Goal: Task Accomplishment & Management: Manage account settings

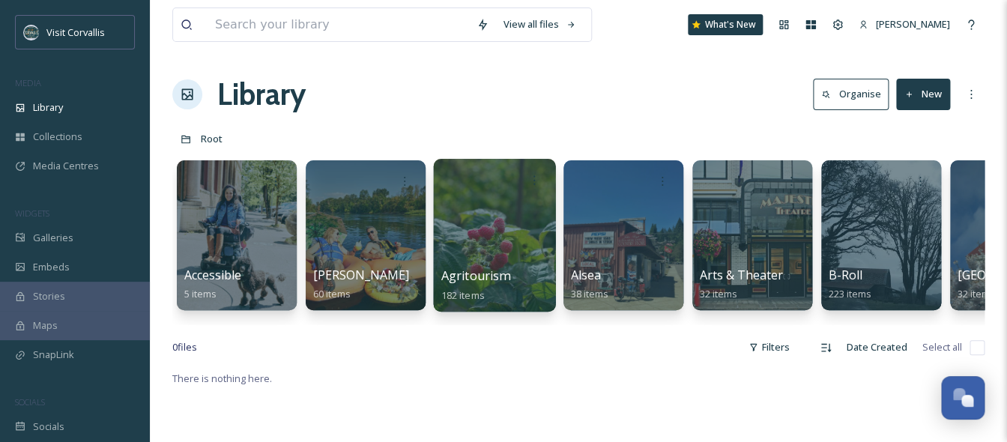
click at [476, 211] on div at bounding box center [494, 235] width 122 height 153
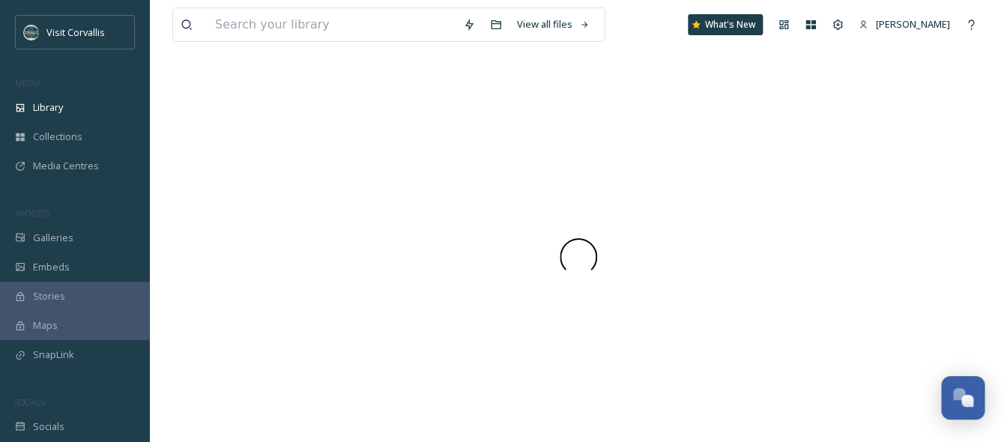
click at [476, 211] on div at bounding box center [578, 257] width 812 height 370
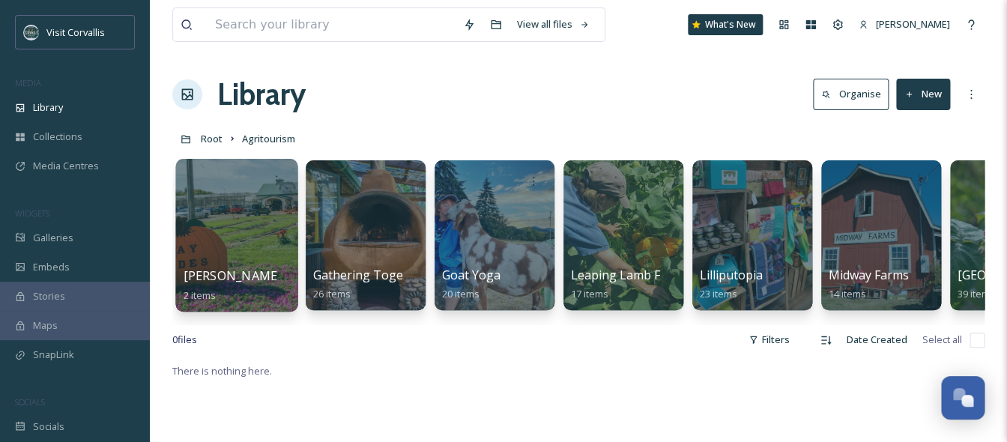
click at [255, 227] on div at bounding box center [236, 235] width 122 height 153
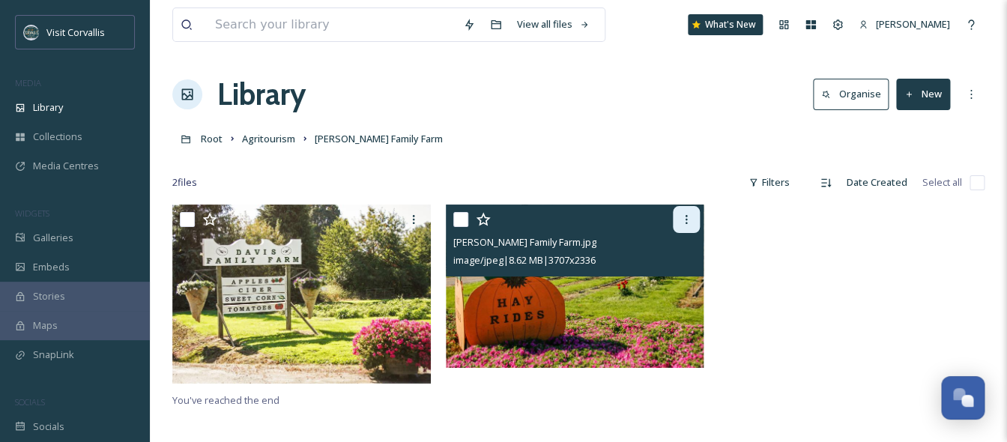
click at [688, 224] on icon at bounding box center [686, 220] width 12 height 12
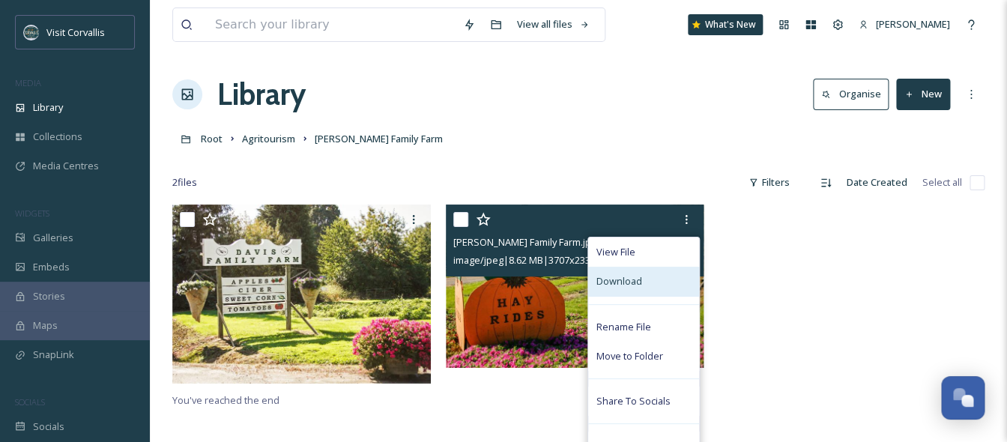
click at [648, 282] on div "Download" at bounding box center [643, 281] width 111 height 29
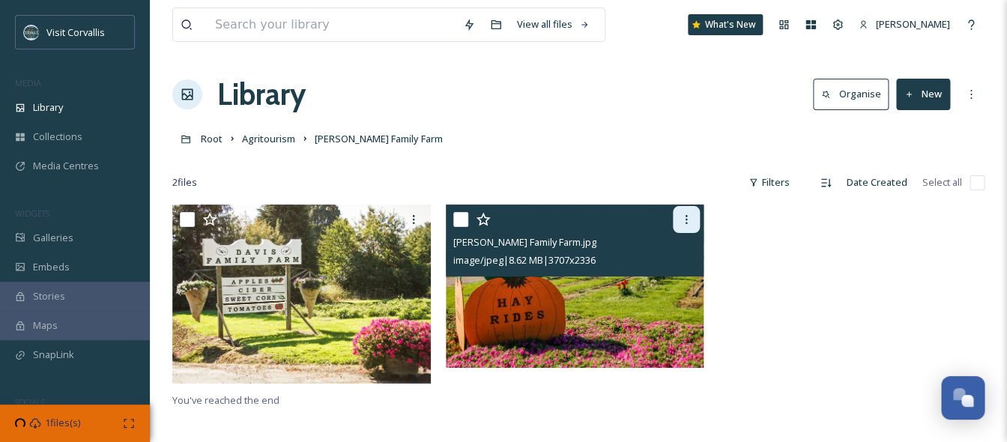
click at [684, 222] on icon at bounding box center [686, 220] width 12 height 12
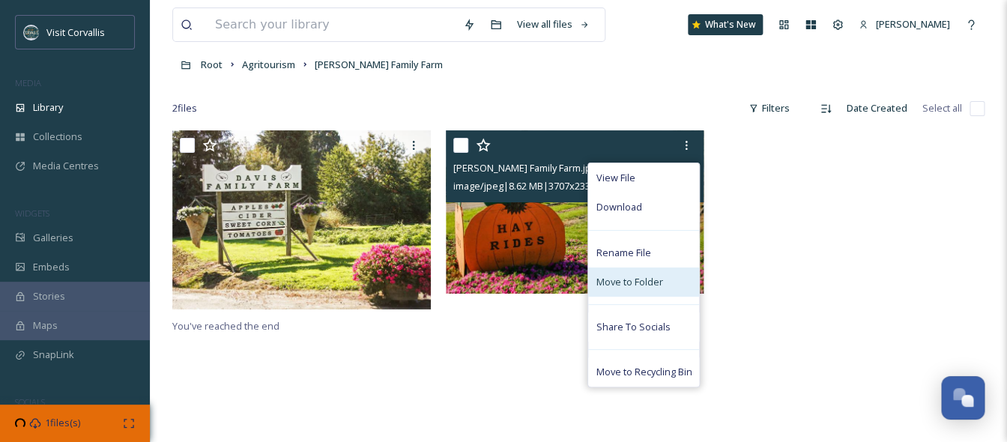
scroll to position [79, 0]
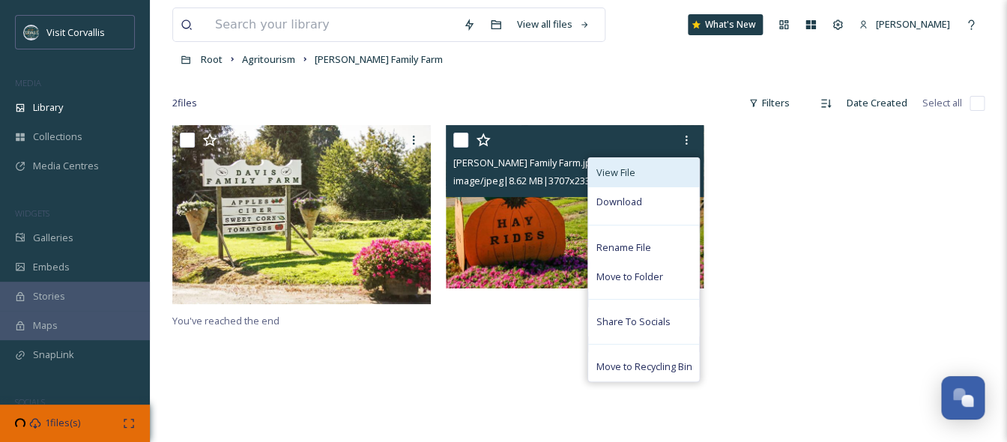
click at [647, 175] on div "View File" at bounding box center [643, 172] width 111 height 29
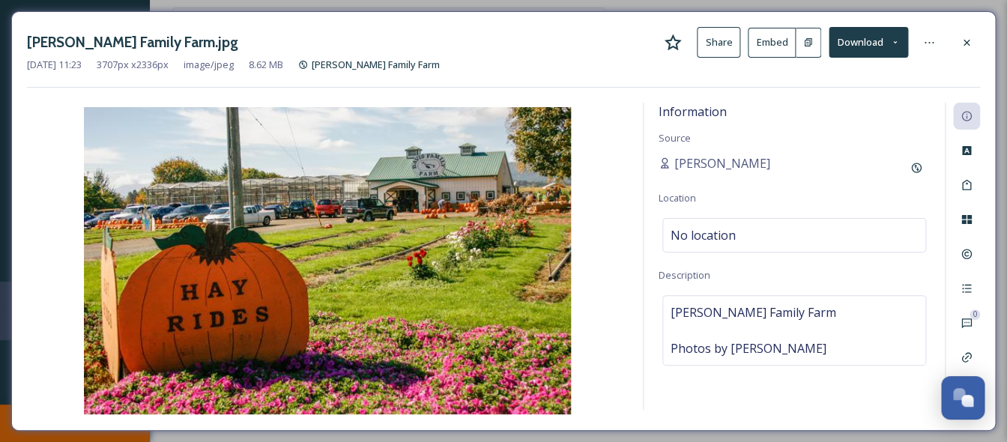
click at [777, 40] on button "Embed" at bounding box center [772, 43] width 48 height 30
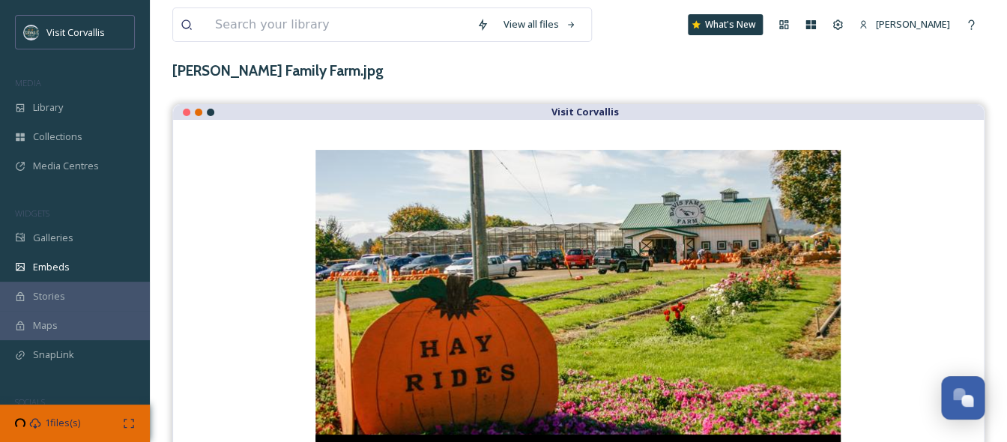
scroll to position [67, 0]
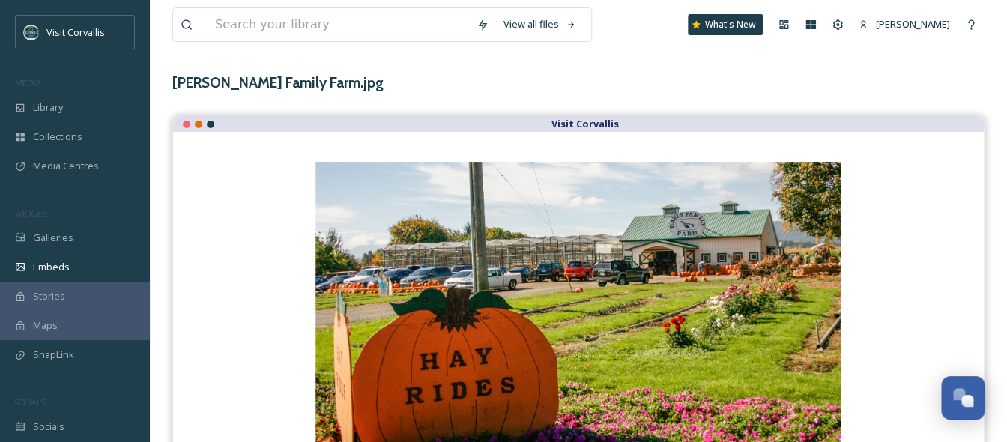
click at [481, 63] on div "View all files What's New [PERSON_NAME] Embeds Embed Code Customise Edit Files …" at bounding box center [578, 228] width 857 height 591
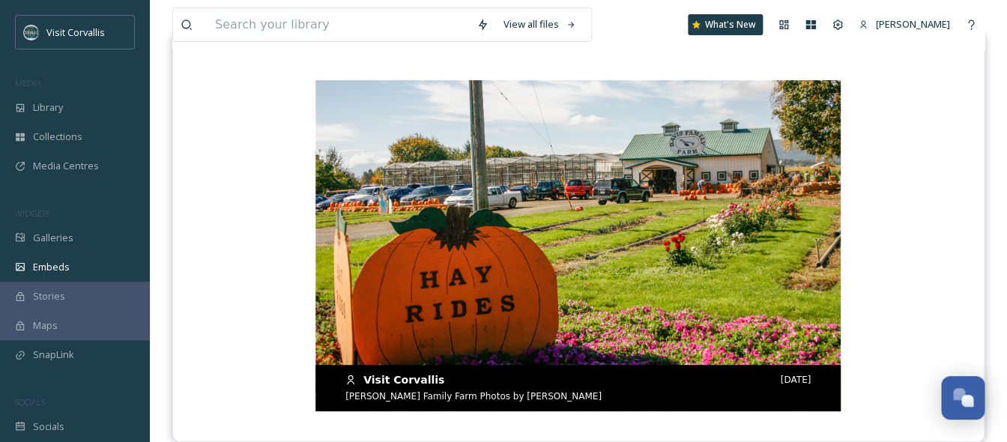
scroll to position [0, 0]
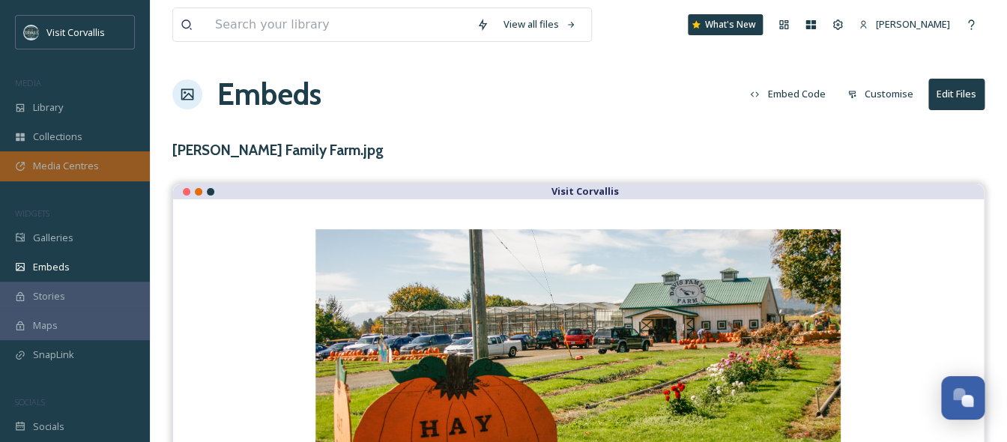
click at [75, 152] on div "Media Centres" at bounding box center [75, 165] width 150 height 29
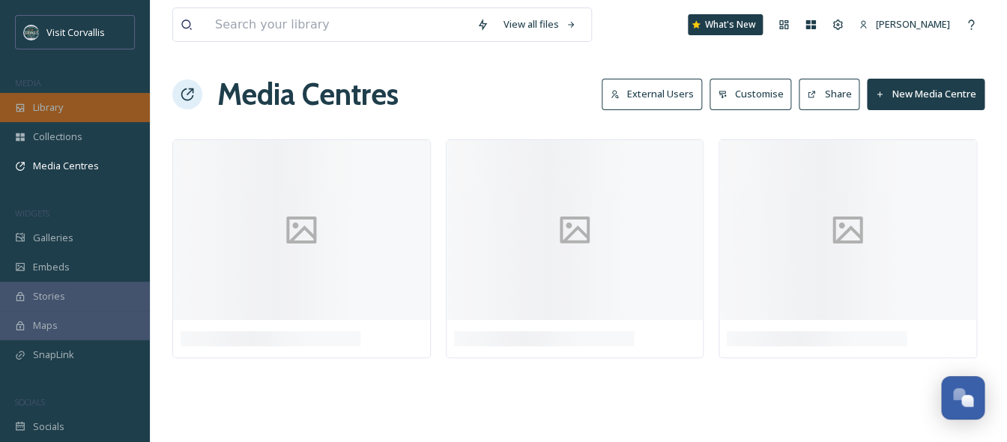
click at [61, 97] on div "Library" at bounding box center [75, 107] width 150 height 29
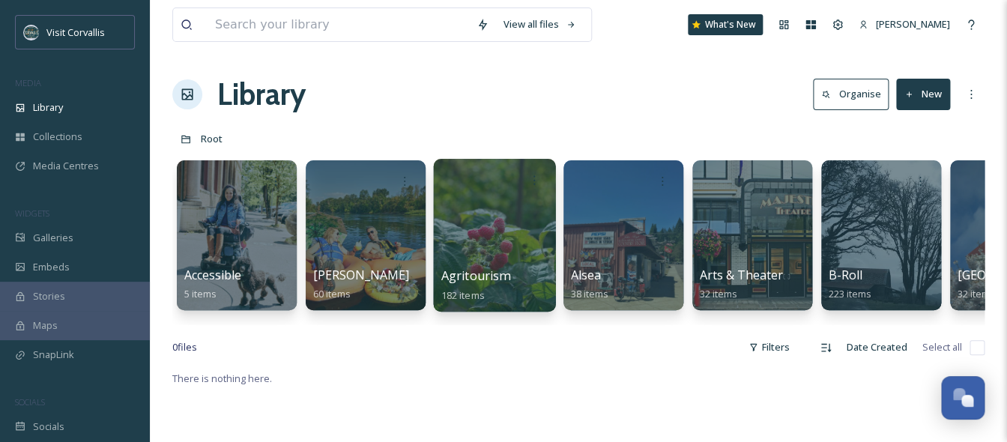
click at [489, 214] on div at bounding box center [494, 235] width 122 height 153
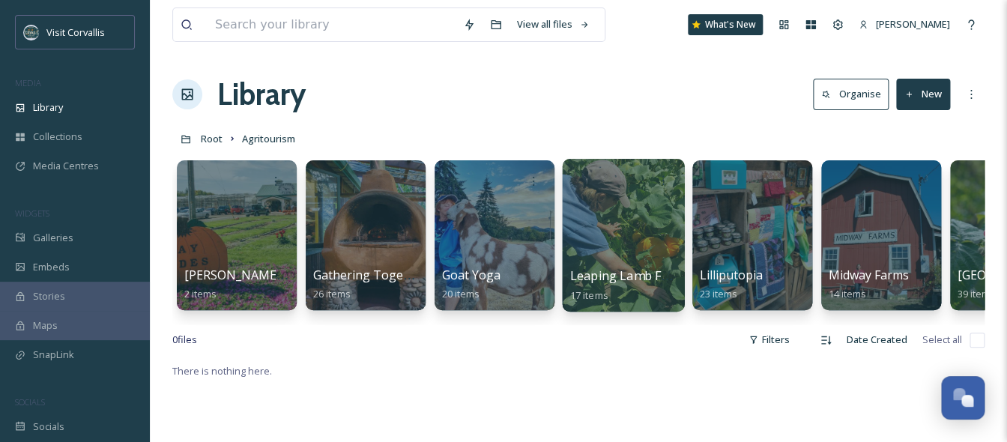
click at [618, 249] on div at bounding box center [623, 235] width 122 height 153
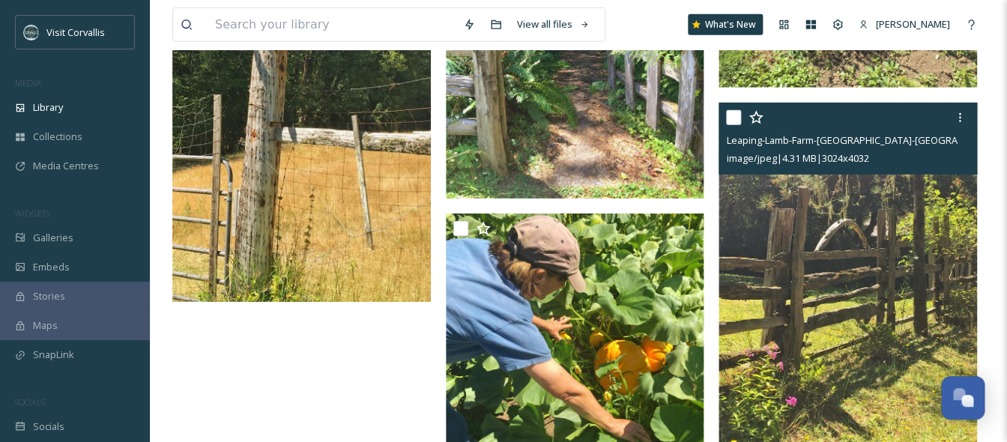
scroll to position [1643, 0]
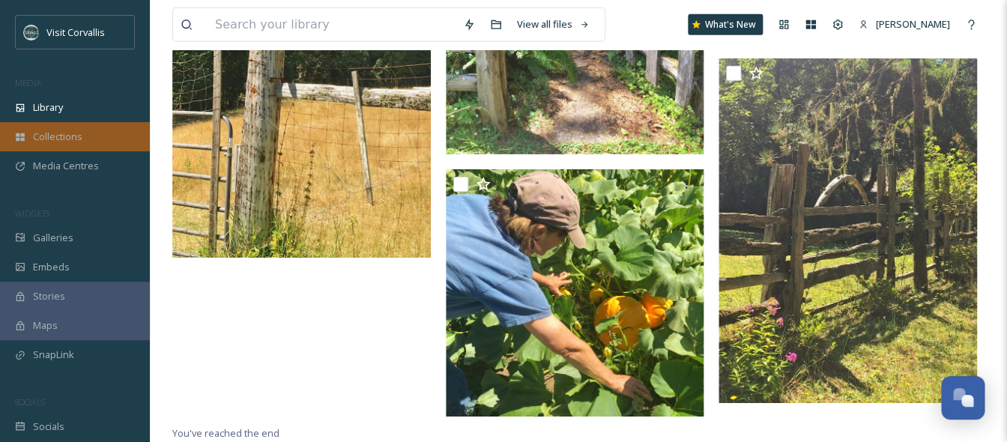
click at [66, 139] on span "Collections" at bounding box center [57, 137] width 49 height 14
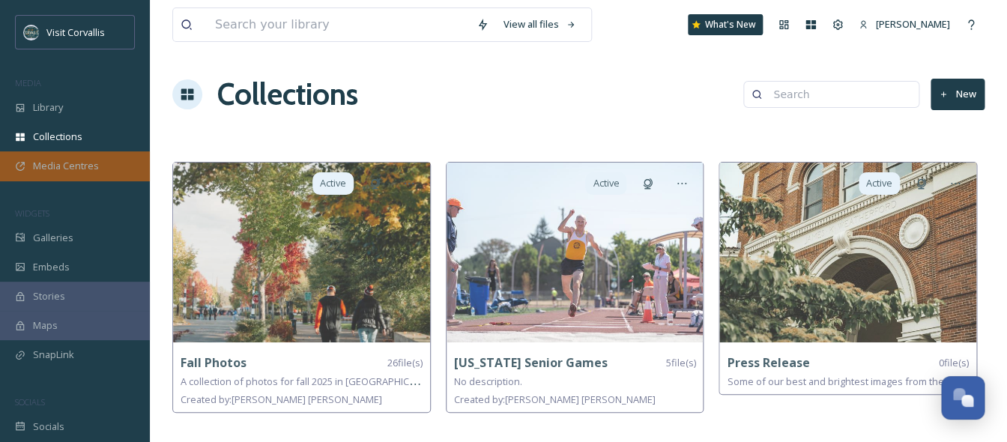
click at [61, 162] on span "Media Centres" at bounding box center [66, 166] width 66 height 14
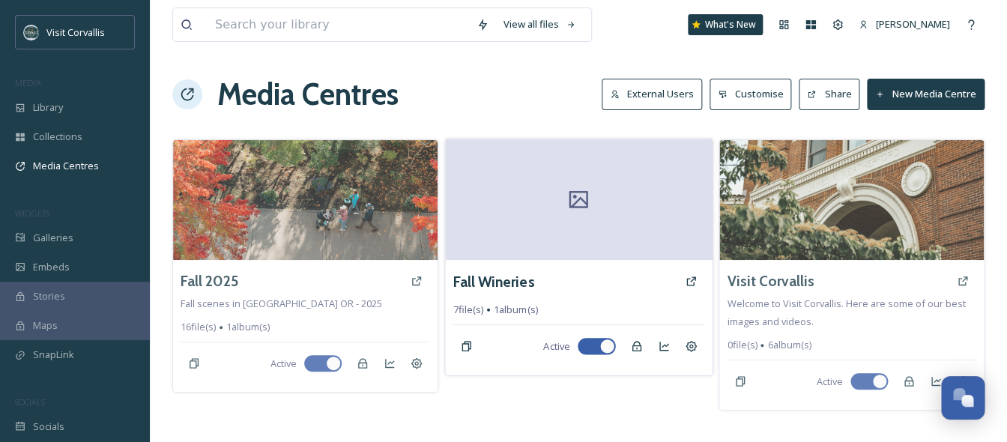
click at [580, 202] on icon at bounding box center [578, 199] width 22 height 22
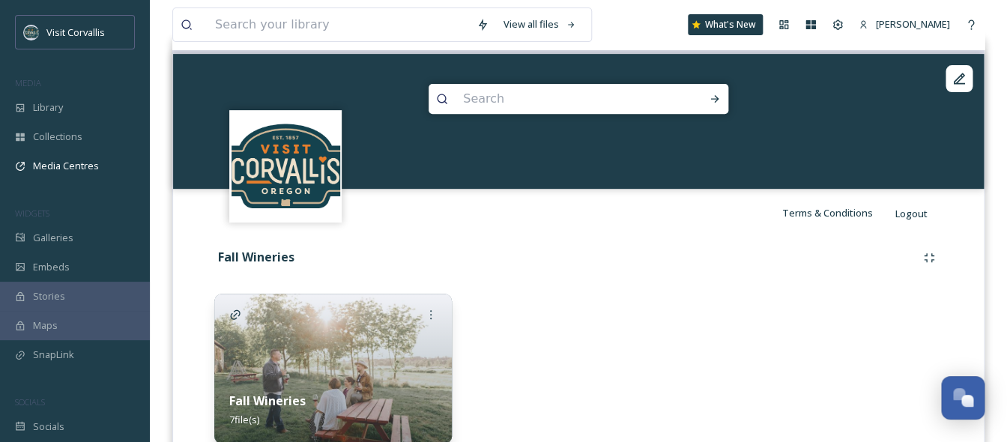
scroll to position [208, 0]
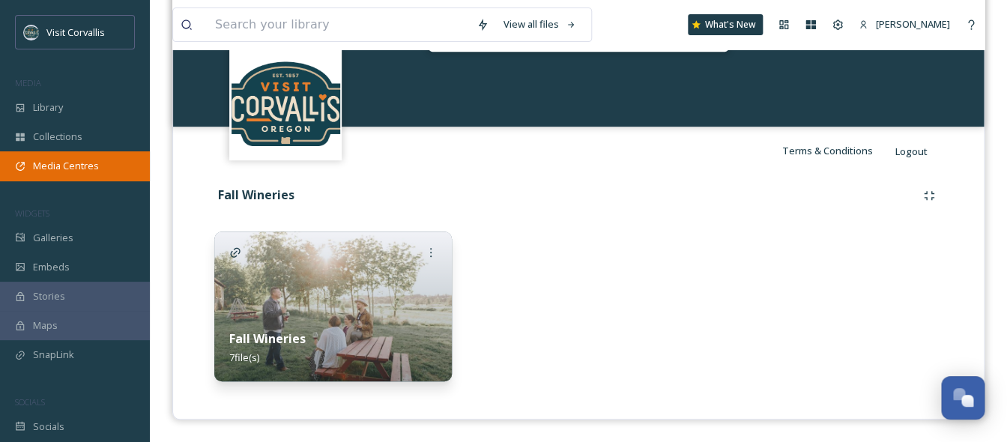
click at [85, 163] on span "Media Centres" at bounding box center [66, 166] width 66 height 14
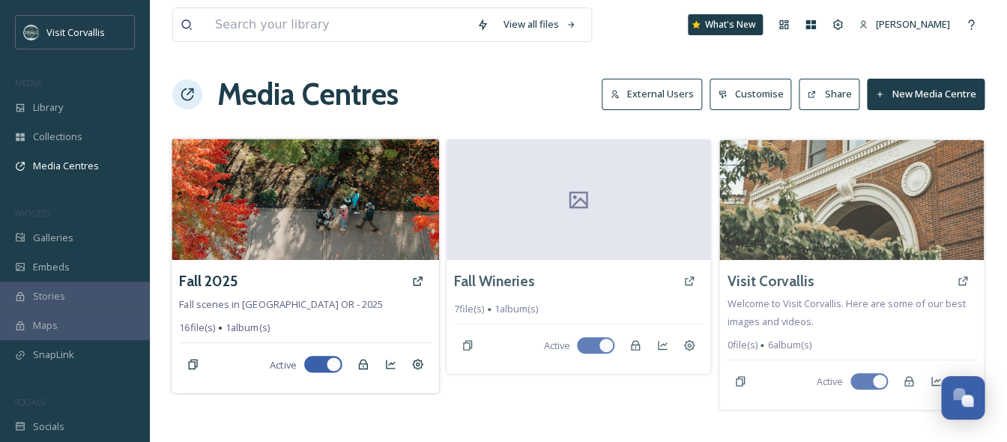
click at [301, 213] on img at bounding box center [305, 199] width 267 height 121
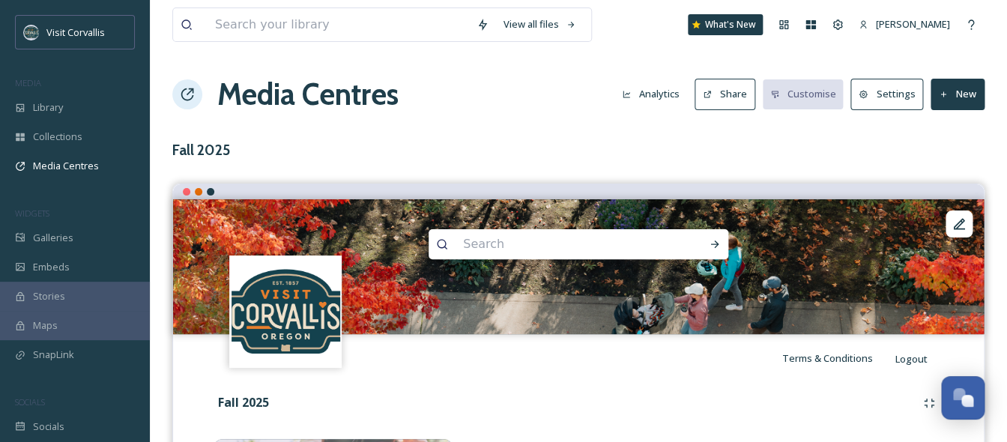
click at [953, 93] on button "New" at bounding box center [958, 94] width 54 height 31
click at [944, 160] on span "Add Album" at bounding box center [952, 158] width 49 height 14
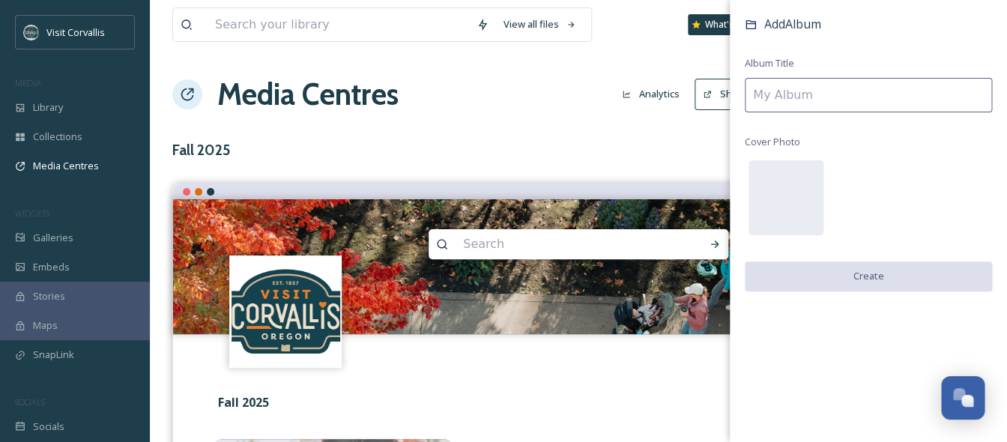
click at [815, 103] on input at bounding box center [868, 95] width 247 height 34
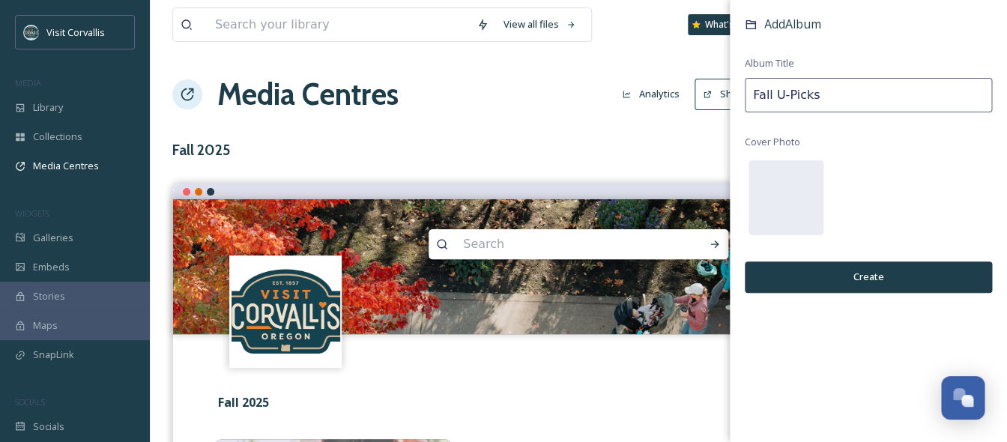
type input "Fall U-Picks"
click at [889, 268] on button "Create" at bounding box center [868, 277] width 247 height 31
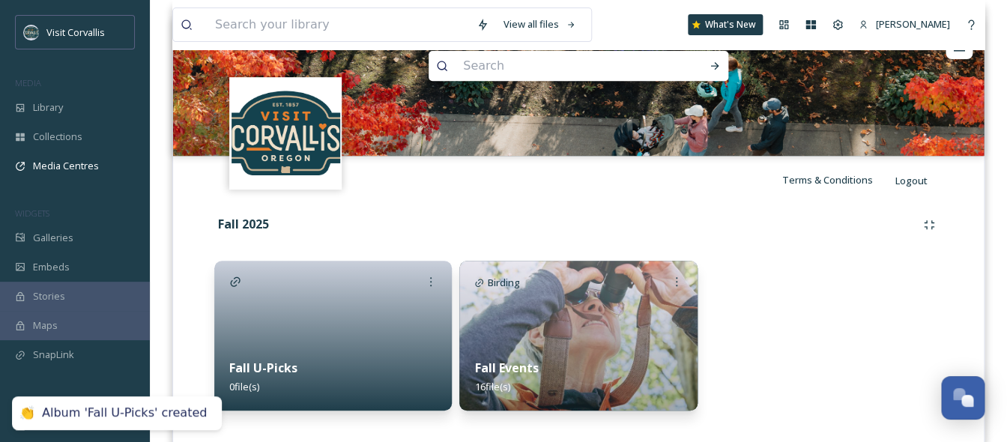
scroll to position [208, 0]
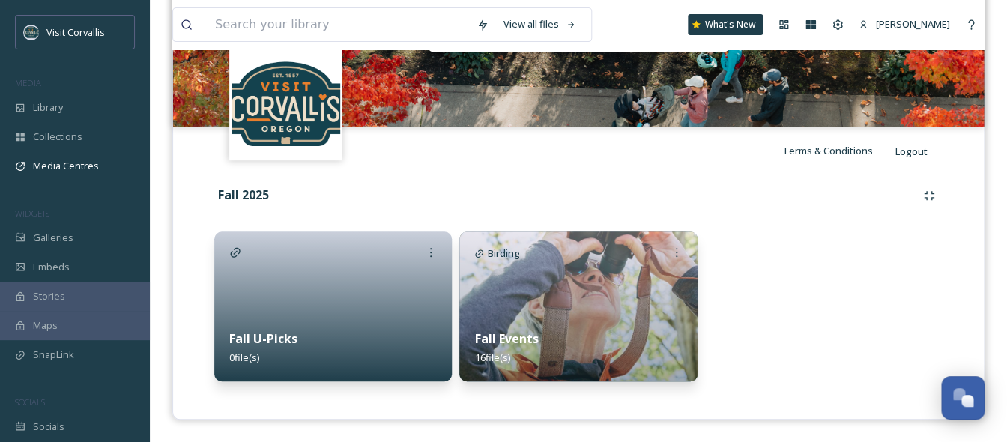
click at [360, 298] on div at bounding box center [333, 307] width 238 height 150
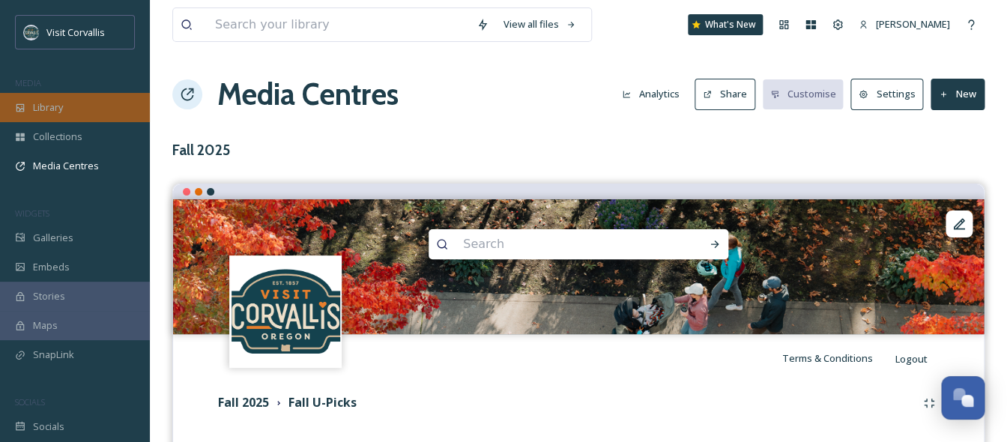
click at [59, 107] on span "Library" at bounding box center [48, 107] width 30 height 14
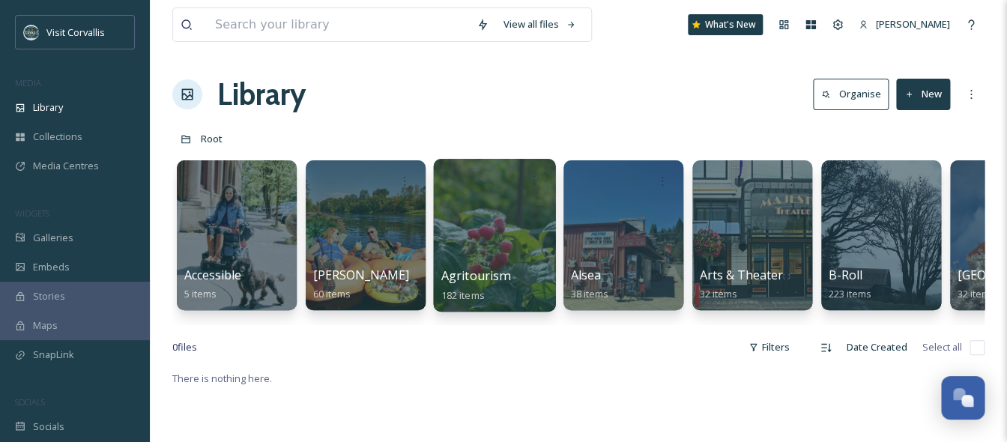
click at [506, 223] on div at bounding box center [494, 235] width 122 height 153
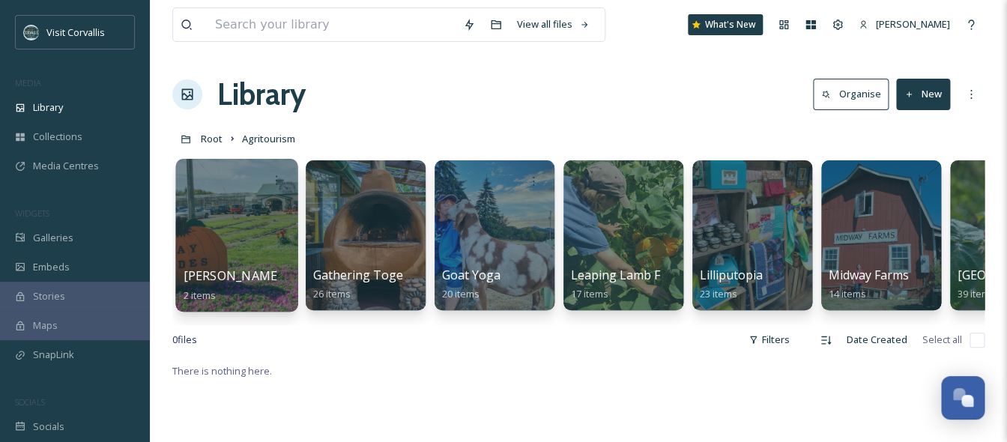
click at [245, 211] on div at bounding box center [236, 235] width 122 height 153
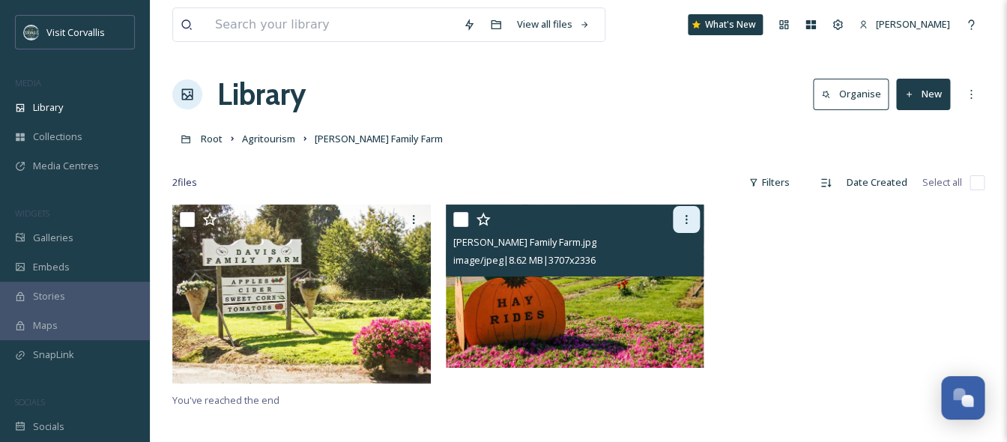
click at [687, 220] on icon at bounding box center [687, 219] width 2 height 9
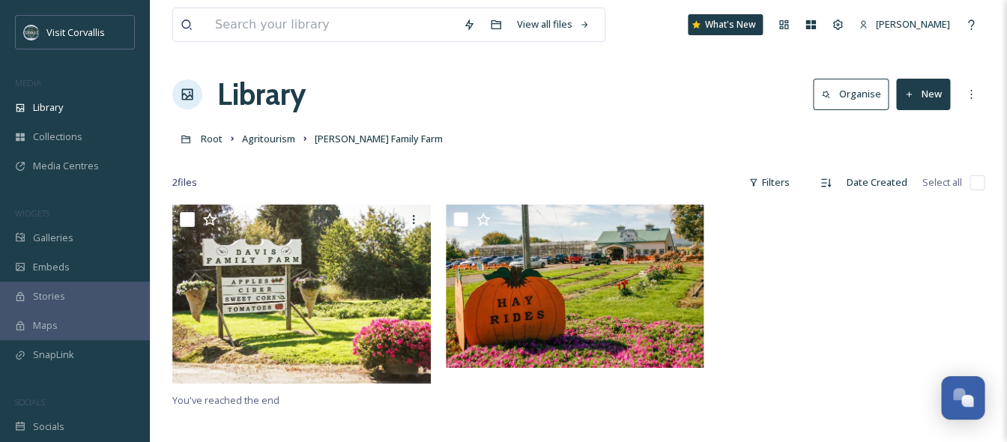
click at [750, 241] on div at bounding box center [852, 298] width 266 height 187
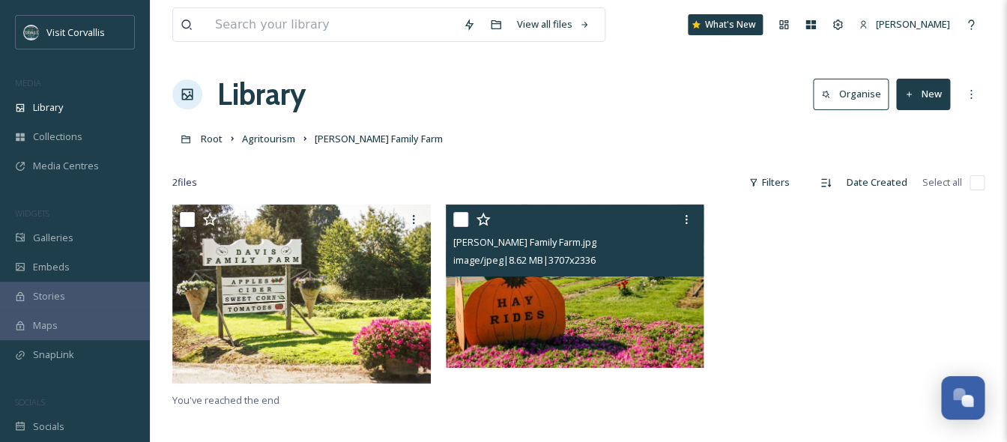
click at [457, 220] on input "checkbox" at bounding box center [460, 219] width 15 height 15
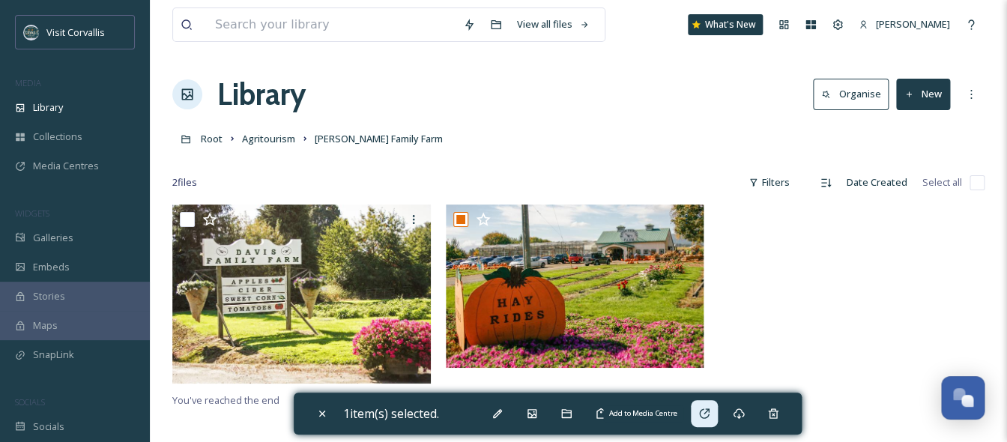
click at [704, 415] on icon at bounding box center [704, 414] width 12 height 12
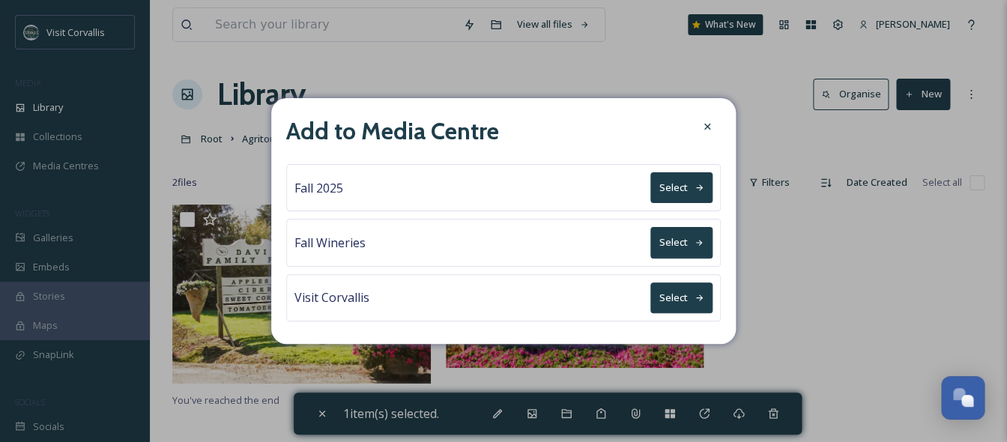
click at [689, 192] on button "Select" at bounding box center [681, 187] width 62 height 31
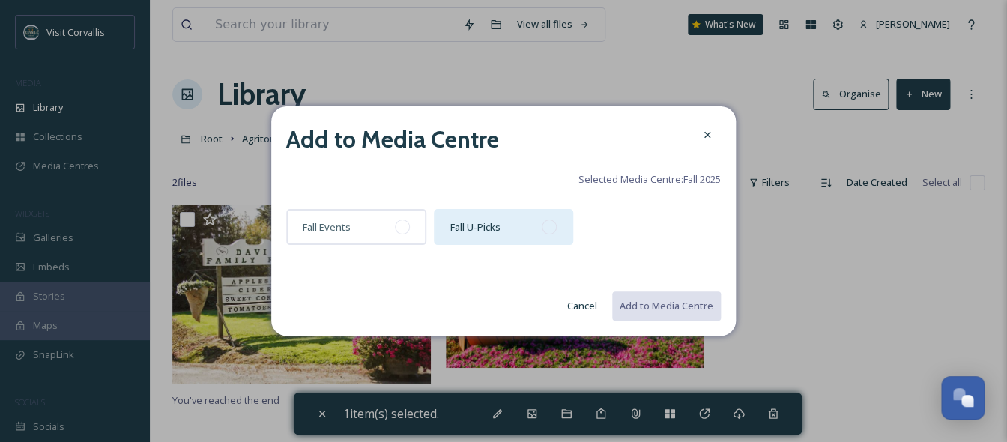
click at [509, 232] on div "Fall U-Picks" at bounding box center [504, 227] width 140 height 36
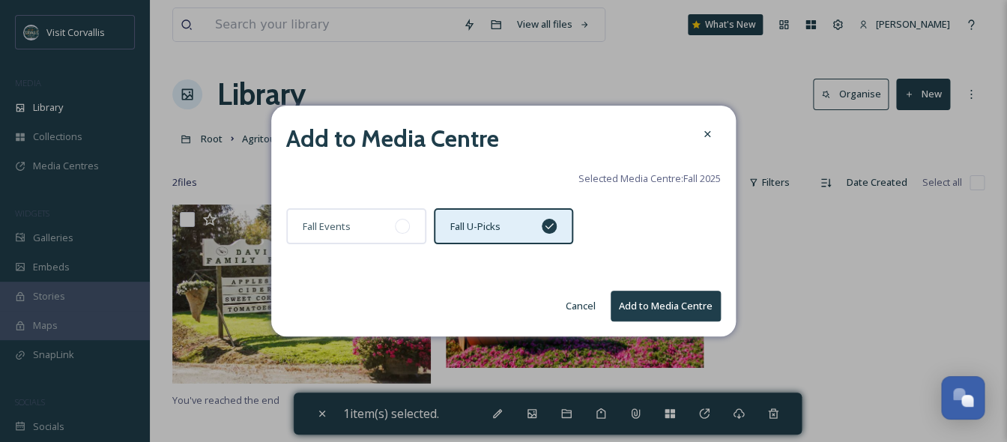
click at [647, 303] on button "Add to Media Centre" at bounding box center [666, 306] width 110 height 31
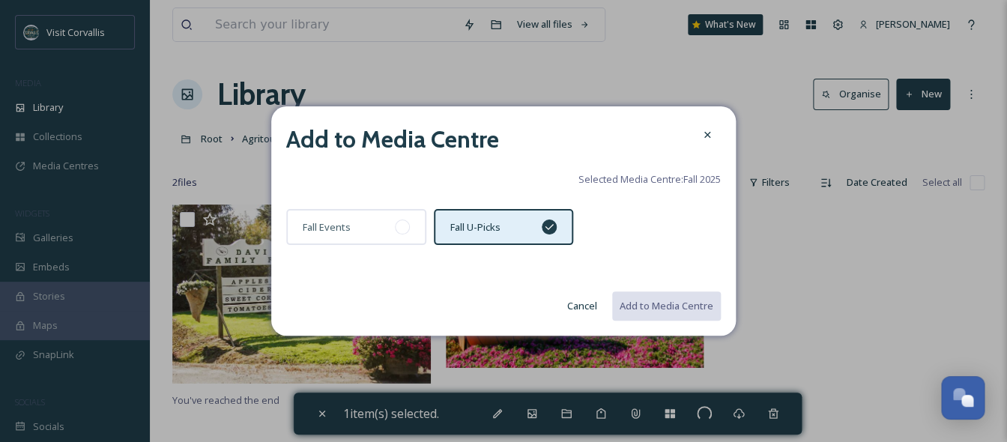
checkbox input "false"
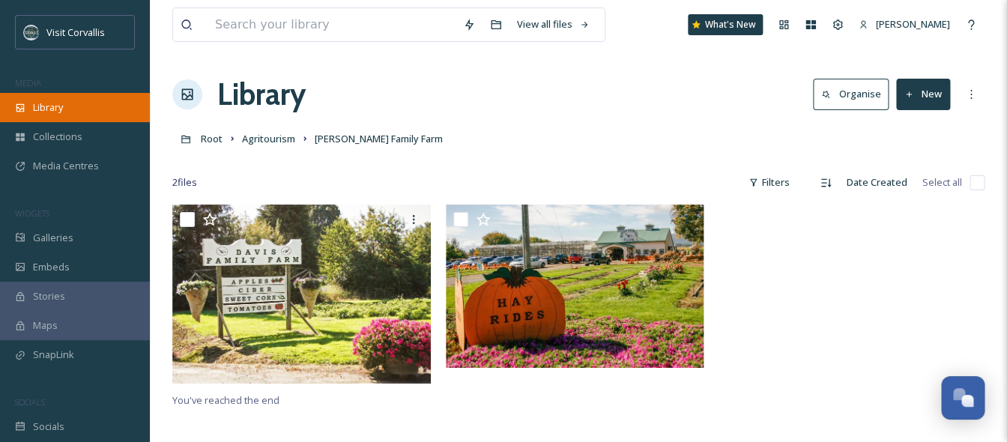
click at [98, 107] on div "Library" at bounding box center [75, 107] width 150 height 29
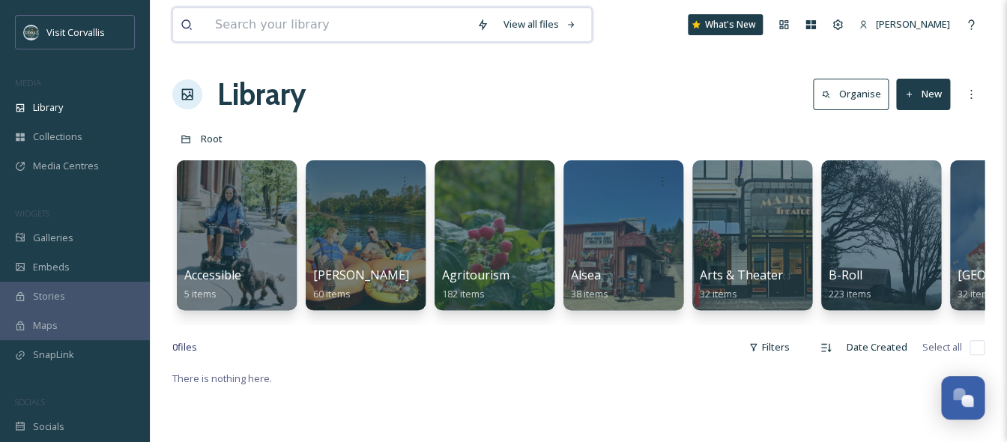
click at [367, 29] on input at bounding box center [339, 24] width 262 height 33
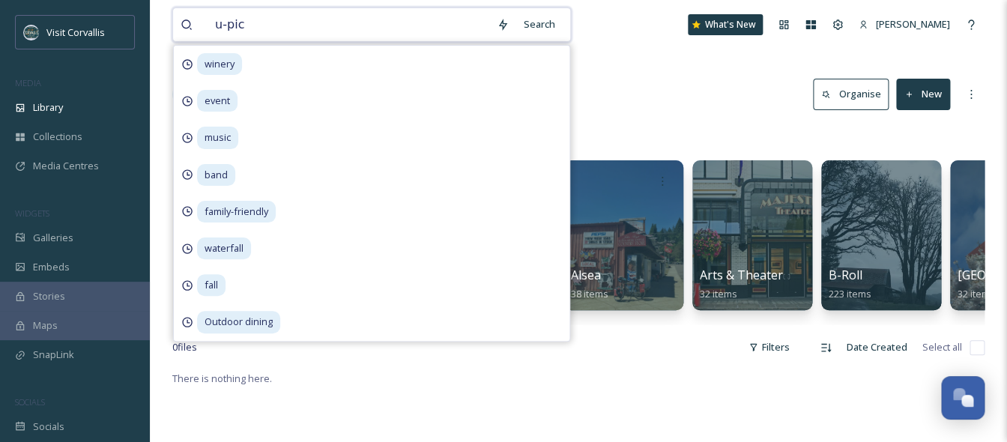
type input "u-pick"
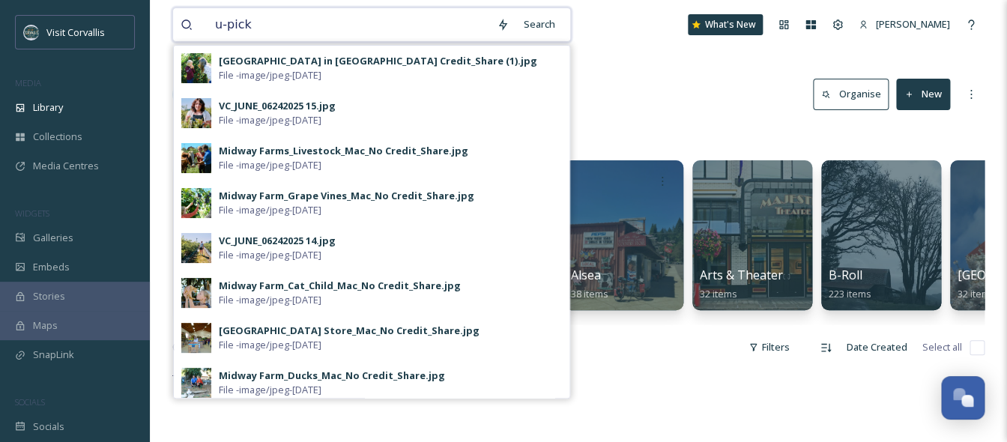
click at [330, 31] on input "u-pick" at bounding box center [349, 24] width 282 height 33
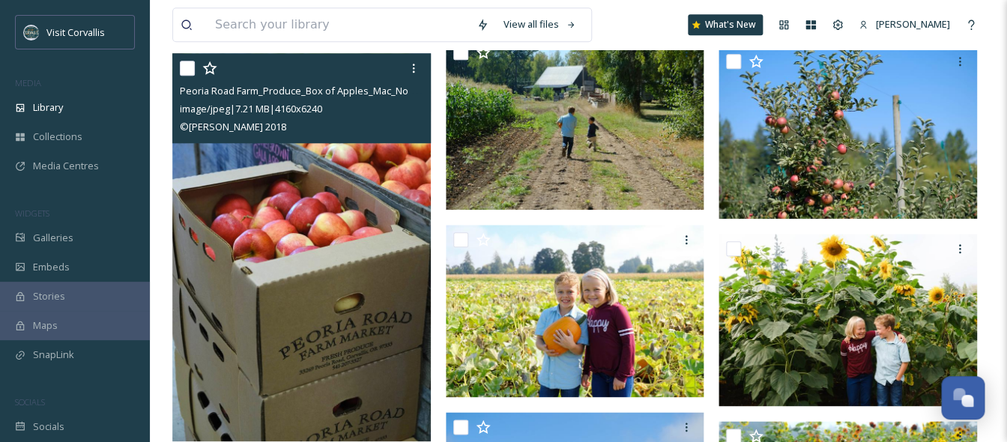
scroll to position [477, 0]
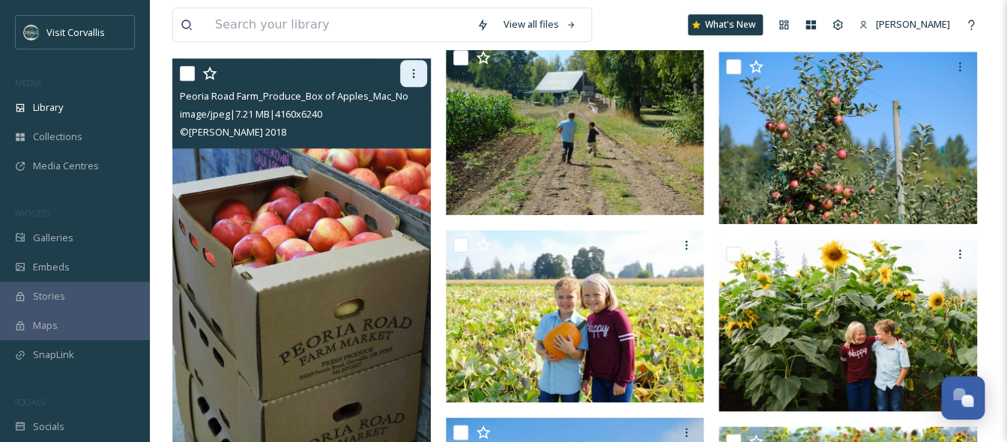
click at [409, 75] on icon at bounding box center [414, 73] width 12 height 12
click at [187, 73] on input "checkbox" at bounding box center [187, 73] width 15 height 15
checkbox input "true"
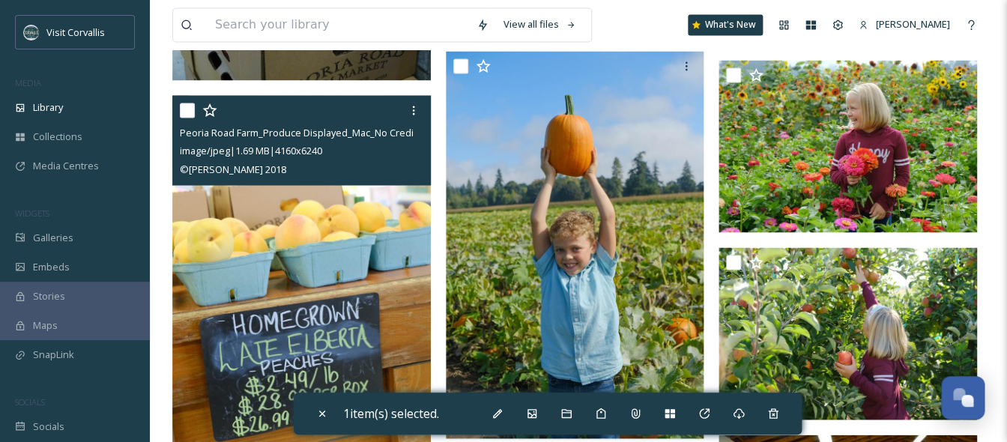
scroll to position [841, 0]
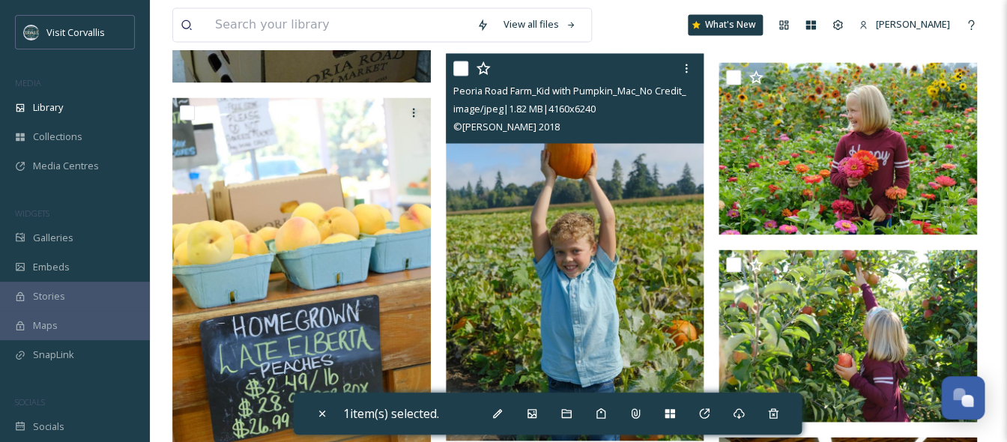
click at [459, 68] on input "checkbox" at bounding box center [460, 68] width 15 height 15
checkbox input "true"
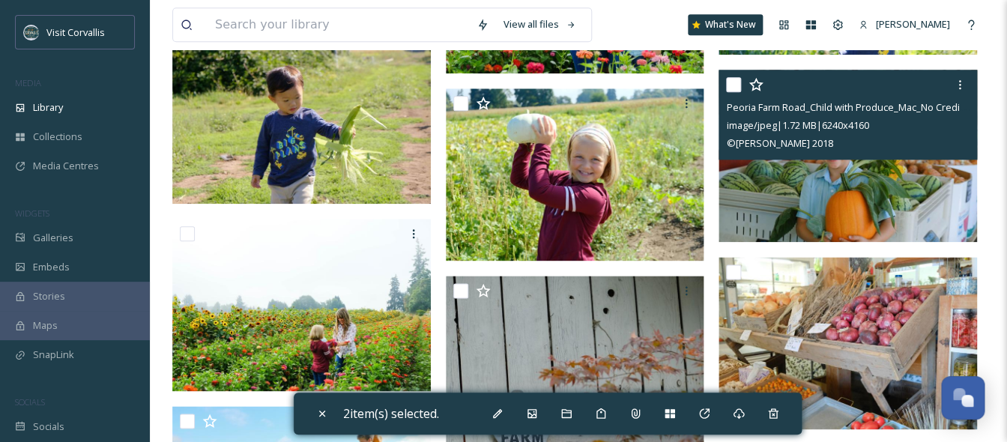
scroll to position [2511, 0]
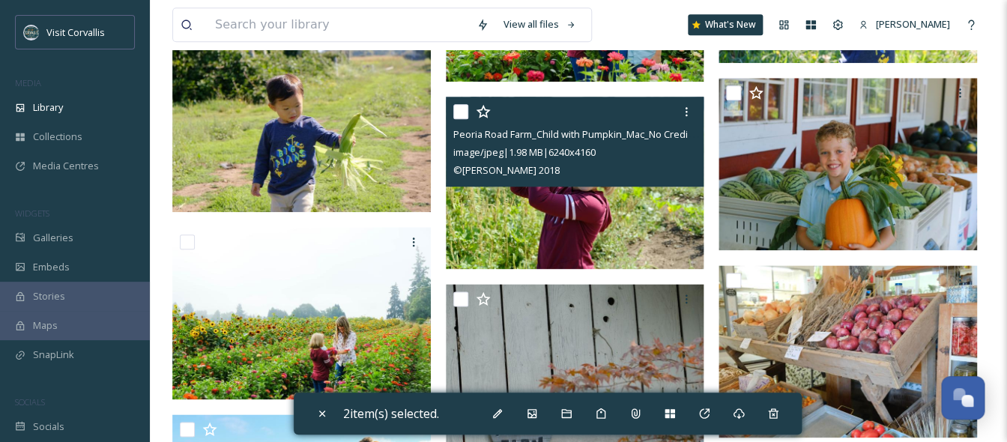
click at [467, 112] on input "checkbox" at bounding box center [460, 111] width 15 height 15
checkbox input "true"
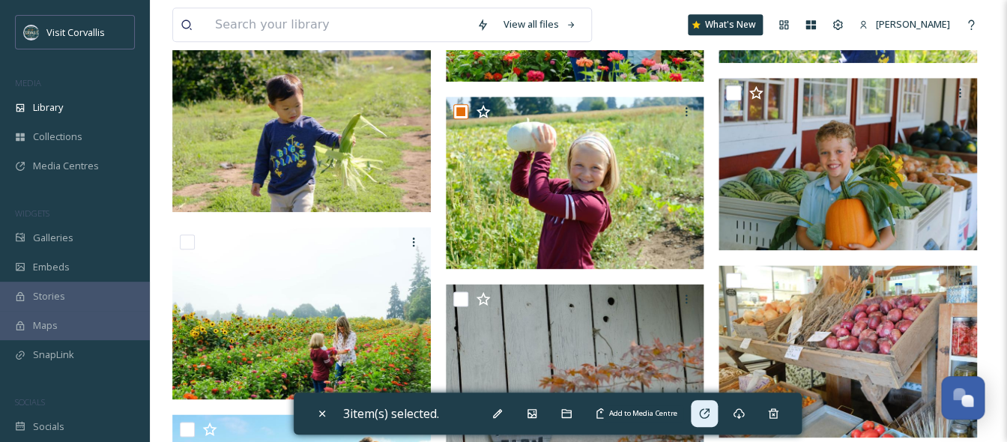
click at [710, 417] on icon at bounding box center [704, 414] width 12 height 12
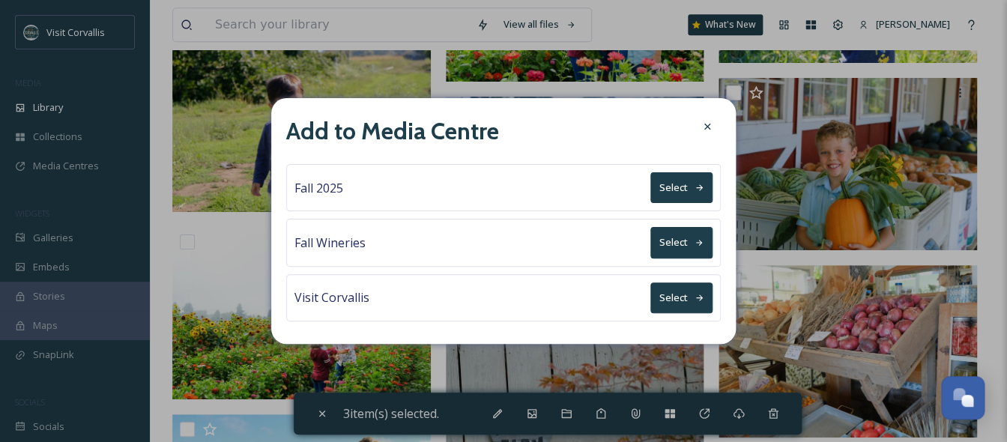
click at [695, 187] on icon at bounding box center [700, 188] width 10 height 10
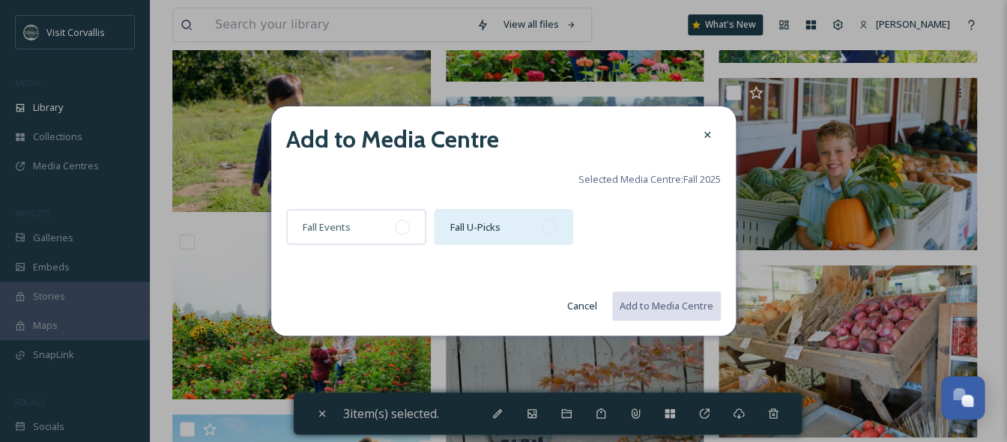
click at [514, 238] on div "Fall U-Picks" at bounding box center [504, 227] width 140 height 36
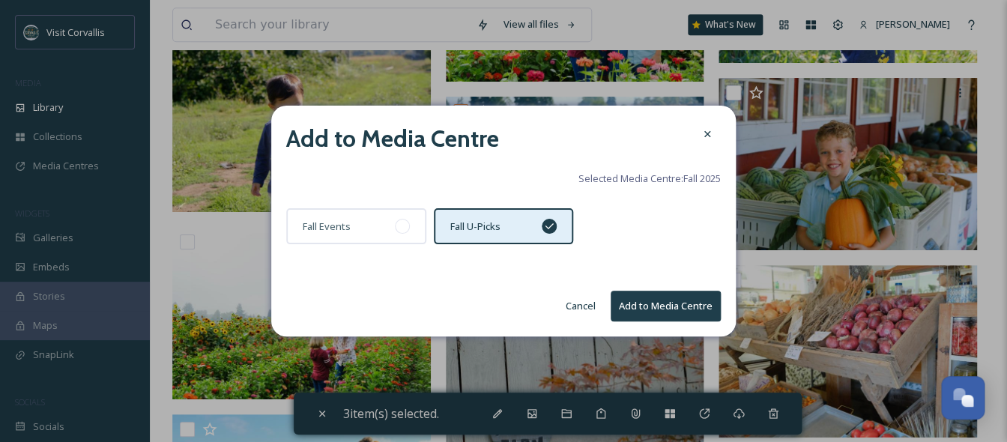
click at [642, 304] on button "Add to Media Centre" at bounding box center [666, 306] width 110 height 31
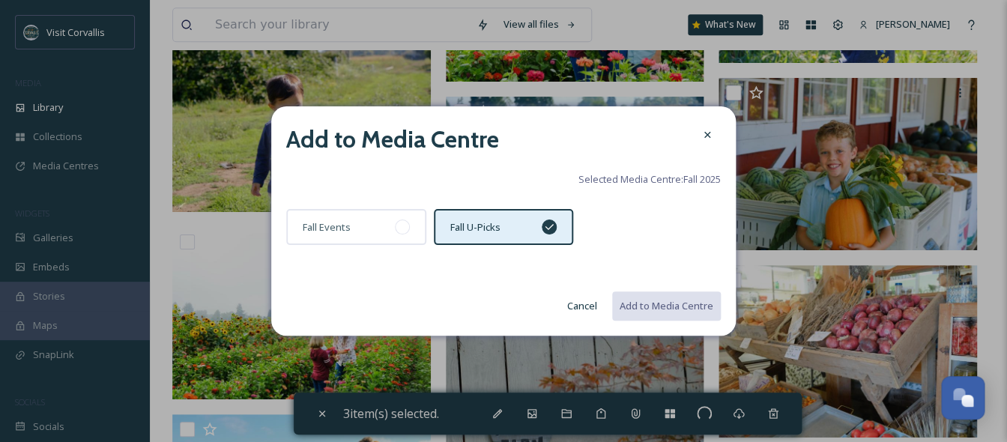
checkbox input "false"
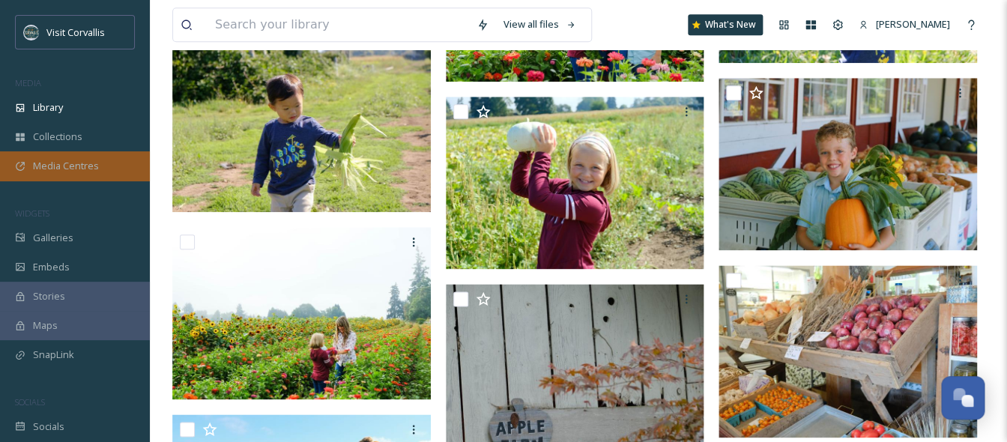
click at [76, 162] on span "Media Centres" at bounding box center [66, 166] width 66 height 14
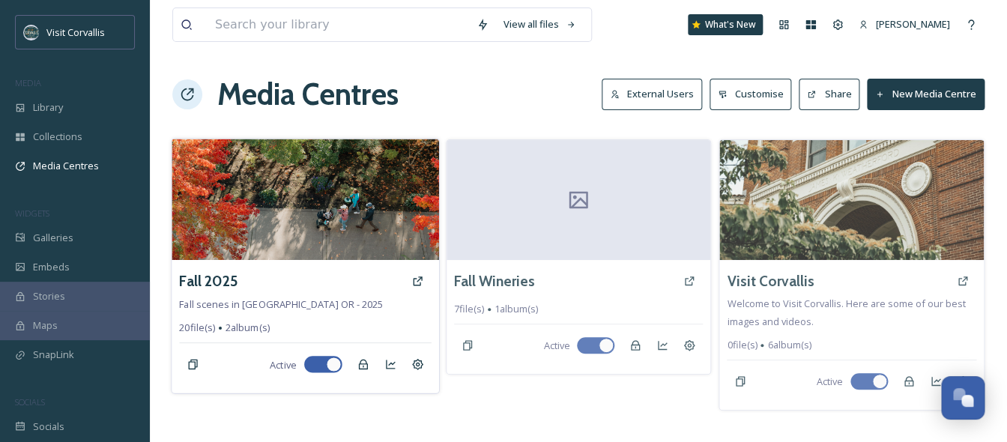
click at [342, 214] on img at bounding box center [305, 199] width 267 height 121
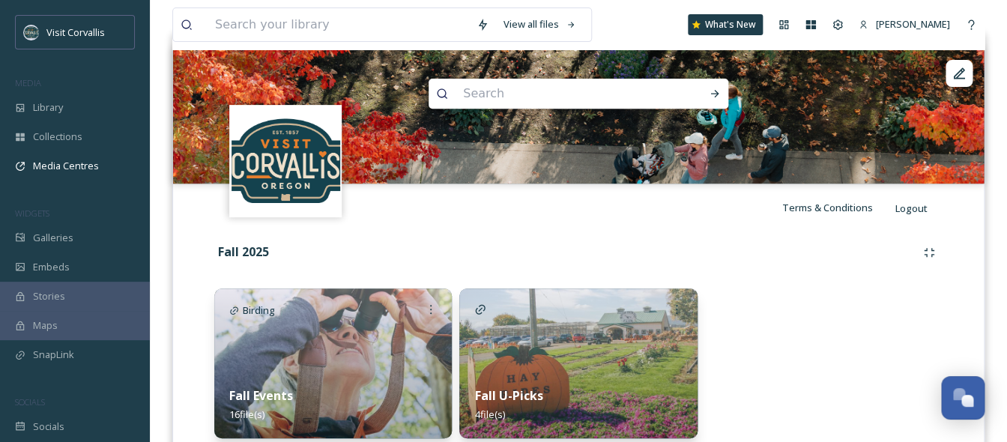
scroll to position [208, 0]
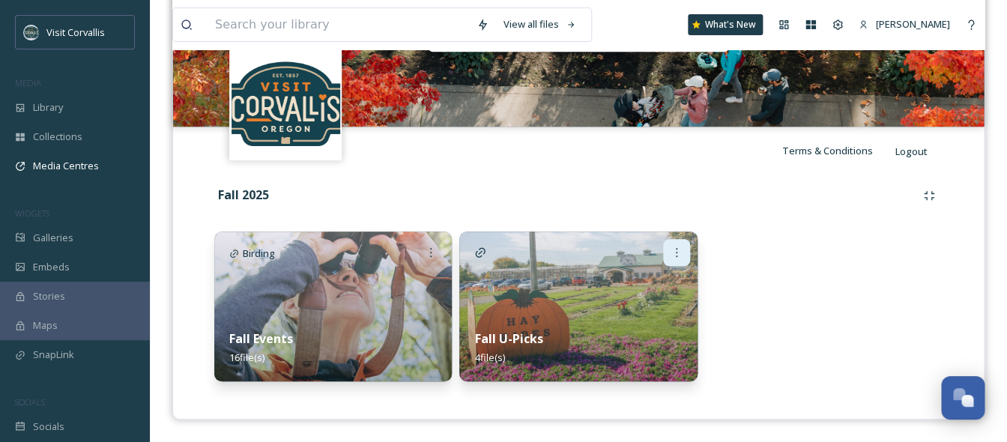
click at [674, 256] on icon at bounding box center [677, 253] width 12 height 12
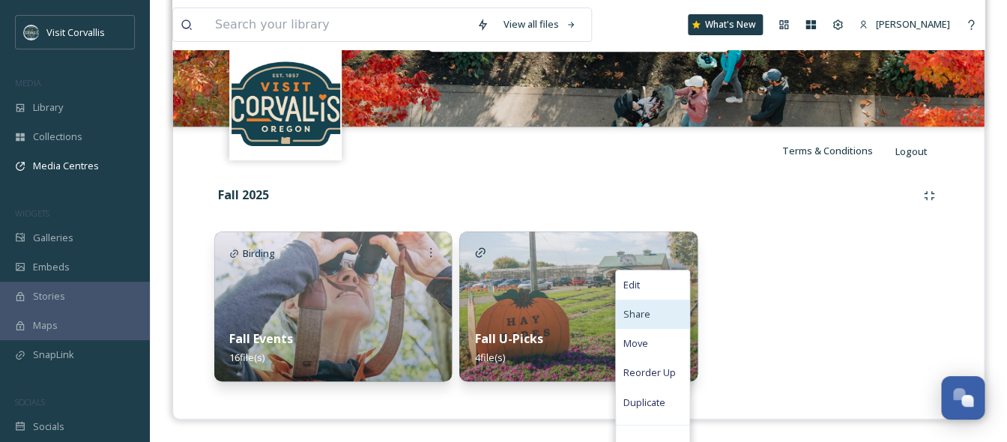
click at [650, 310] on div "Share" at bounding box center [652, 314] width 73 height 29
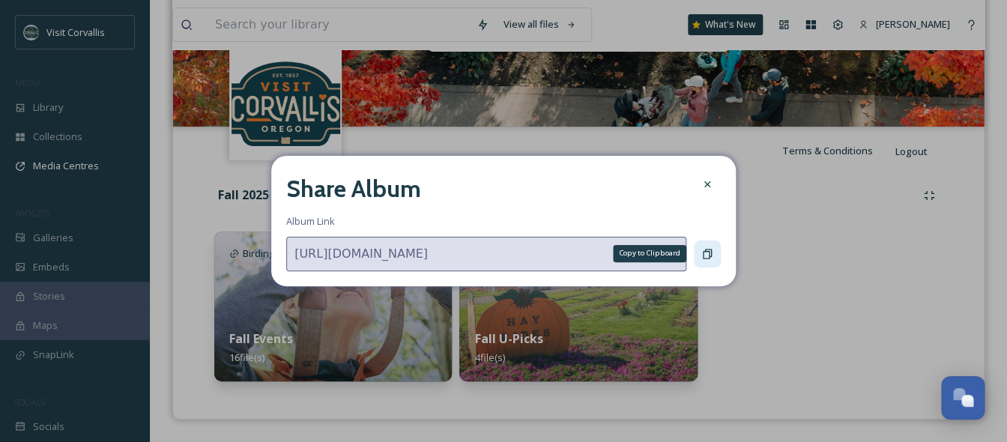
click at [710, 254] on icon at bounding box center [707, 254] width 9 height 10
click at [706, 253] on icon at bounding box center [707, 254] width 12 height 12
click at [709, 190] on icon at bounding box center [707, 184] width 12 height 12
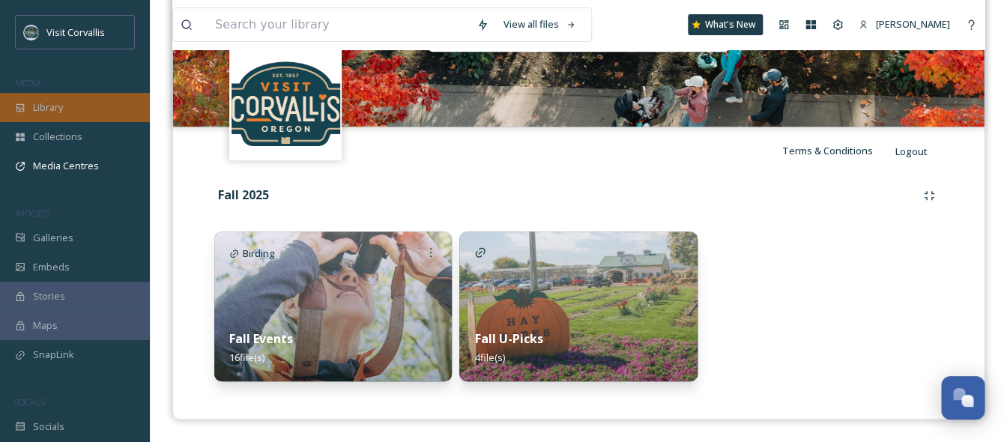
click at [76, 115] on div "Library" at bounding box center [75, 107] width 150 height 29
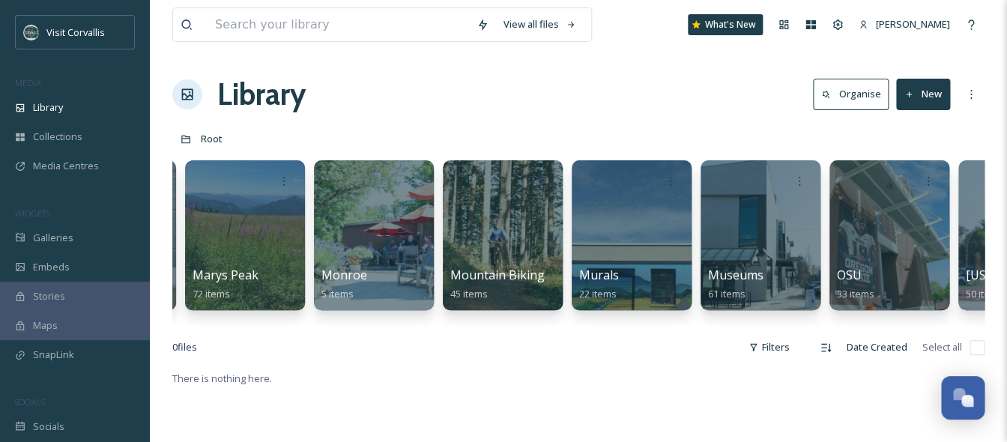
scroll to position [0, 3071]
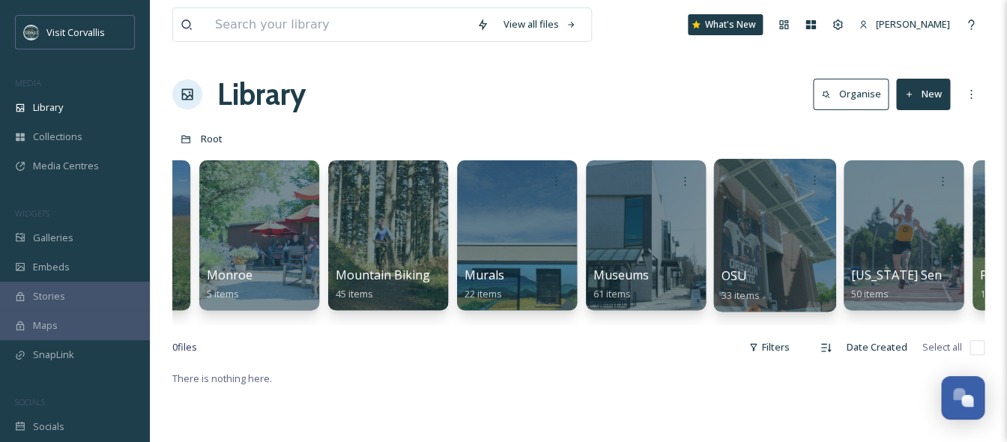
click at [741, 250] on div at bounding box center [774, 235] width 122 height 153
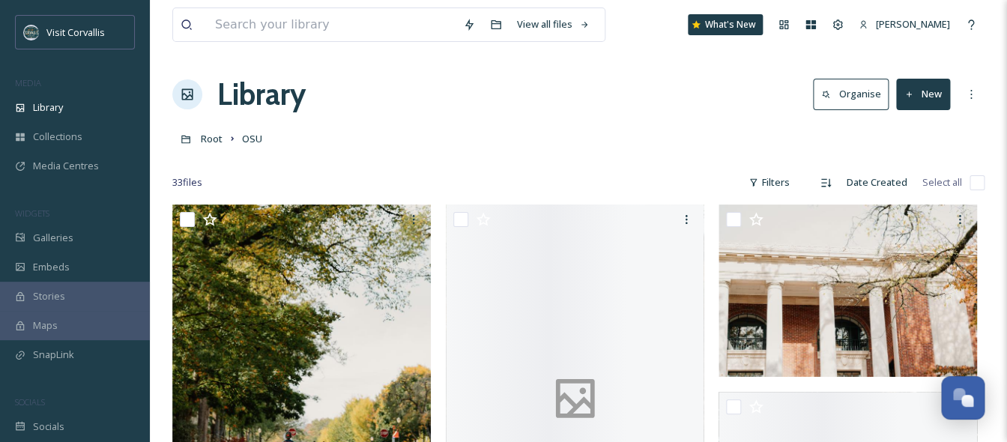
click at [920, 99] on button "New" at bounding box center [923, 94] width 54 height 31
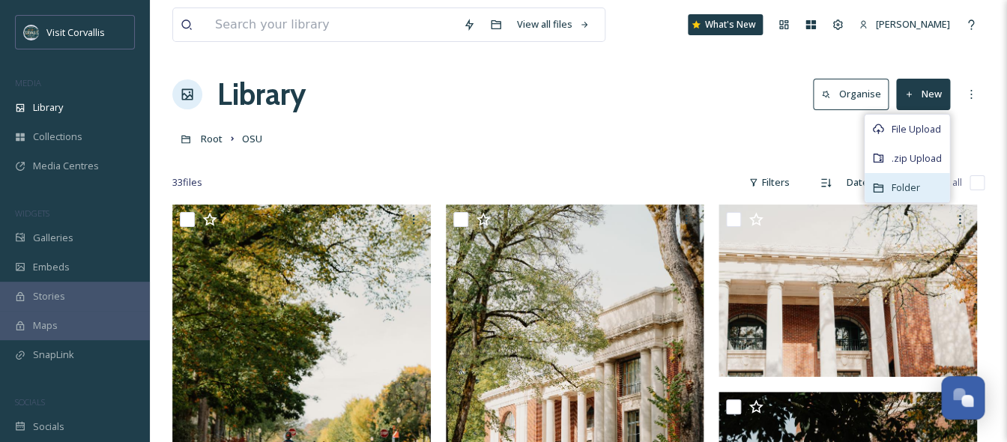
click at [898, 187] on span "Folder" at bounding box center [906, 188] width 28 height 14
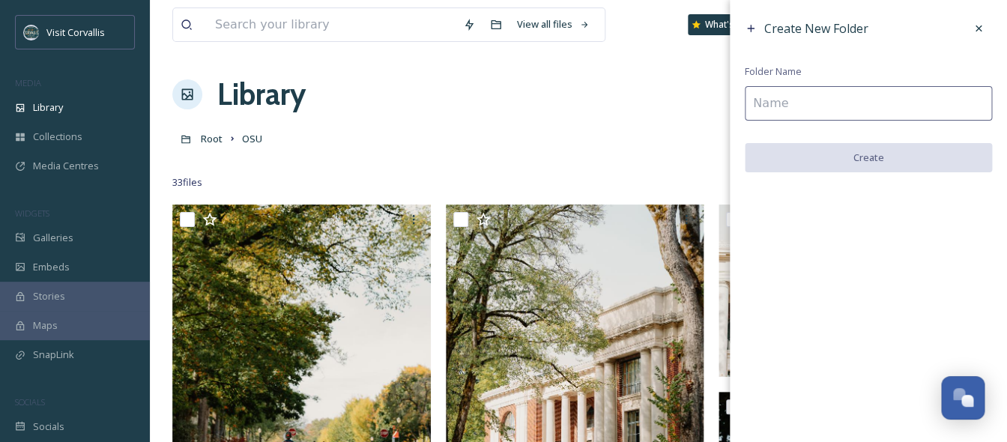
click at [836, 118] on input at bounding box center [868, 103] width 247 height 34
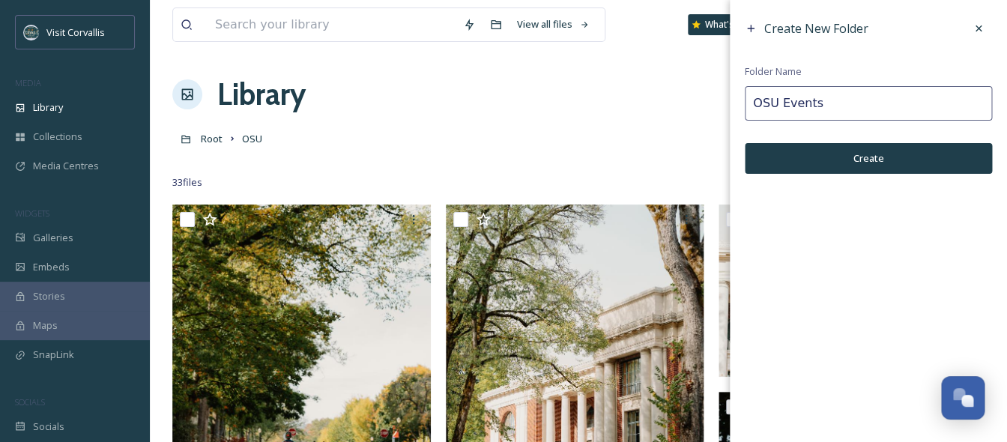
type input "OSU Events"
click at [861, 152] on button "Create" at bounding box center [868, 158] width 247 height 31
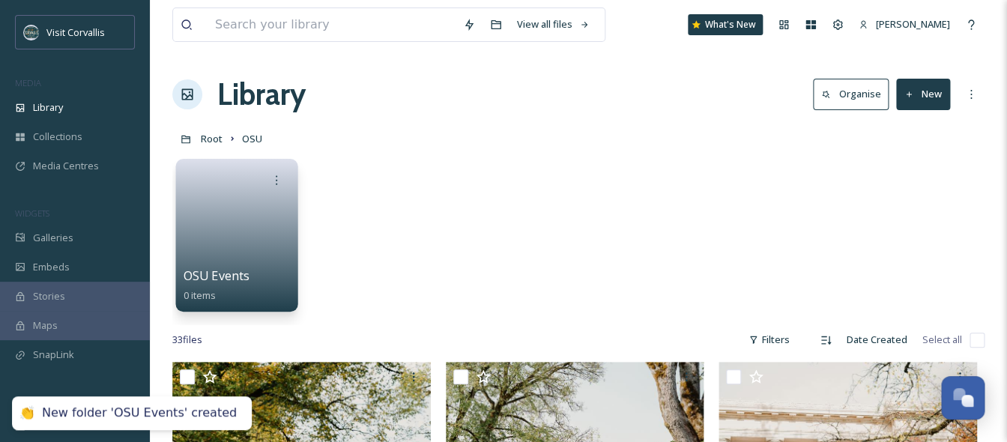
click at [252, 215] on link at bounding box center [237, 230] width 107 height 73
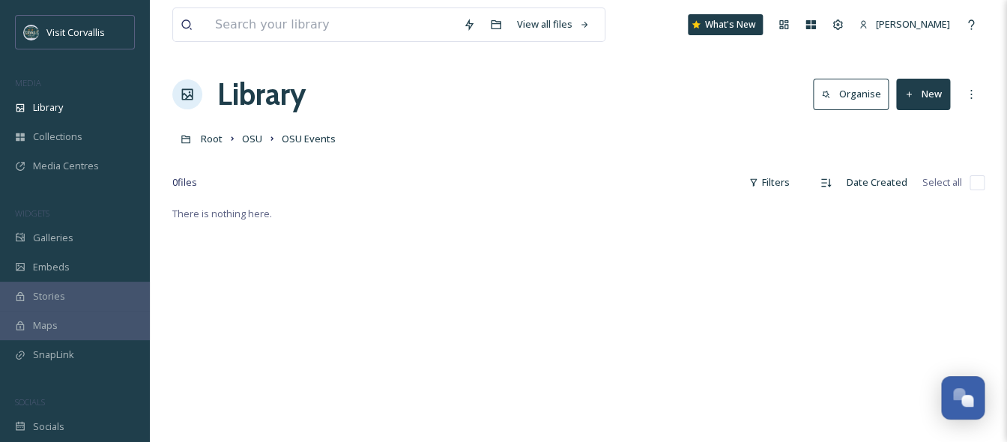
click at [923, 97] on button "New" at bounding box center [923, 94] width 54 height 31
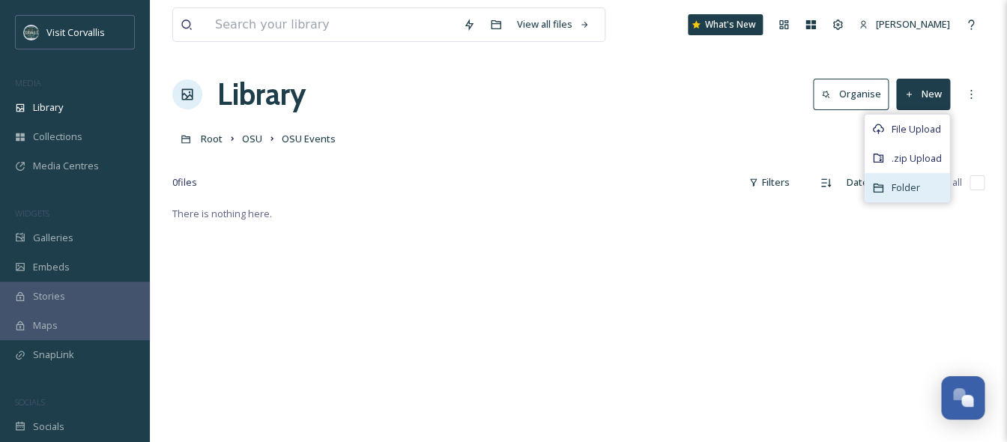
click at [902, 188] on span "Folder" at bounding box center [906, 188] width 28 height 14
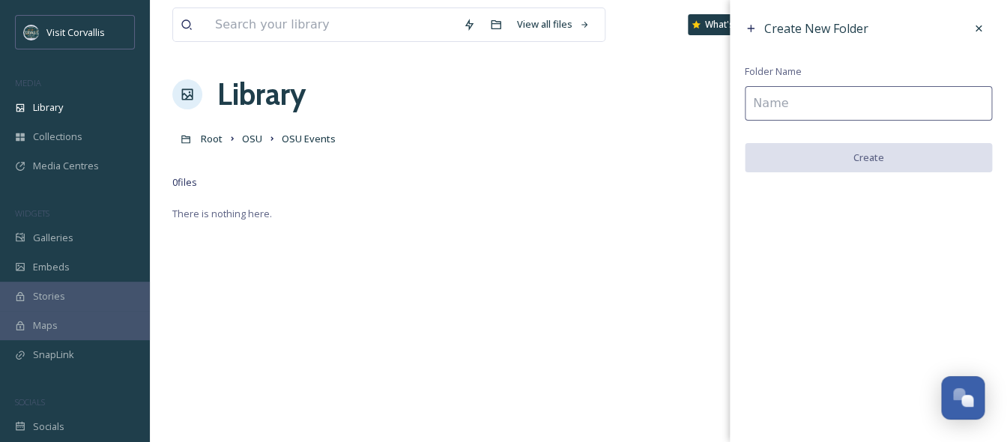
click at [849, 103] on input at bounding box center [868, 103] width 247 height 34
paste input "[DATE]"
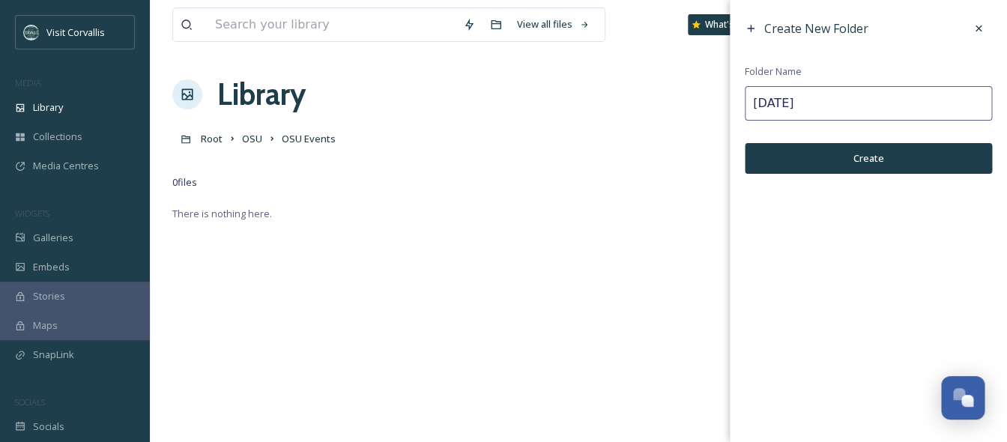
type input "[DATE]"
click at [836, 156] on button "Create" at bounding box center [868, 158] width 247 height 31
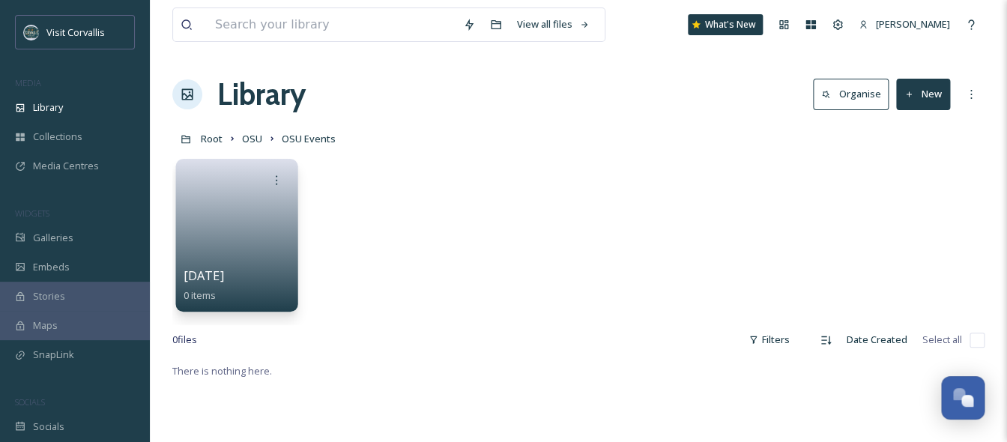
click at [247, 235] on link at bounding box center [237, 230] width 107 height 73
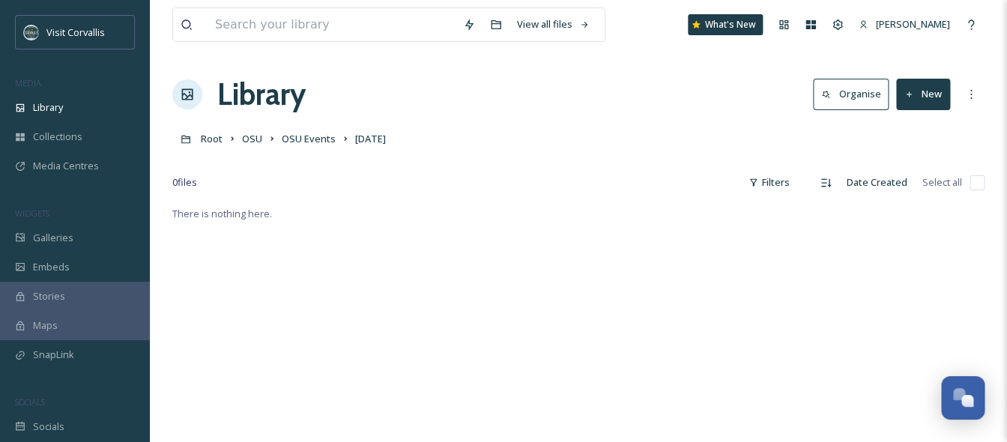
click at [946, 100] on button "New" at bounding box center [923, 94] width 54 height 31
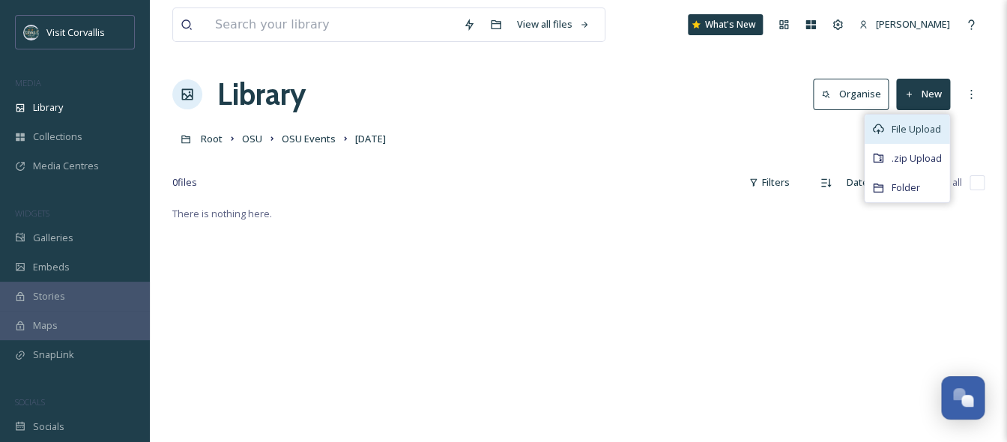
click at [922, 128] on span "File Upload" at bounding box center [916, 129] width 49 height 14
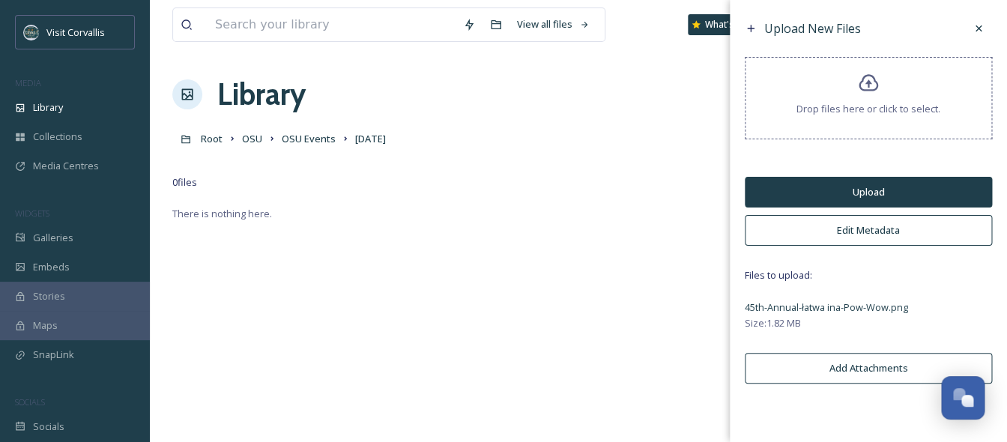
click at [858, 229] on button "Edit Metadata" at bounding box center [868, 230] width 247 height 31
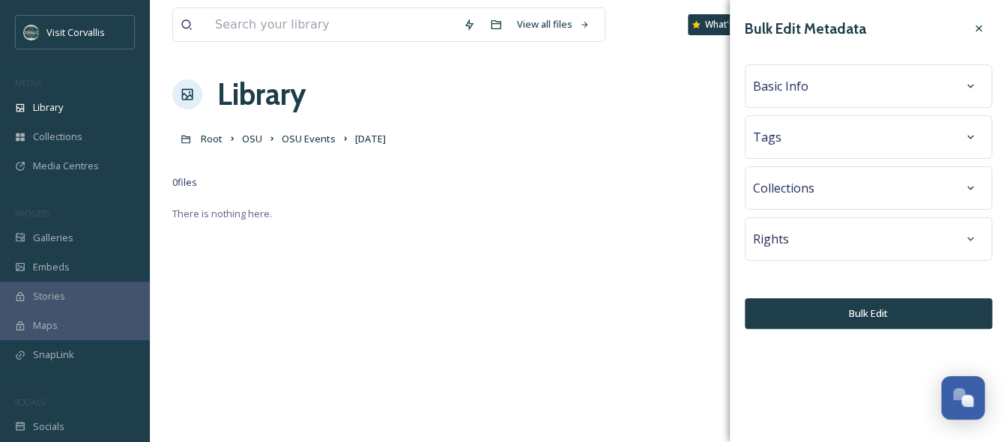
click at [824, 143] on div "Tags" at bounding box center [868, 137] width 231 height 27
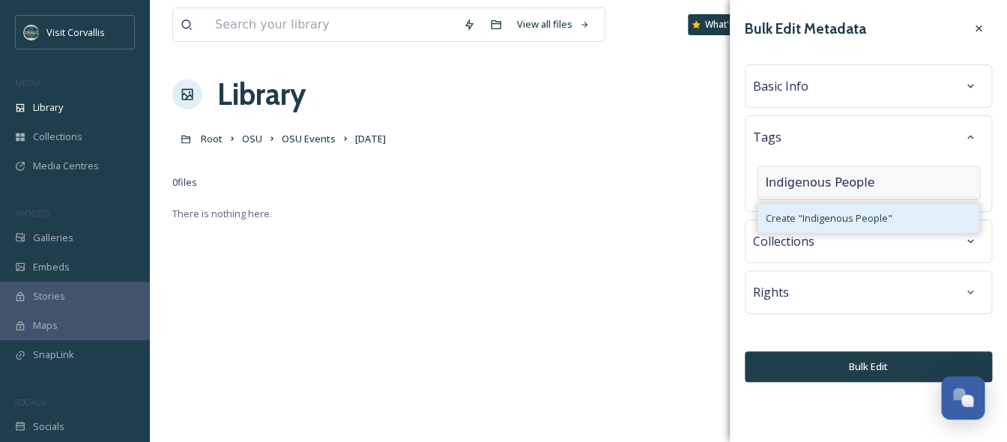
type input "Indigenous People"
click at [803, 223] on span "Create " Indigenous People "" at bounding box center [829, 218] width 127 height 14
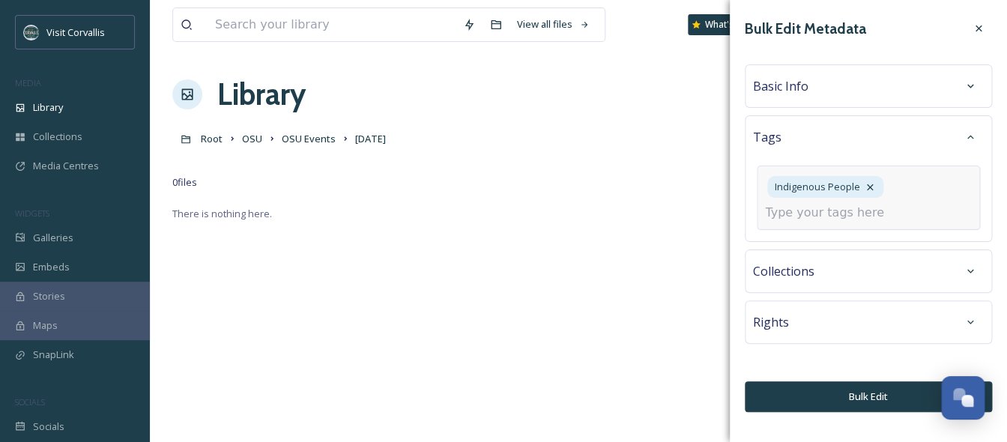
click at [815, 215] on input at bounding box center [840, 213] width 150 height 18
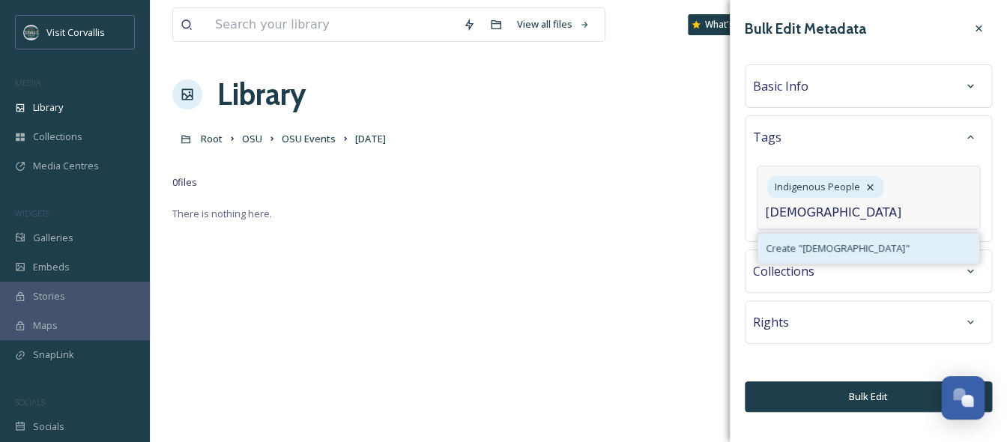
type input "[DEMOGRAPHIC_DATA]"
click at [837, 253] on span "Create " [DEMOGRAPHIC_DATA] "" at bounding box center [838, 248] width 144 height 14
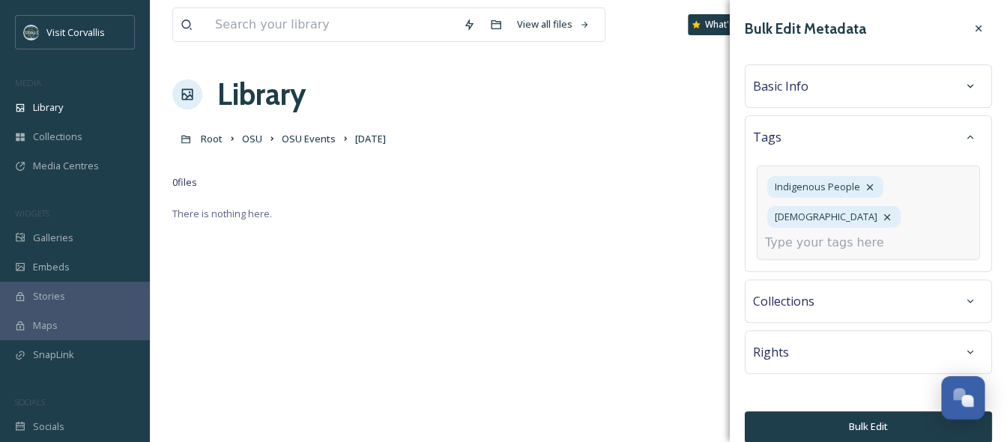
click at [857, 246] on input at bounding box center [840, 243] width 150 height 18
click at [854, 91] on div "Basic Info" at bounding box center [868, 86] width 231 height 27
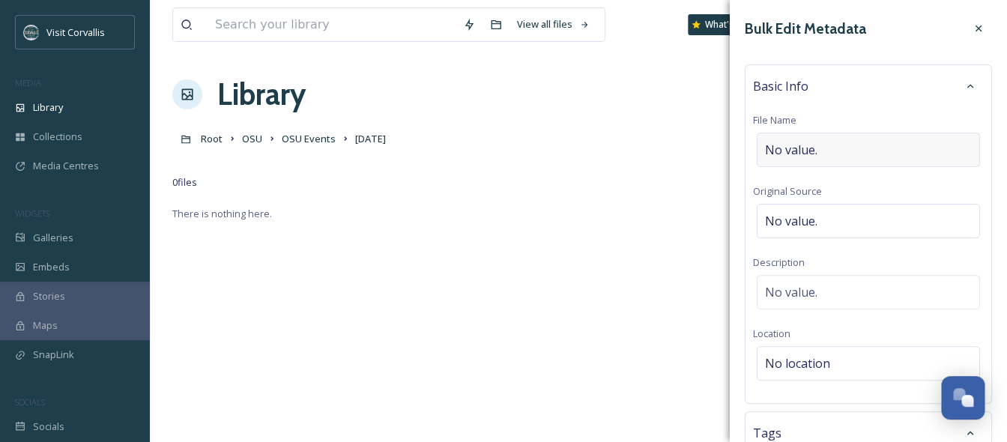
click at [825, 151] on div "No value." at bounding box center [868, 150] width 223 height 34
click at [791, 369] on span "No location" at bounding box center [797, 363] width 65 height 18
click at [803, 366] on input at bounding box center [869, 363] width 222 height 33
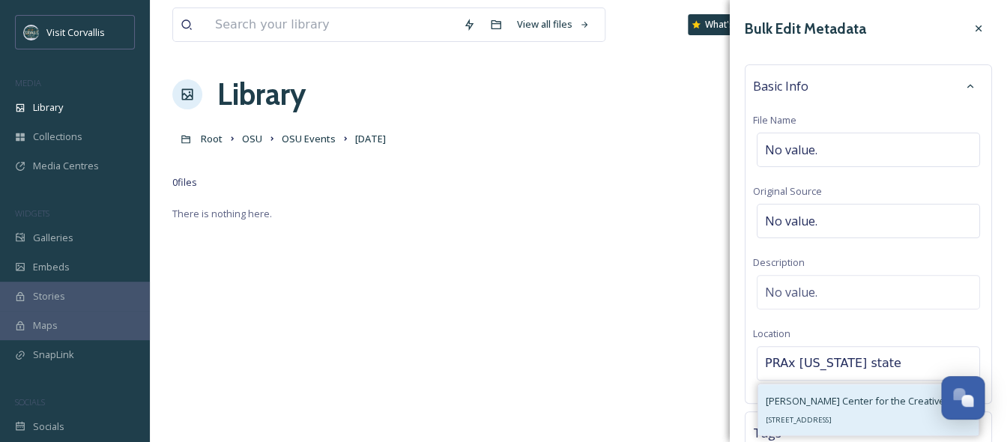
type input "PRAx [US_STATE] state"
click at [808, 405] on span "[PERSON_NAME] Center for the Creative Arts - PRAx" at bounding box center [881, 400] width 230 height 14
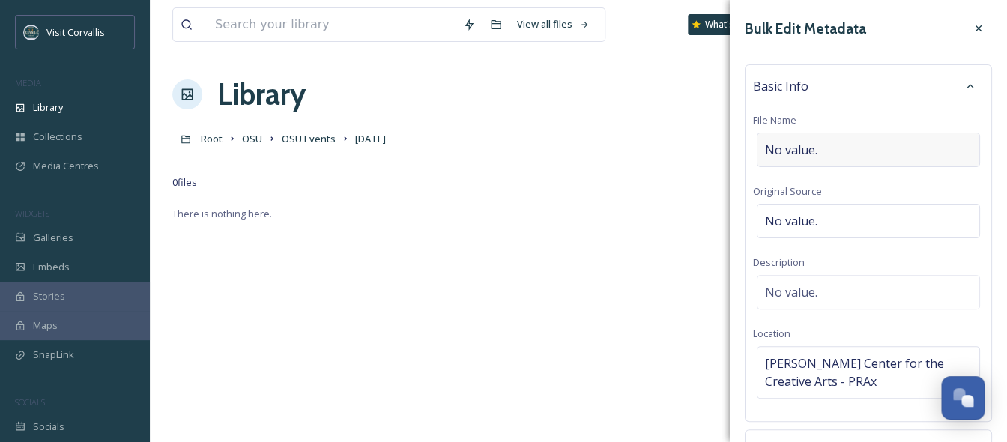
click at [813, 148] on span "No value." at bounding box center [791, 150] width 52 height 18
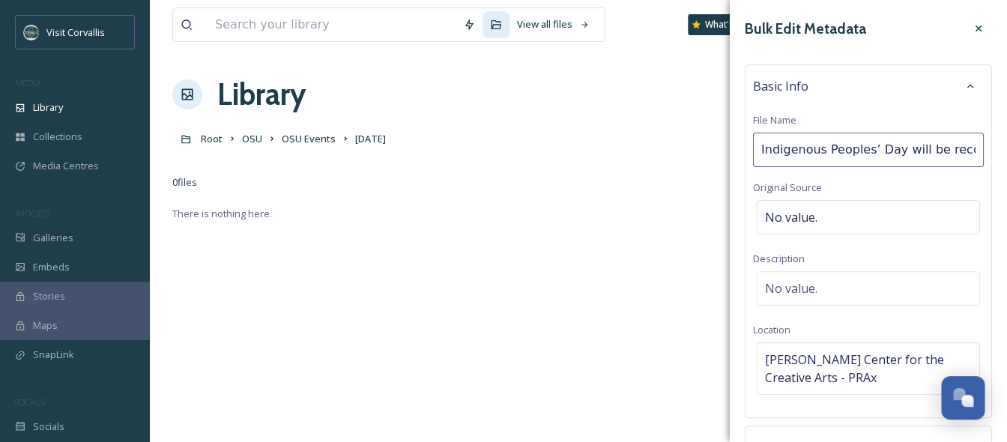
scroll to position [0, 363]
drag, startPoint x: 771, startPoint y: 150, endPoint x: 1000, endPoint y: 151, distance: 229.3
click at [984, 151] on input "Indigenous Peoples’ Day will be recognized [DATE][DATE], with a community celeb…" at bounding box center [868, 150] width 231 height 34
type input "Indigenous Peoples’ Day"
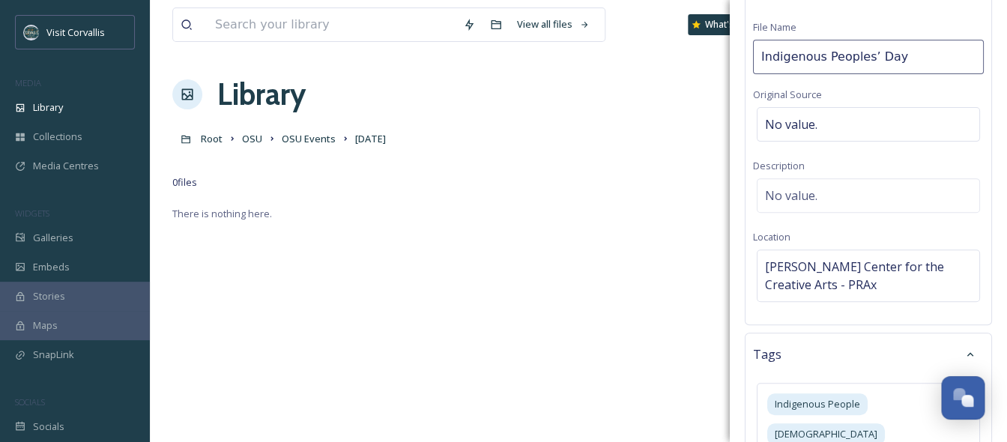
scroll to position [99, 0]
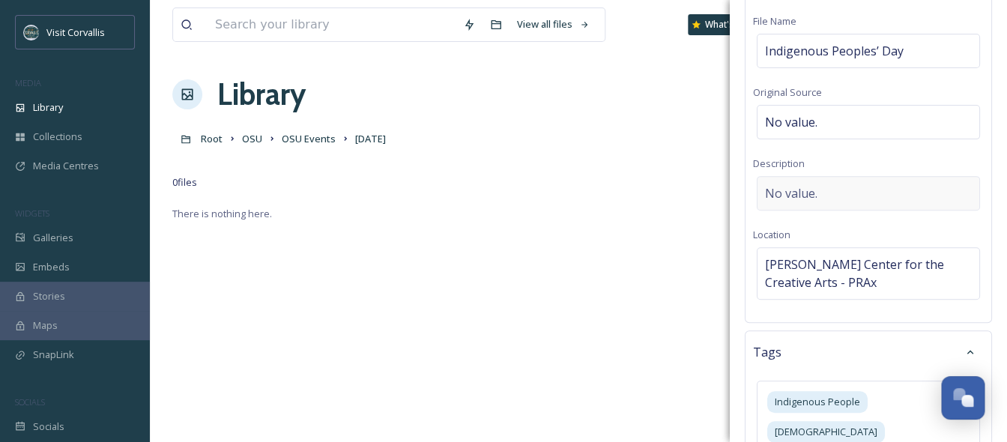
click at [834, 193] on div "No value." at bounding box center [868, 193] width 223 height 34
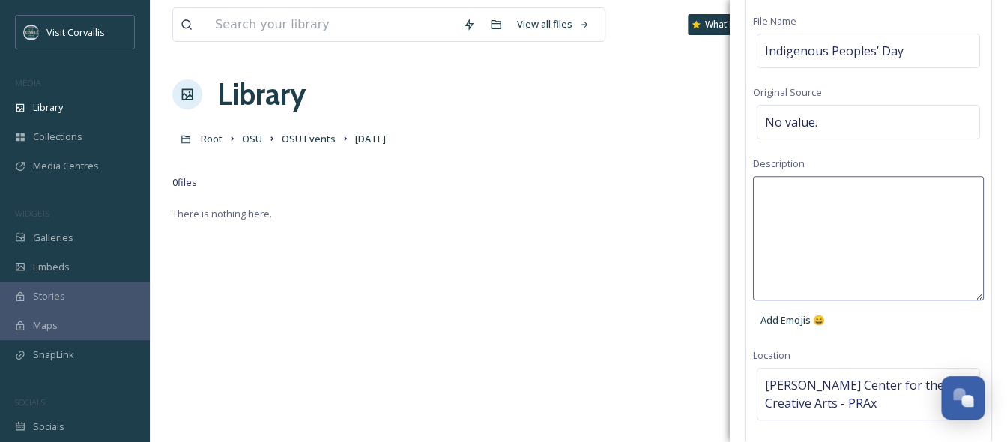
click at [806, 198] on textarea at bounding box center [868, 238] width 231 height 124
paste textarea "Indigenous Peoples’ Day will be recognized [DATE][DATE], with a community celeb…"
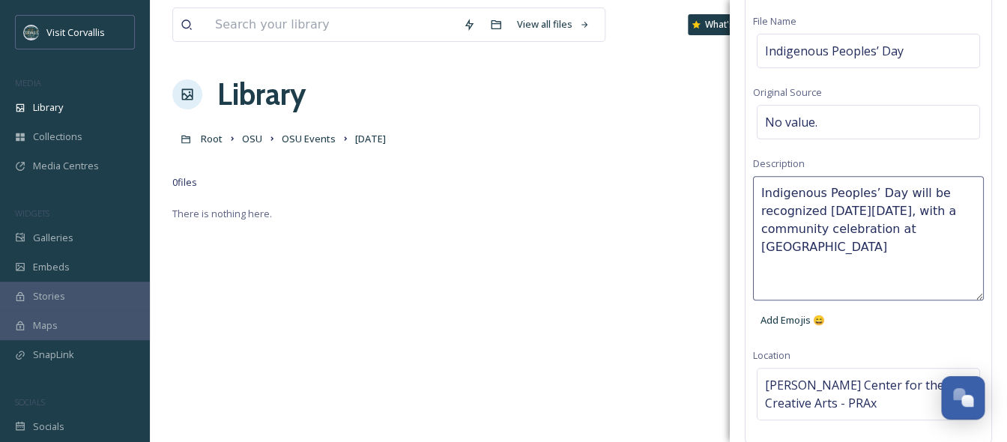
type textarea "Indigenous Peoples’ Day will be recognized [DATE][DATE], with a community celeb…"
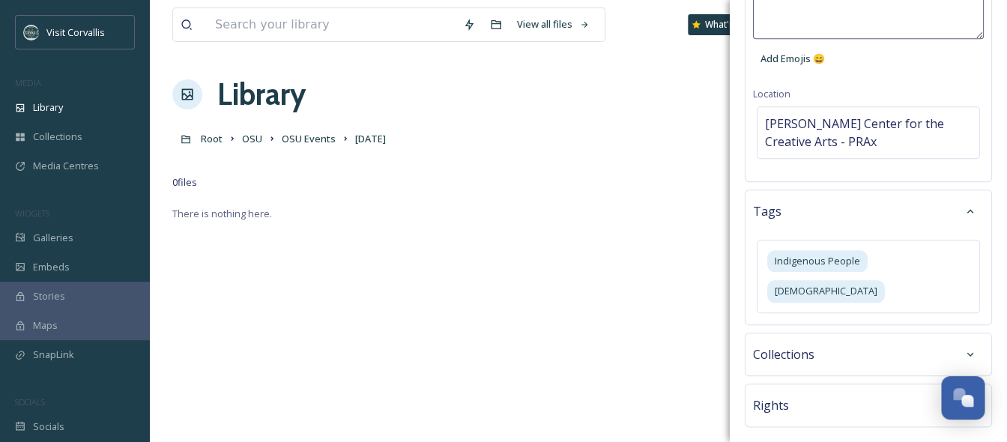
scroll to position [393, 0]
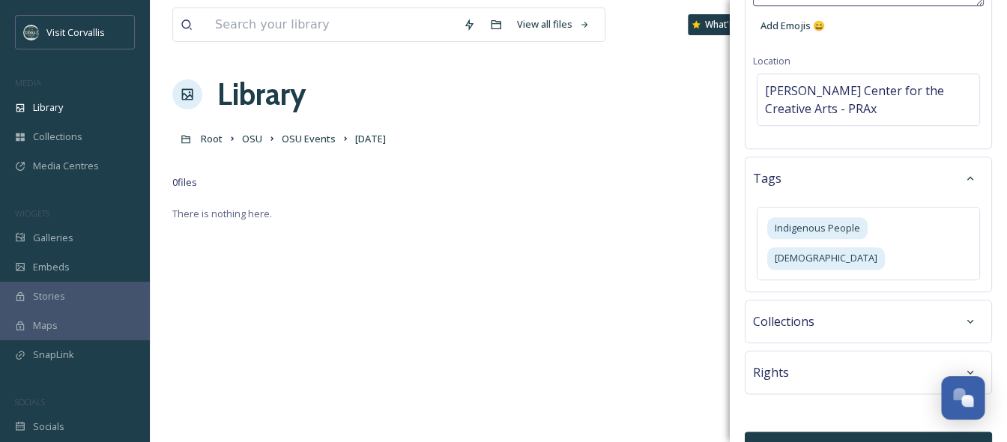
click at [840, 432] on button "Bulk Edit" at bounding box center [868, 447] width 247 height 31
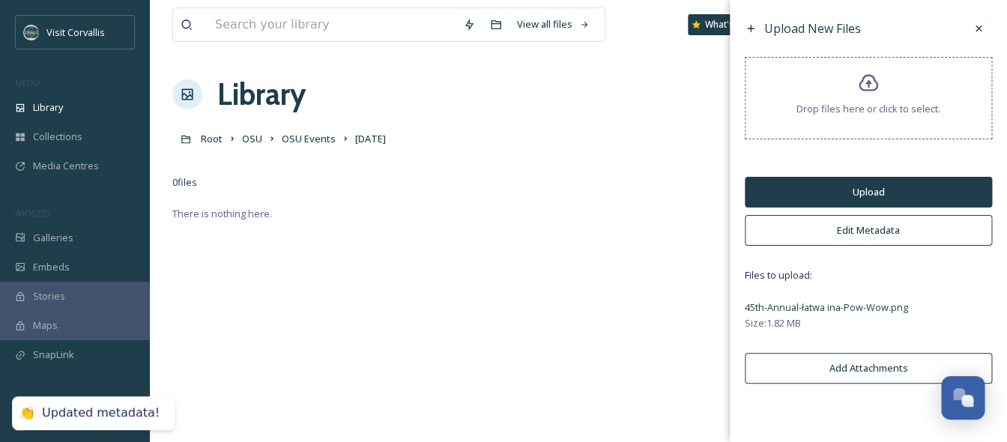
click at [871, 193] on button "Upload" at bounding box center [868, 192] width 247 height 31
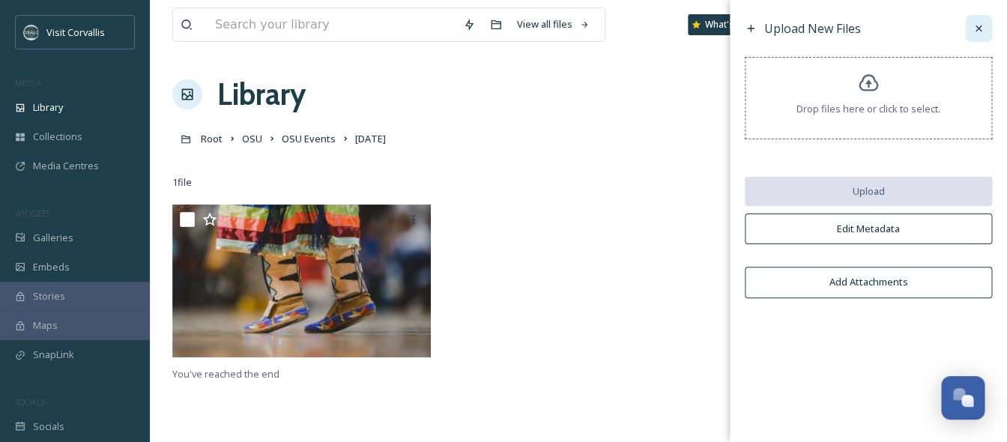
click at [975, 34] on icon at bounding box center [979, 28] width 12 height 12
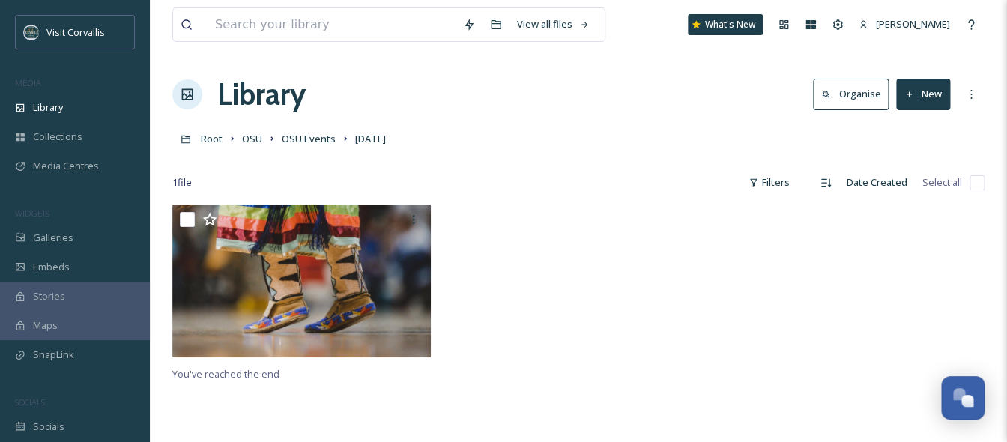
click at [626, 316] on div at bounding box center [579, 285] width 266 height 160
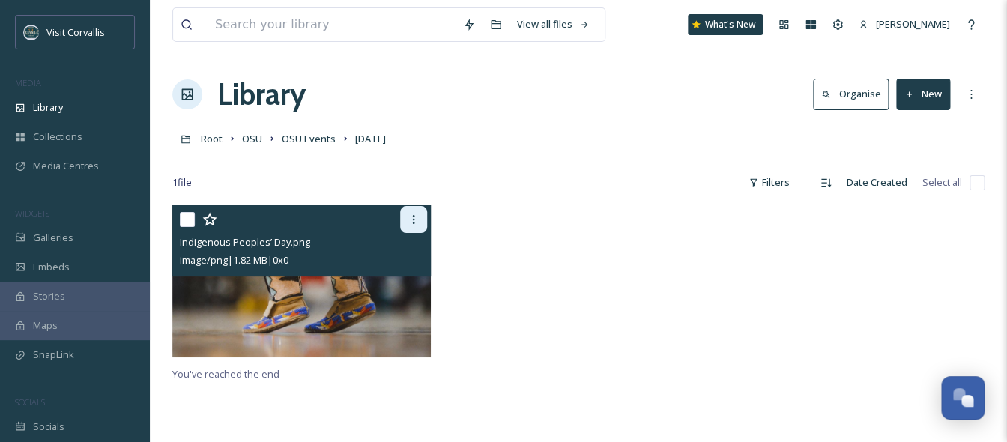
click at [415, 219] on icon at bounding box center [414, 220] width 12 height 12
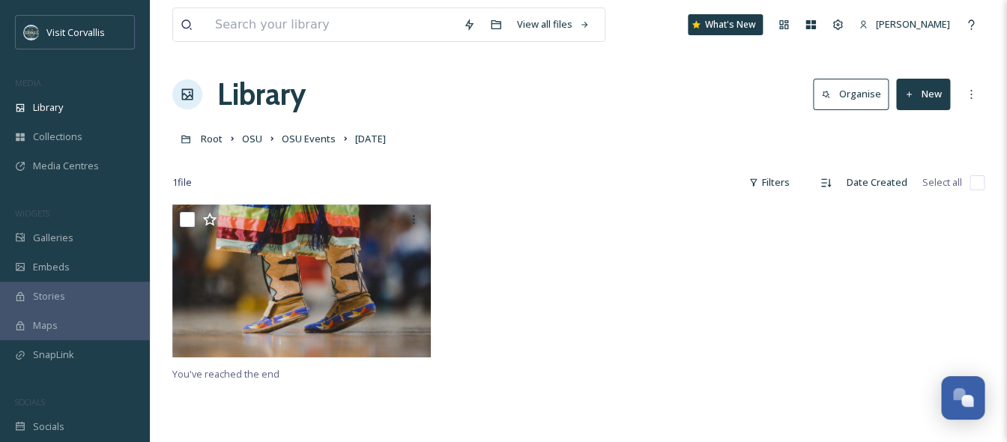
click at [501, 308] on div at bounding box center [579, 285] width 266 height 160
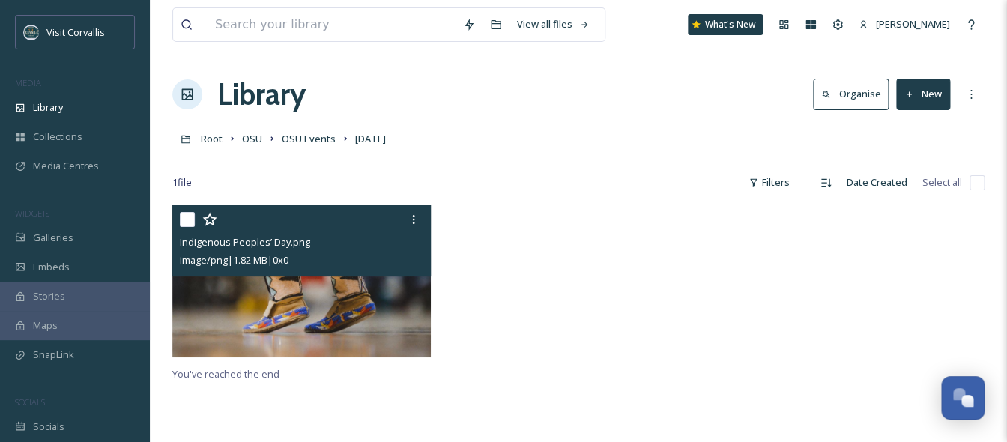
click at [192, 222] on input "checkbox" at bounding box center [187, 219] width 15 height 15
checkbox input "true"
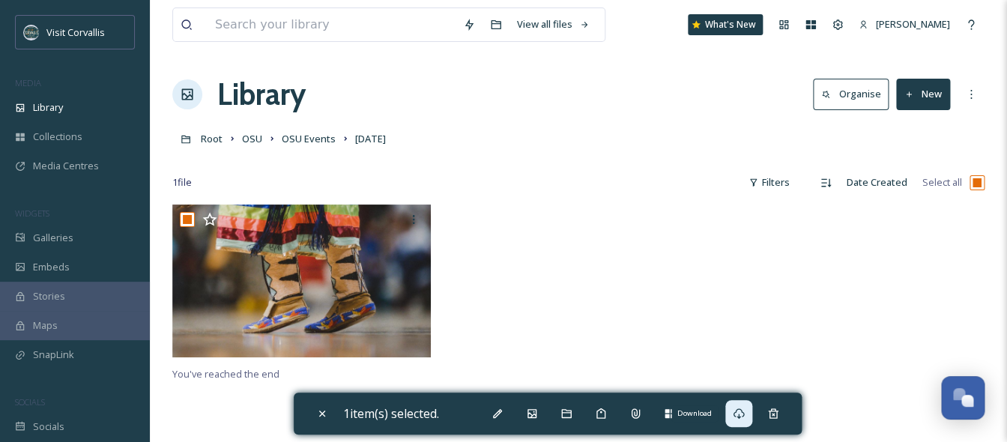
click at [745, 415] on icon at bounding box center [739, 414] width 12 height 12
click at [590, 285] on div at bounding box center [579, 285] width 266 height 160
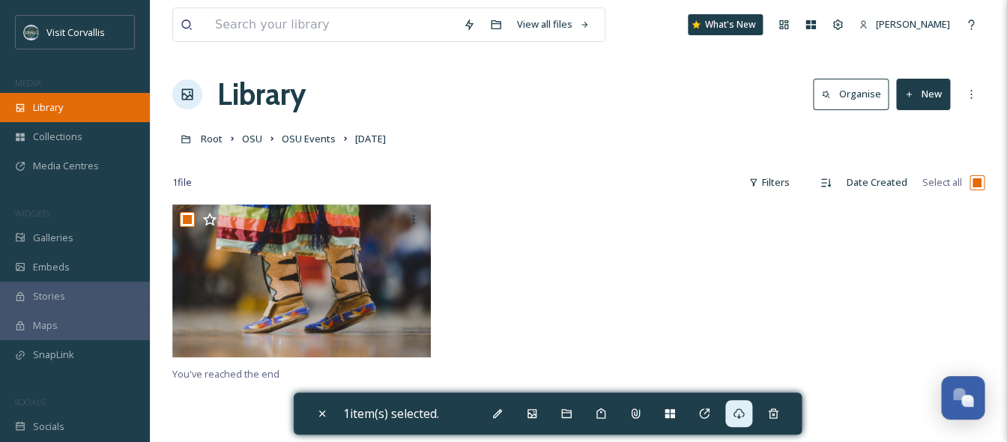
click at [55, 97] on div "Library" at bounding box center [75, 107] width 150 height 29
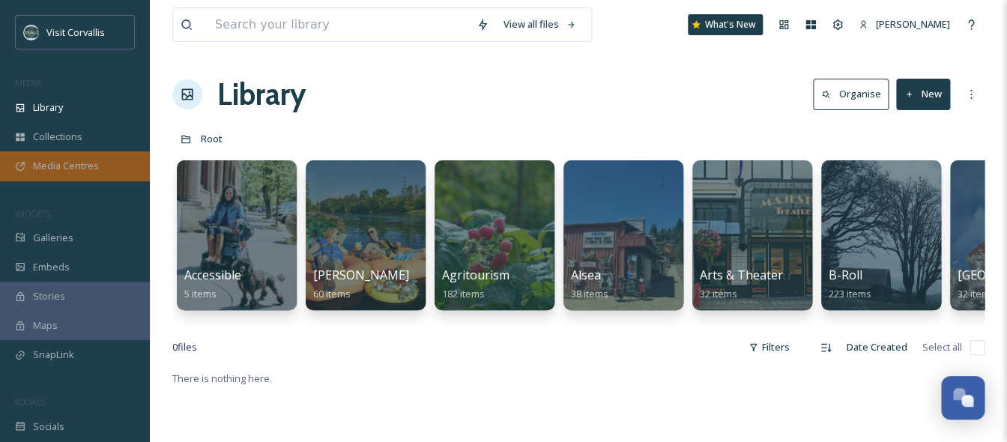
click at [85, 172] on span "Media Centres" at bounding box center [66, 166] width 66 height 14
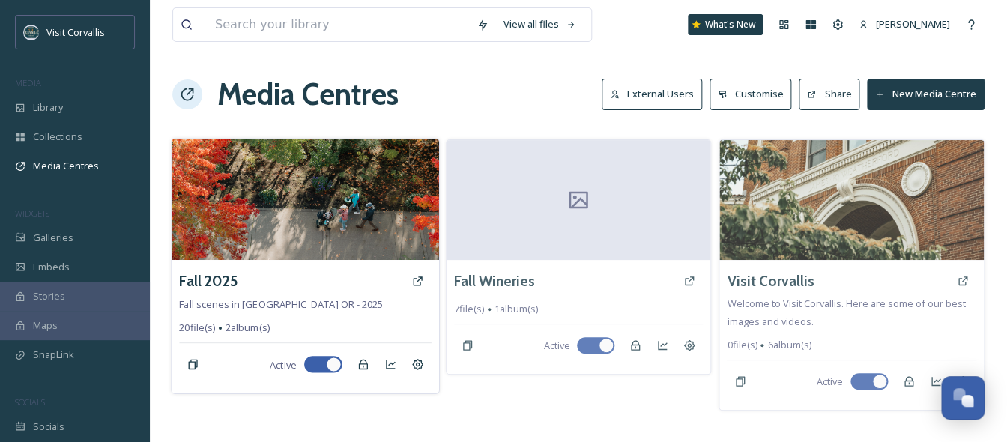
click at [374, 289] on div "Fall 2025" at bounding box center [305, 281] width 252 height 27
click at [369, 307] on div "Fall 2025 Fall scenes in [GEOGRAPHIC_DATA] OR - 2025 20 file(s) 2 album(s) Acti…" at bounding box center [305, 326] width 267 height 133
click at [347, 229] on img at bounding box center [305, 199] width 267 height 121
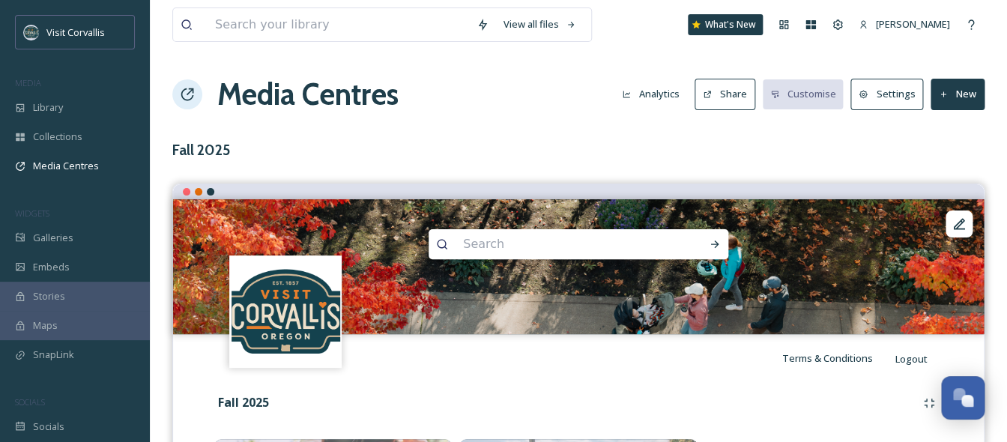
click at [509, 141] on h3 "Fall 2025" at bounding box center [578, 150] width 812 height 22
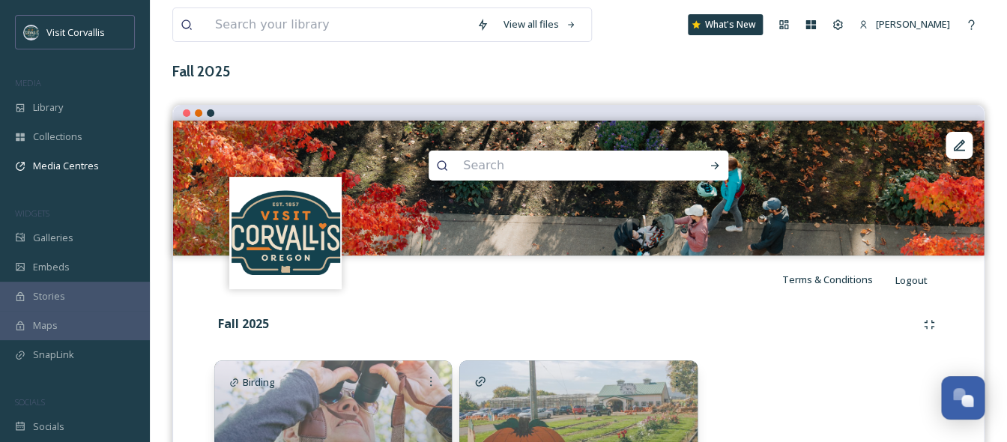
scroll to position [208, 0]
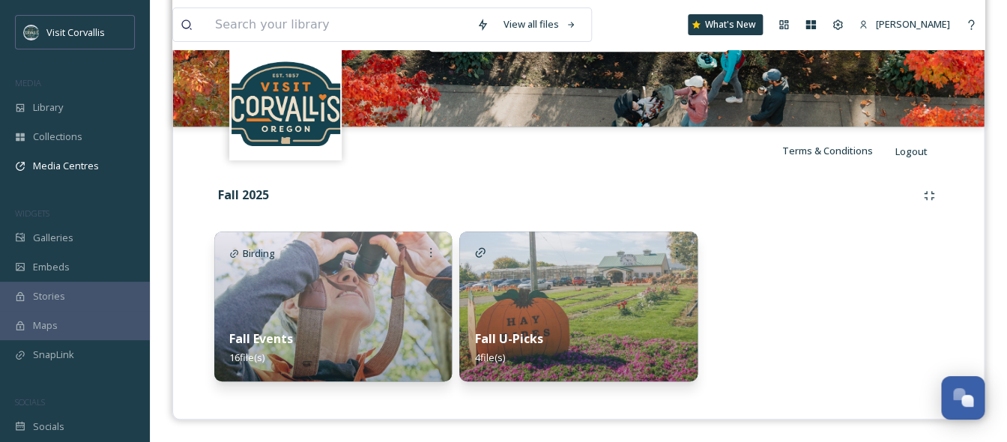
click at [372, 294] on img at bounding box center [333, 307] width 238 height 150
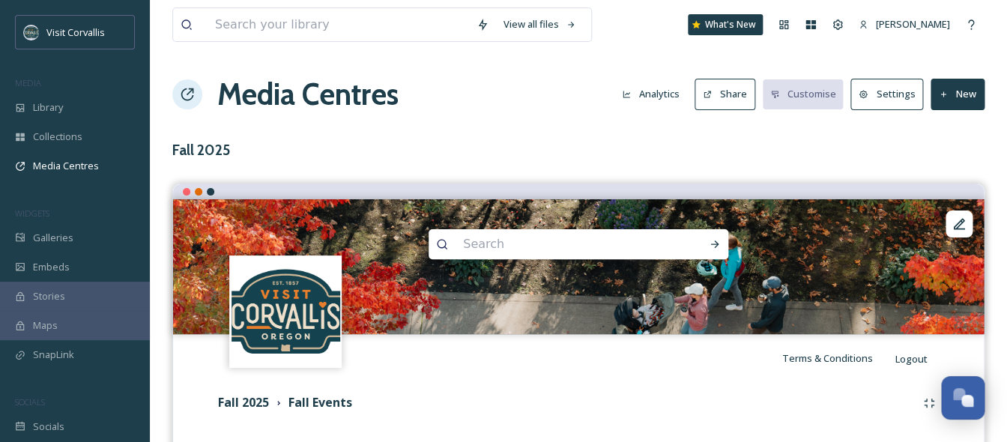
scroll to position [251, 0]
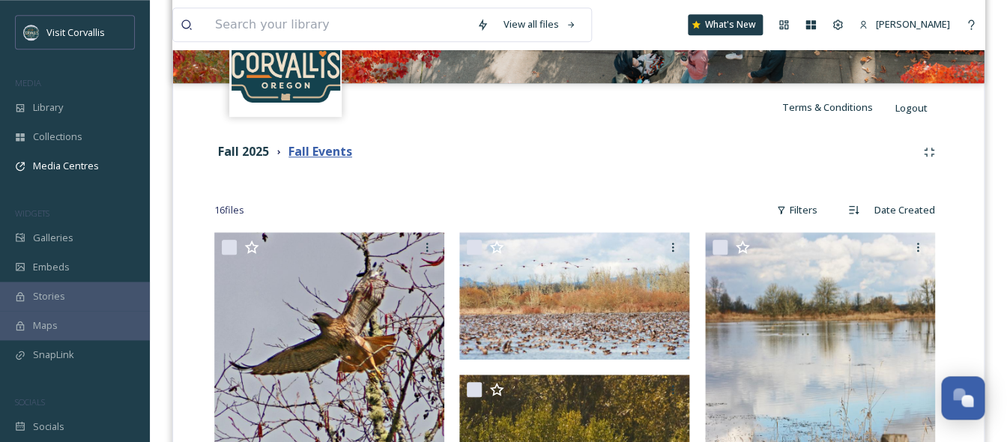
click at [324, 157] on strong "Fall Events" at bounding box center [321, 151] width 64 height 16
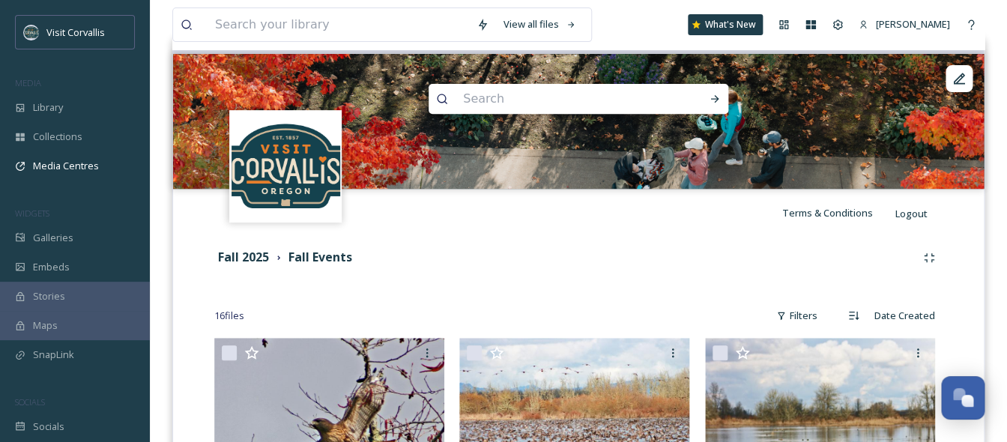
scroll to position [146, 0]
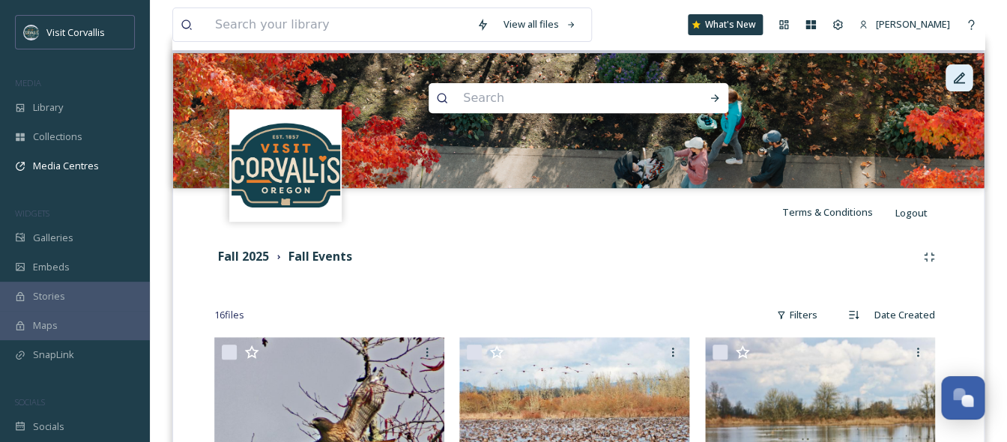
click at [961, 73] on icon at bounding box center [959, 77] width 11 height 11
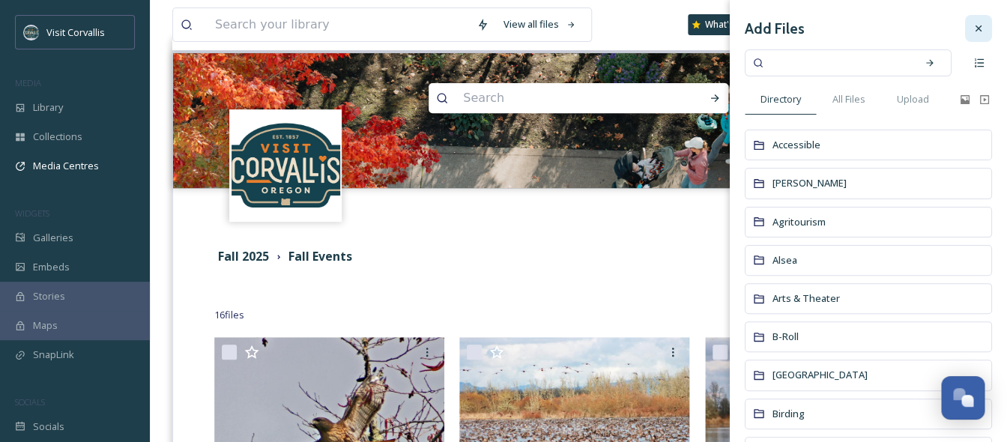
click at [983, 31] on icon at bounding box center [979, 28] width 12 height 12
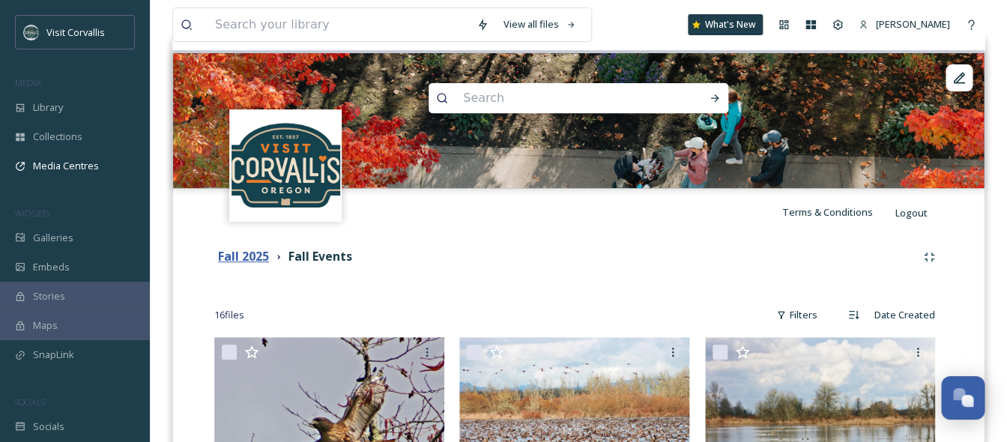
click at [250, 261] on strong "Fall 2025" at bounding box center [243, 256] width 51 height 16
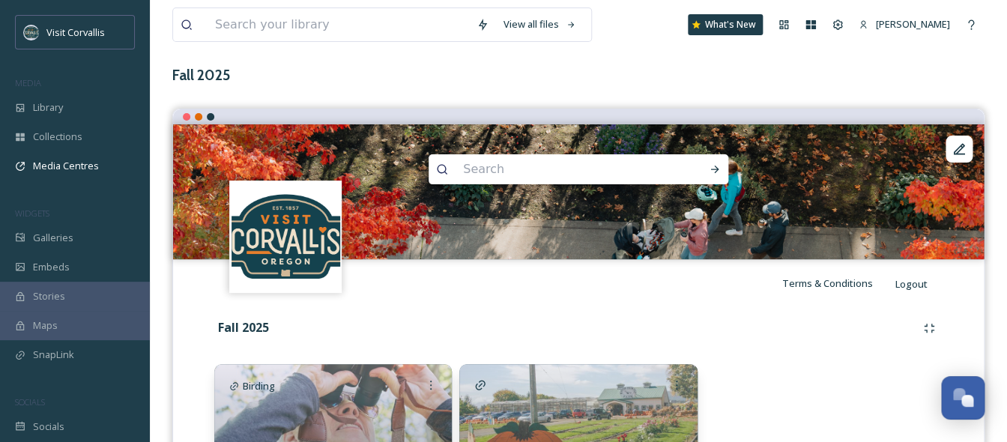
scroll to position [208, 0]
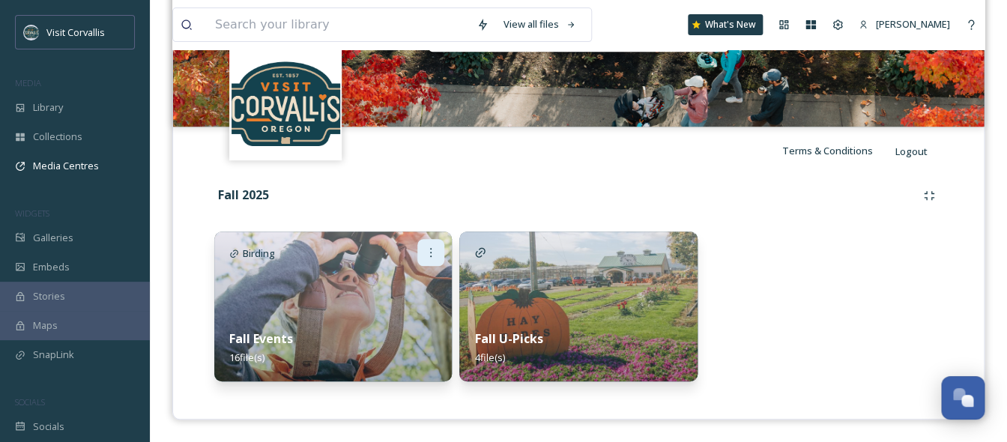
click at [429, 250] on icon at bounding box center [431, 253] width 12 height 12
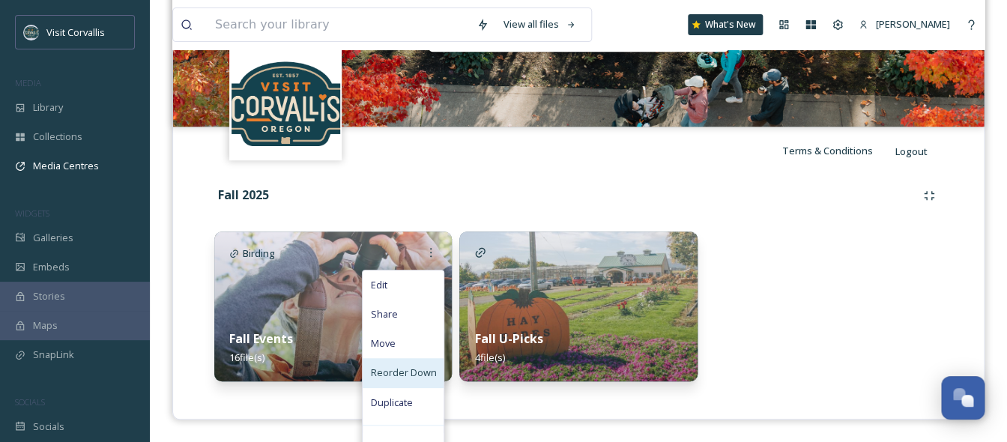
scroll to position [228, 0]
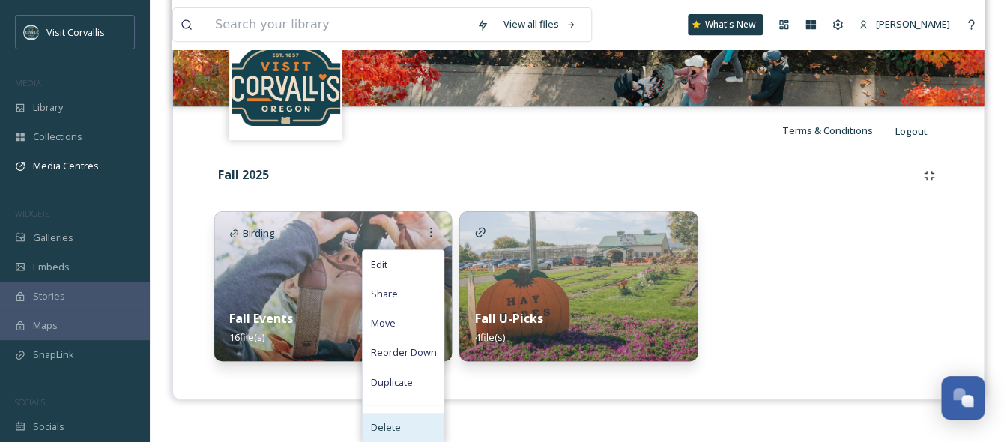
click at [393, 419] on div "Delete" at bounding box center [403, 427] width 81 height 29
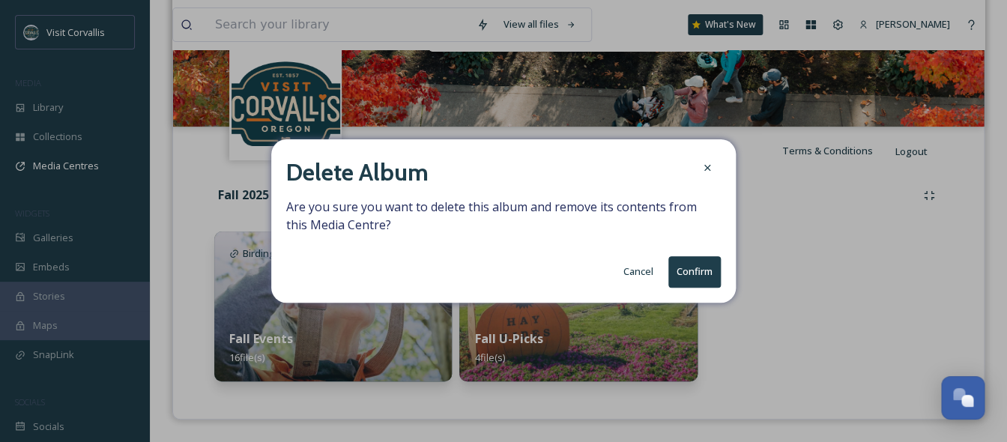
scroll to position [208, 0]
click at [694, 271] on button "Confirm" at bounding box center [694, 271] width 52 height 31
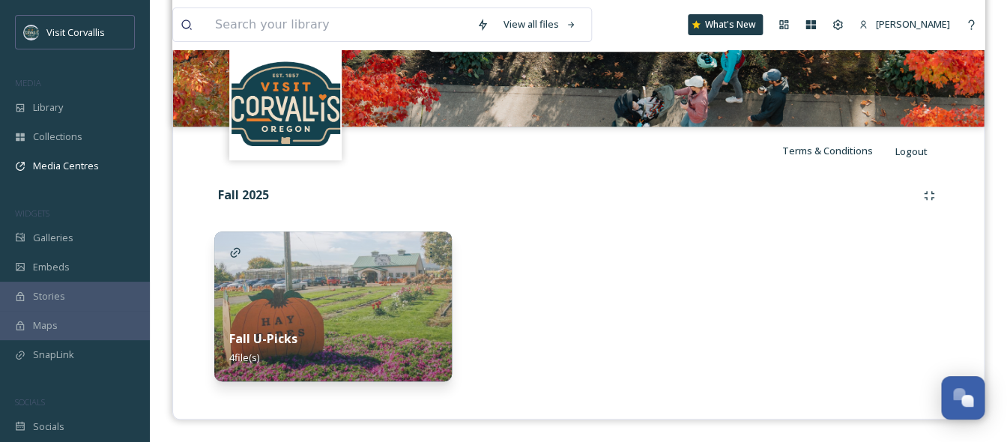
scroll to position [0, 0]
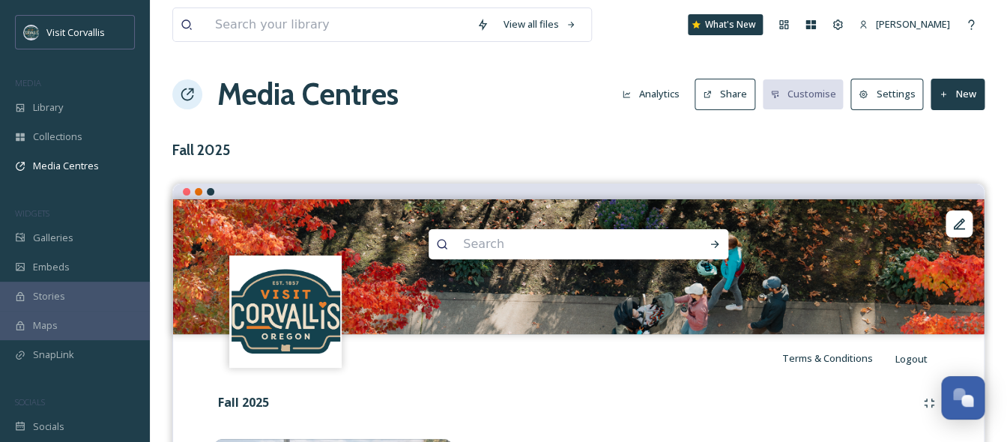
click at [955, 85] on button "New" at bounding box center [958, 94] width 54 height 31
click at [946, 148] on div "Add Album" at bounding box center [952, 158] width 64 height 29
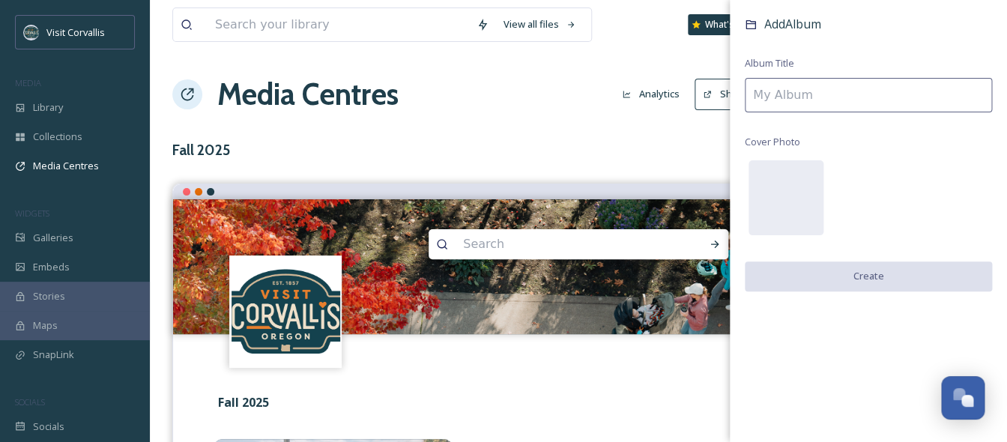
click at [796, 100] on input at bounding box center [868, 95] width 247 height 34
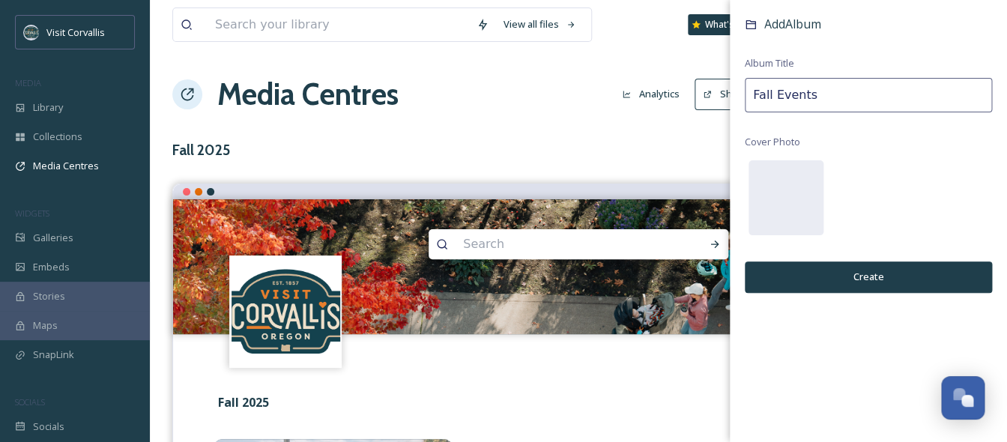
type input "Fall Events"
click at [851, 273] on button "Create" at bounding box center [868, 277] width 247 height 31
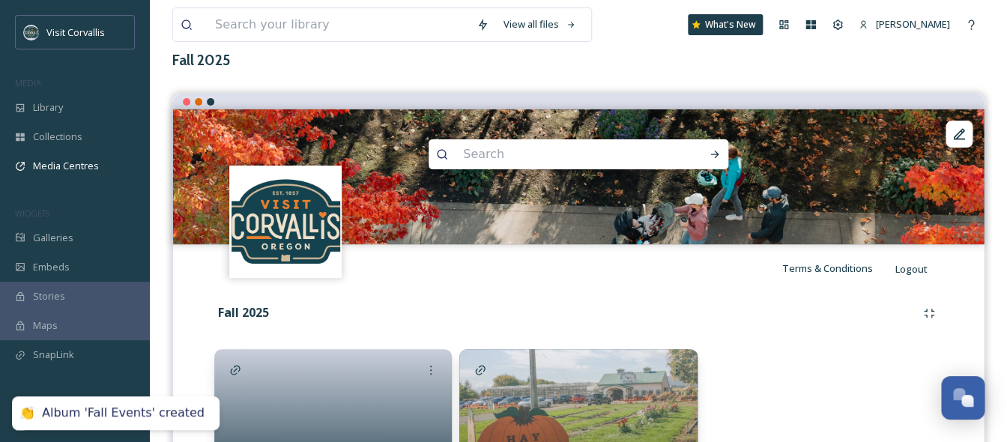
scroll to position [208, 0]
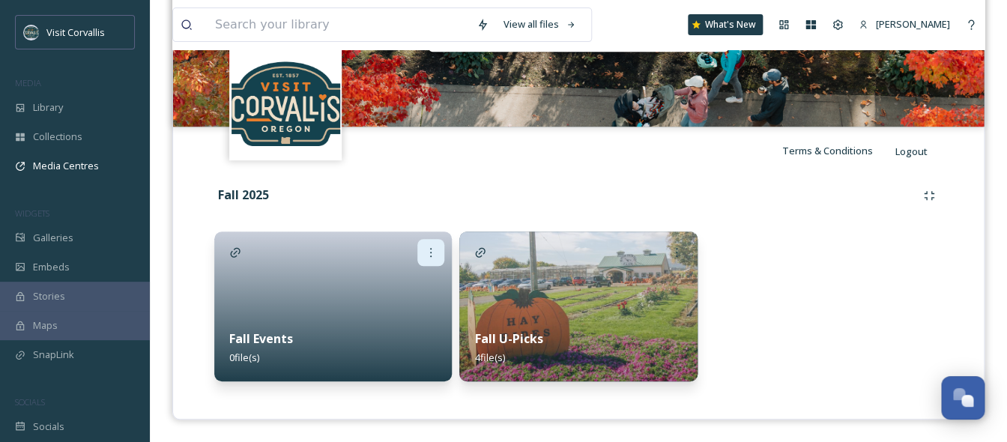
click at [433, 252] on icon at bounding box center [431, 253] width 12 height 12
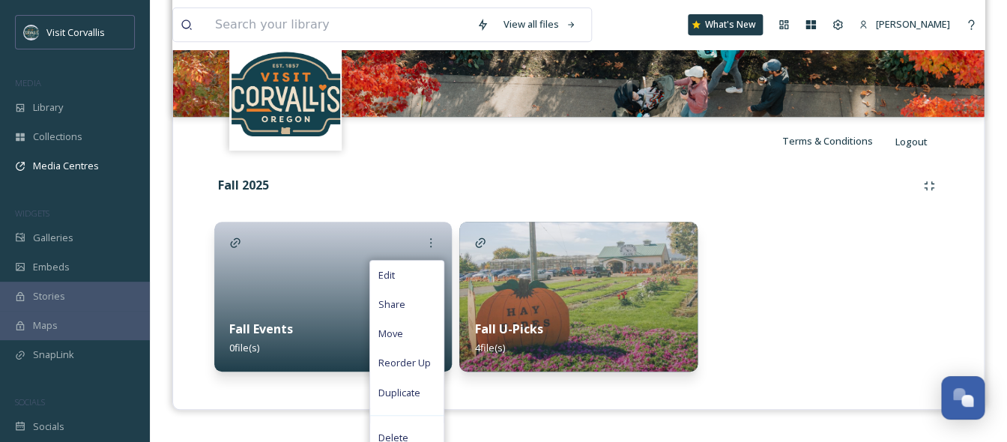
click at [331, 286] on div at bounding box center [333, 297] width 238 height 150
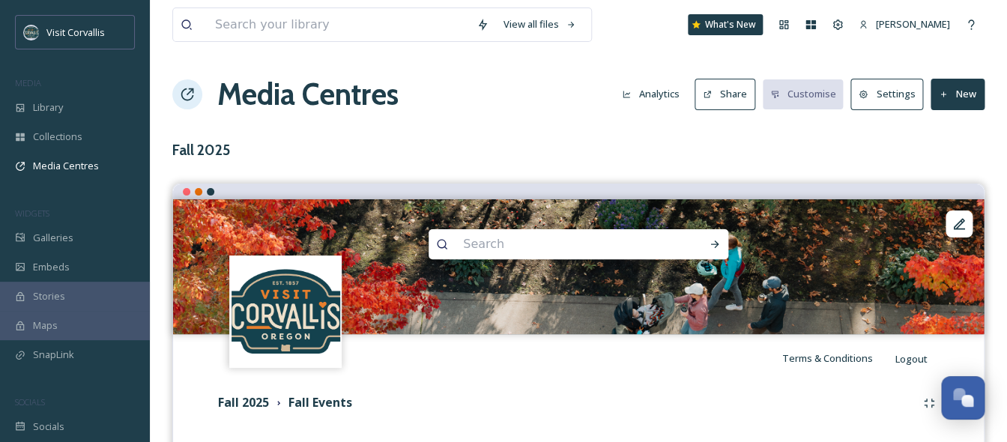
click at [982, 112] on div "Media Centres Analytics Share Customise Settings New" at bounding box center [578, 94] width 812 height 45
click at [957, 102] on button "New" at bounding box center [958, 94] width 54 height 31
click at [957, 136] on div "Add Files" at bounding box center [952, 129] width 64 height 29
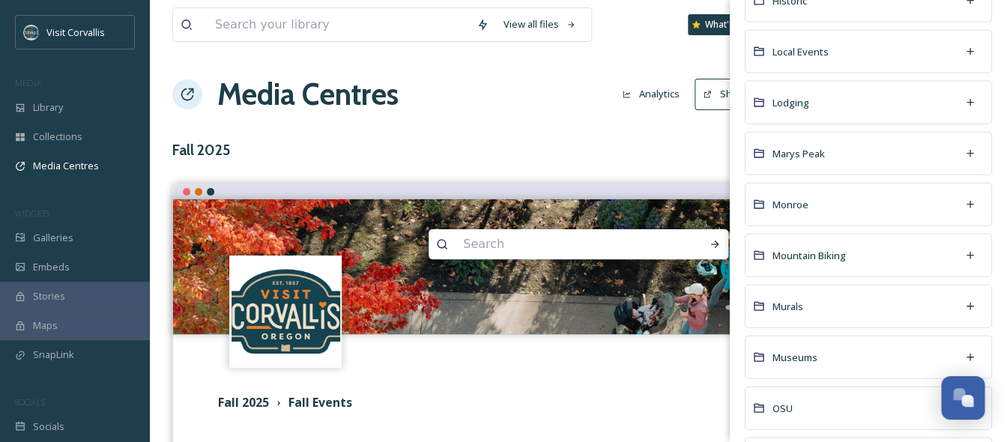
scroll to position [1164, 0]
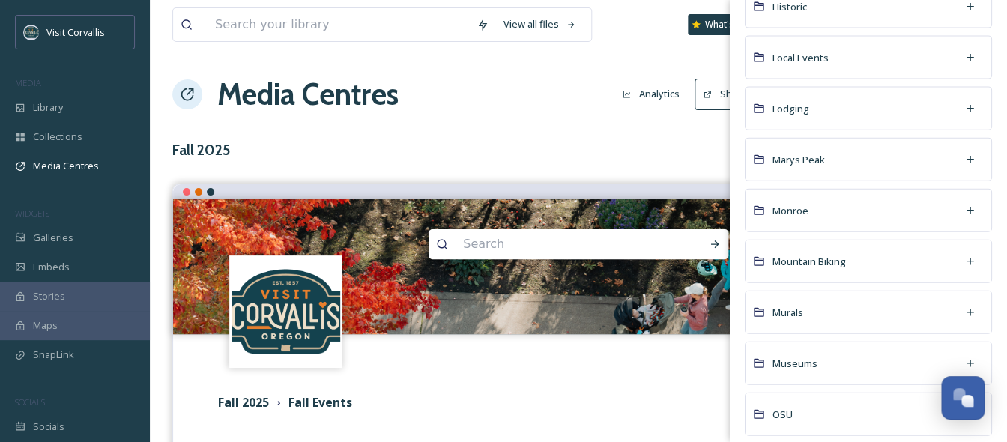
click at [812, 66] on div "Local Events" at bounding box center [868, 57] width 247 height 43
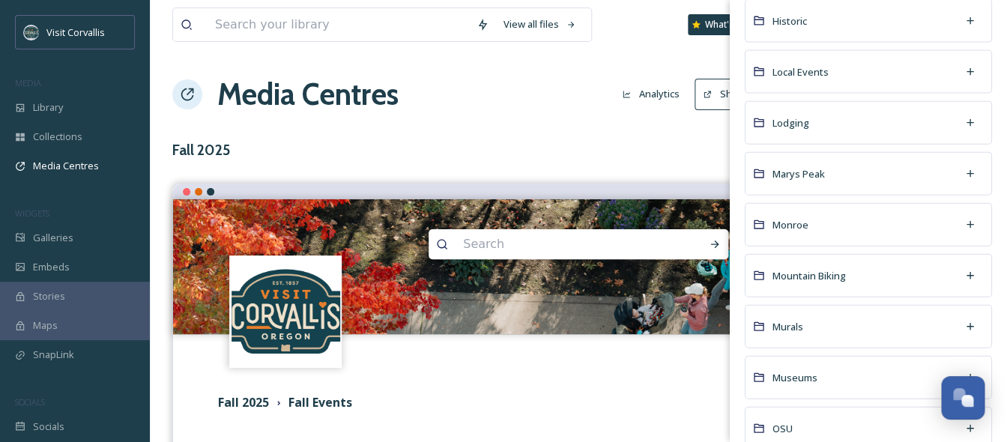
scroll to position [0, 0]
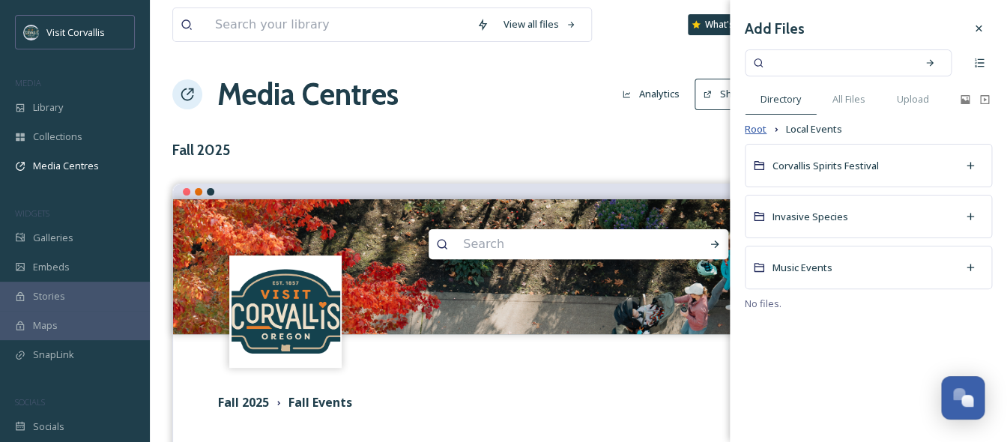
click at [765, 133] on span "Root" at bounding box center [756, 129] width 22 height 14
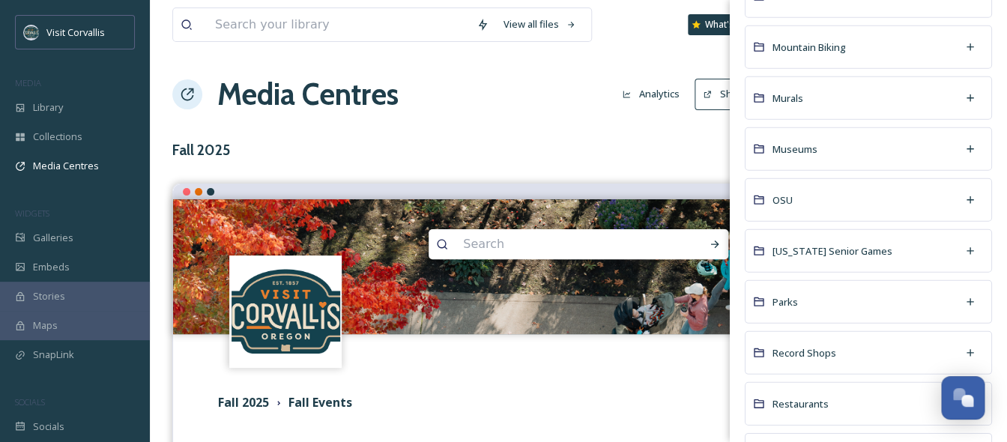
scroll to position [1394, 0]
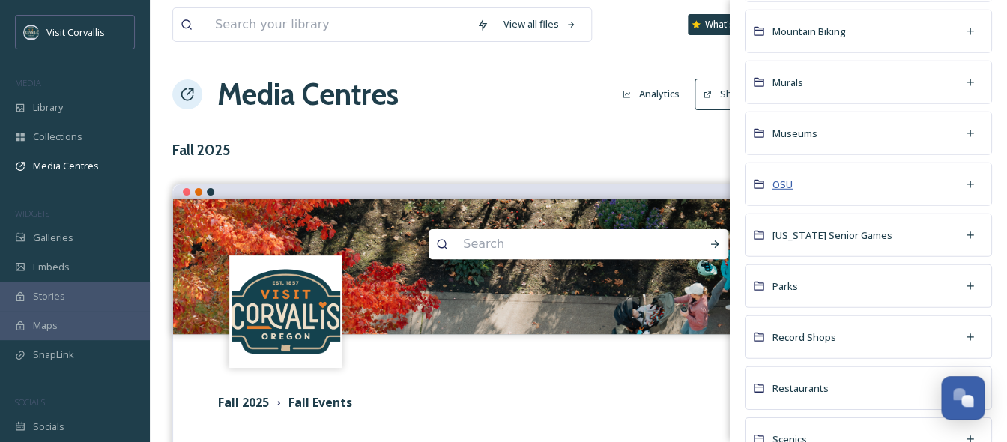
click at [788, 192] on span "OSU" at bounding box center [783, 185] width 20 height 14
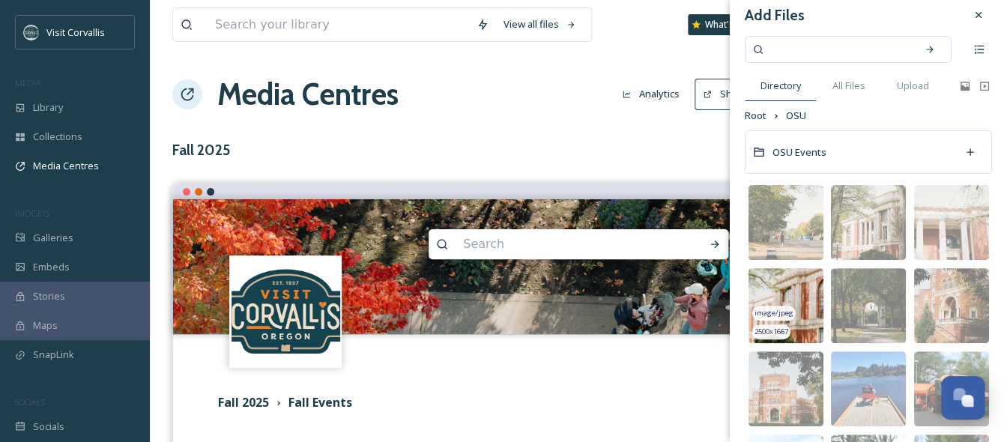
scroll to position [0, 0]
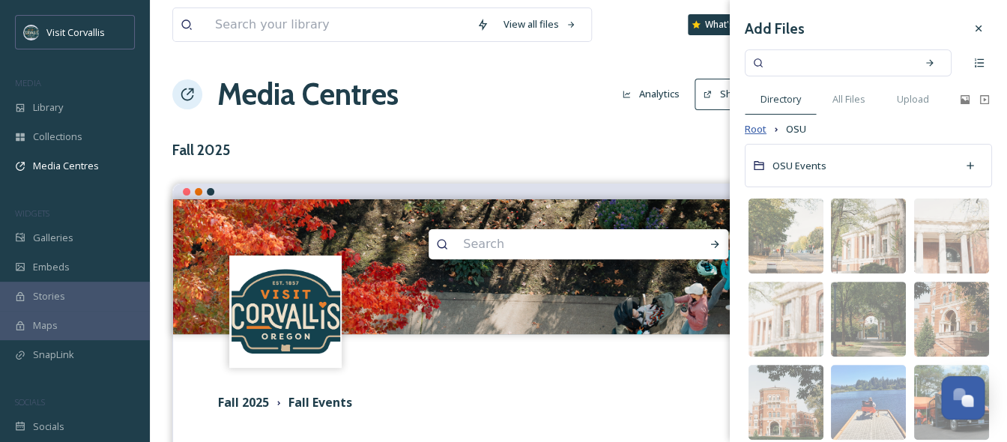
click at [758, 131] on span "Root" at bounding box center [756, 129] width 22 height 14
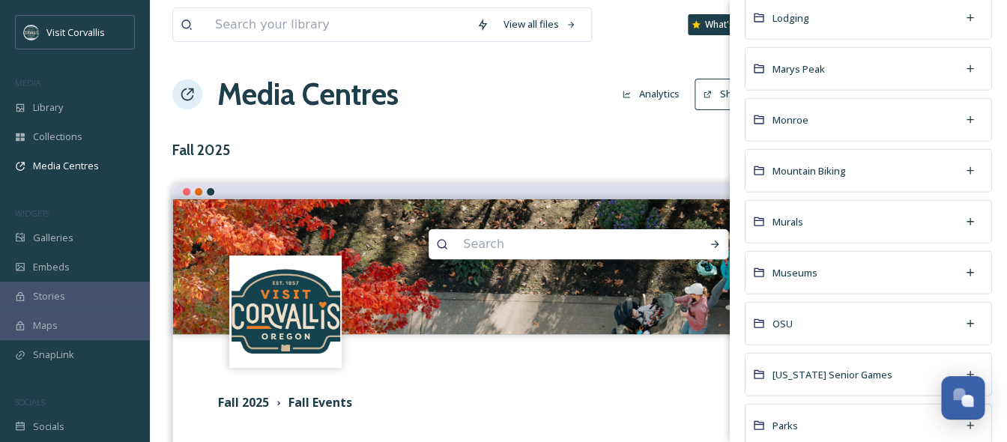
scroll to position [1262, 0]
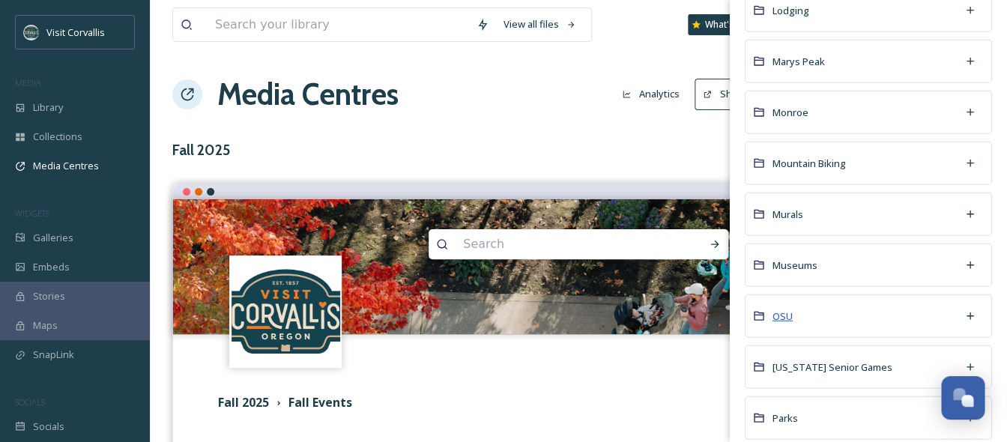
click at [787, 319] on span "OSU" at bounding box center [783, 315] width 20 height 13
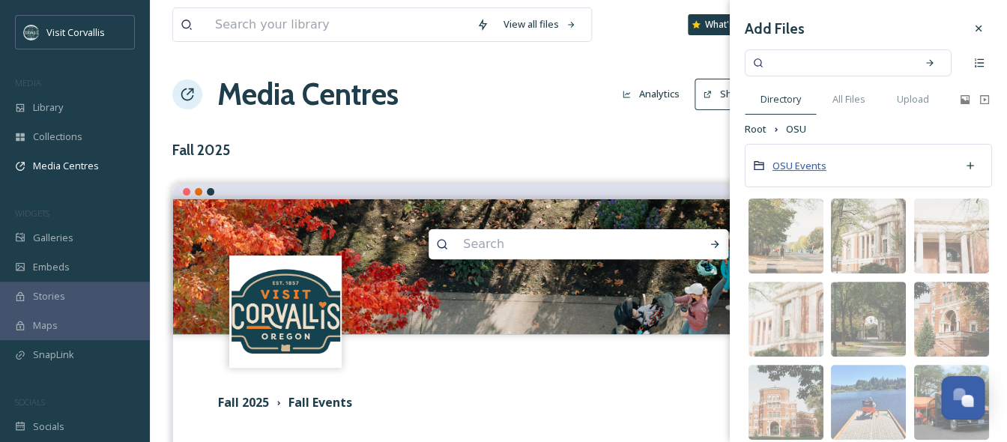
click at [799, 169] on span "OSU Events" at bounding box center [800, 165] width 54 height 13
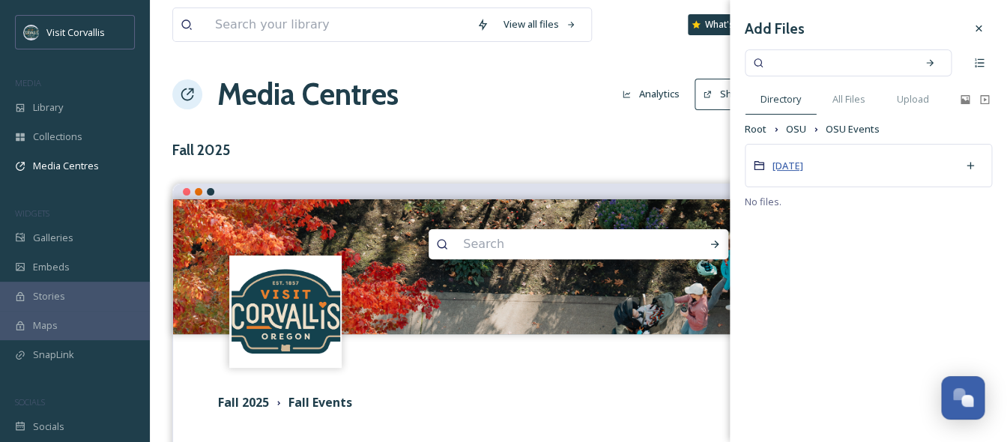
click at [803, 172] on span "[DATE]" at bounding box center [788, 165] width 31 height 13
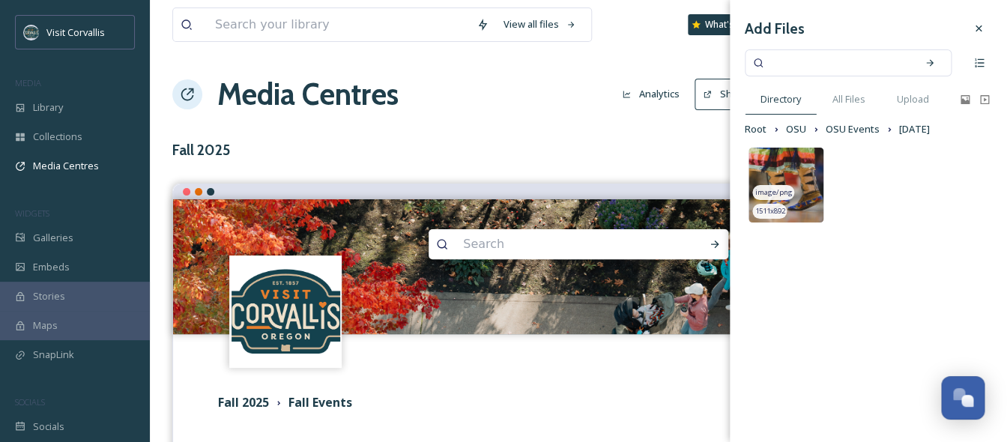
click at [802, 176] on img at bounding box center [786, 185] width 75 height 75
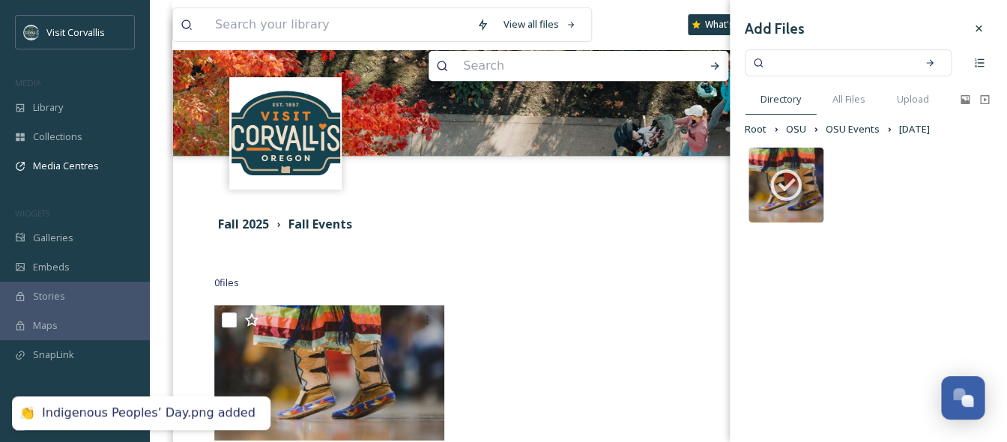
scroll to position [256, 0]
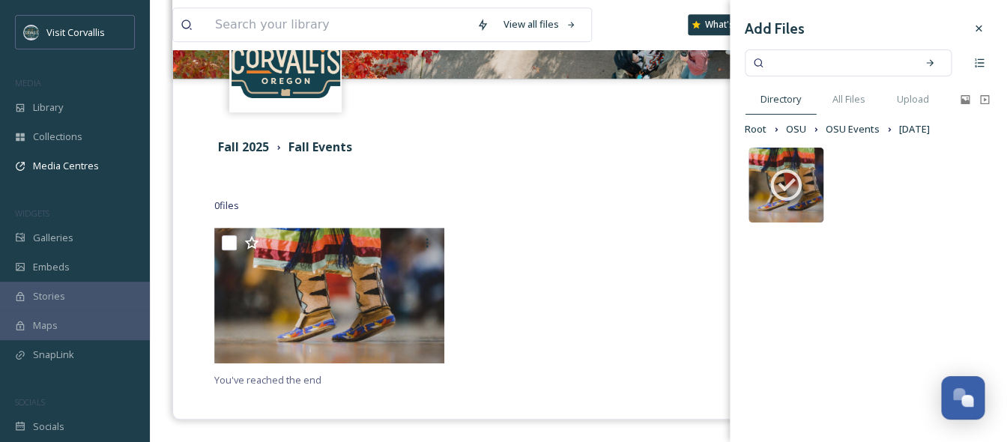
click at [642, 296] on div at bounding box center [578, 299] width 238 height 143
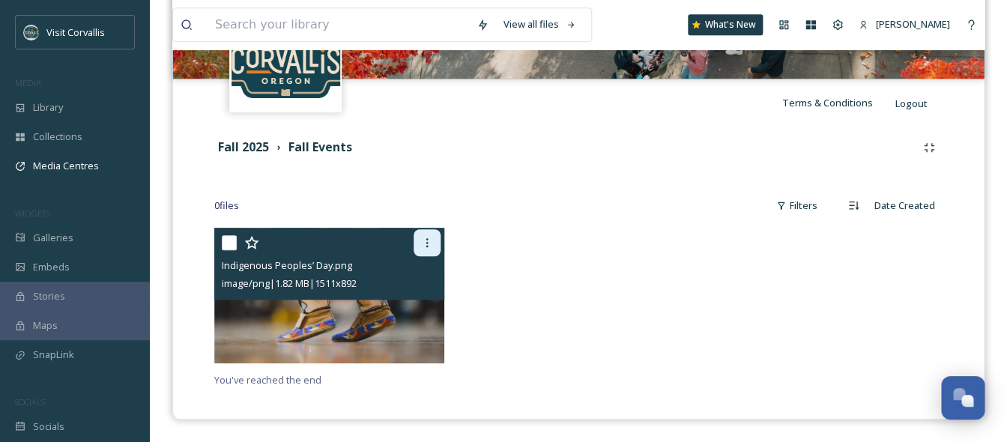
click at [430, 244] on icon at bounding box center [427, 243] width 12 height 12
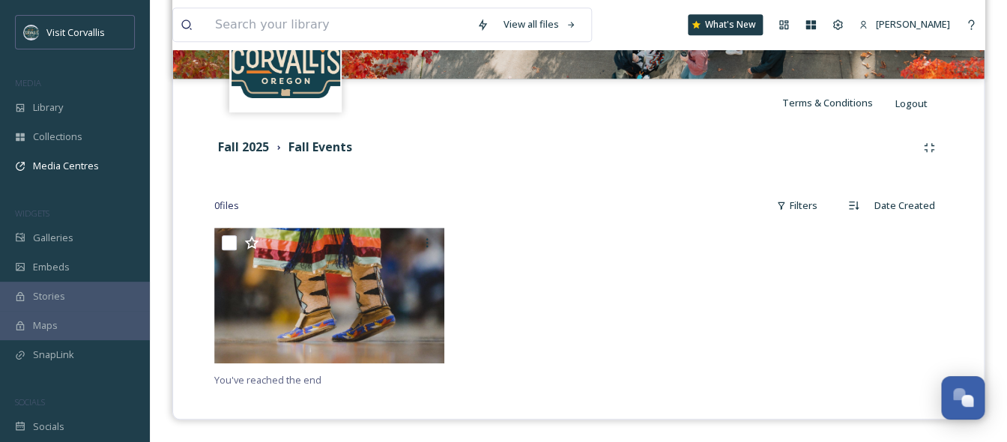
click at [525, 291] on div at bounding box center [578, 299] width 238 height 143
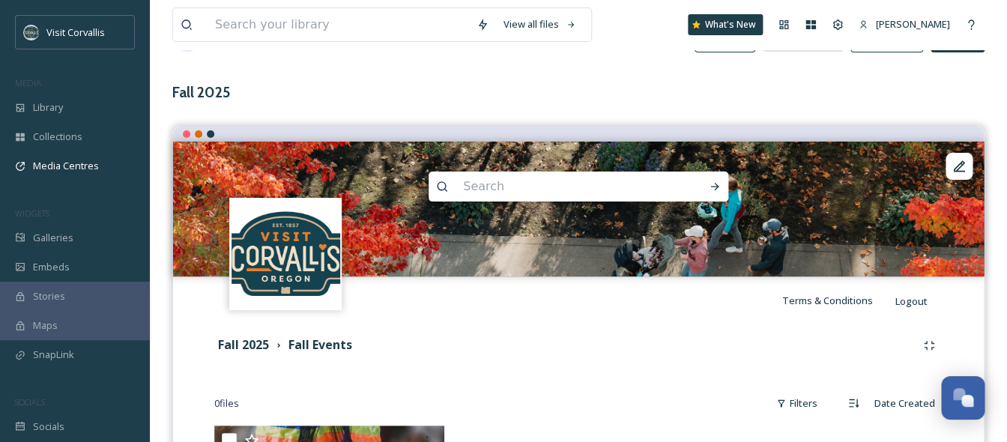
scroll to position [0, 0]
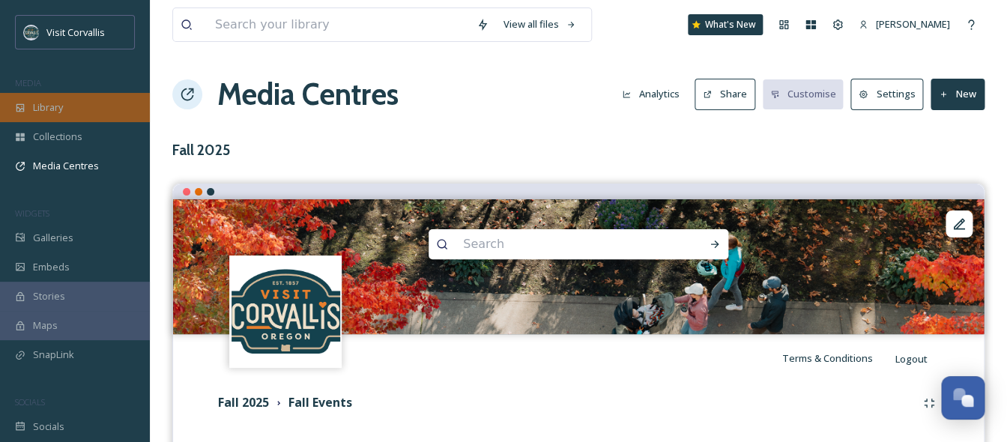
click at [88, 117] on div "Library" at bounding box center [75, 107] width 150 height 29
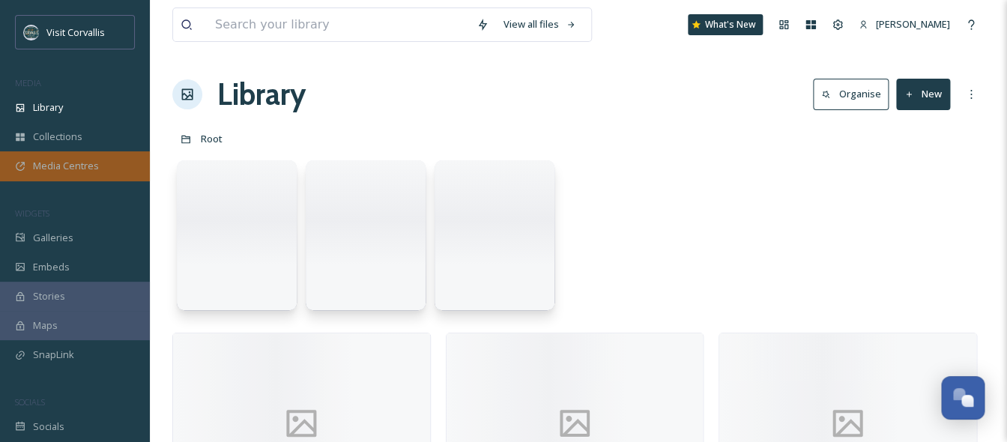
click at [79, 160] on span "Media Centres" at bounding box center [66, 166] width 66 height 14
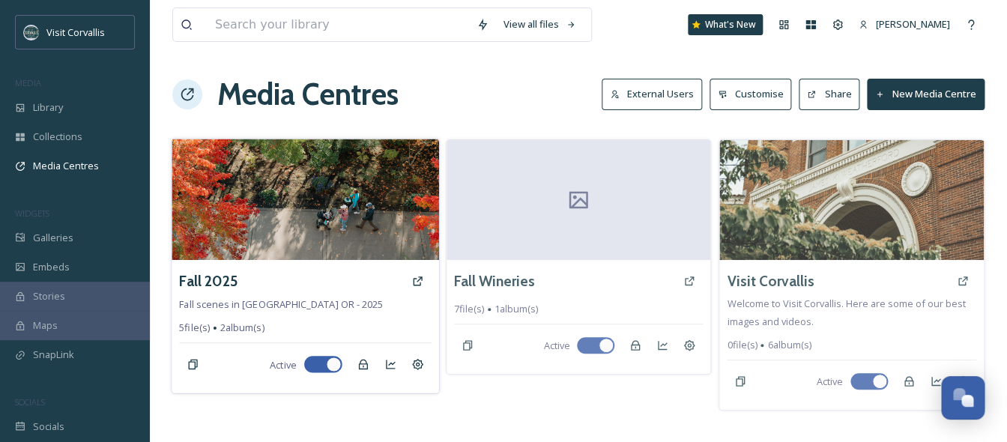
click at [333, 231] on img at bounding box center [305, 199] width 267 height 121
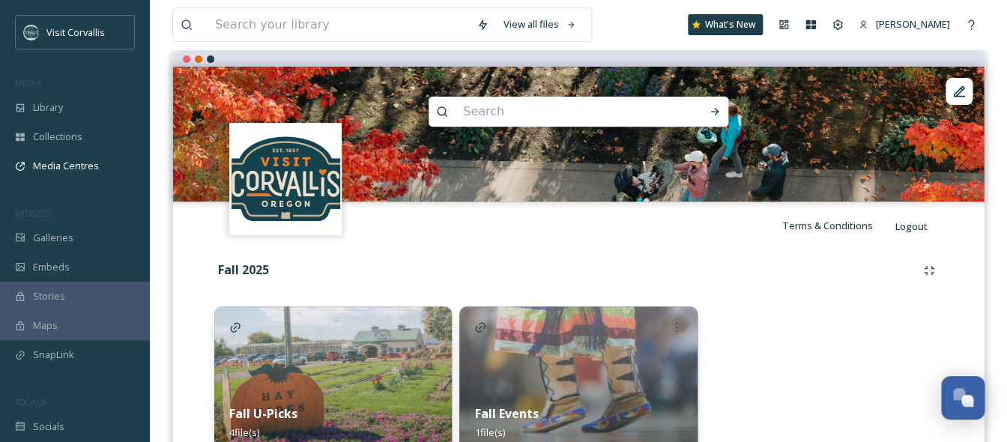
scroll to position [208, 0]
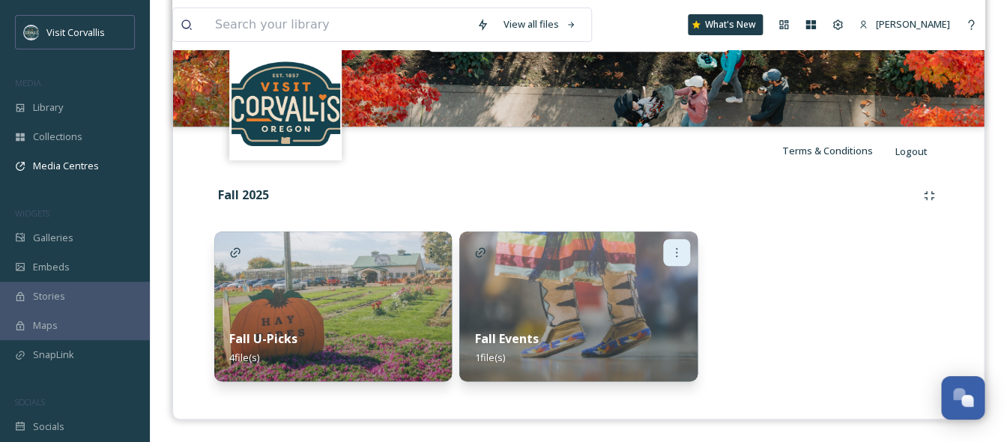
click at [672, 253] on icon at bounding box center [677, 253] width 12 height 12
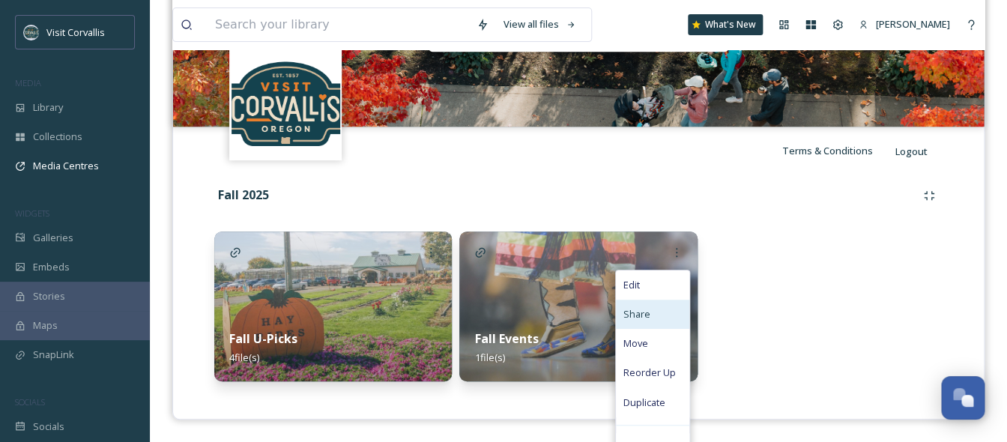
scroll to position [228, 0]
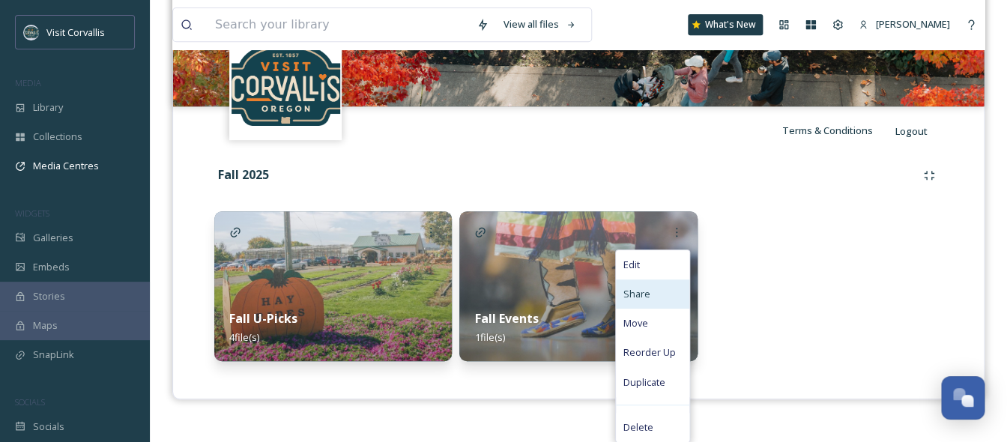
click at [642, 295] on span "Share" at bounding box center [636, 294] width 27 height 14
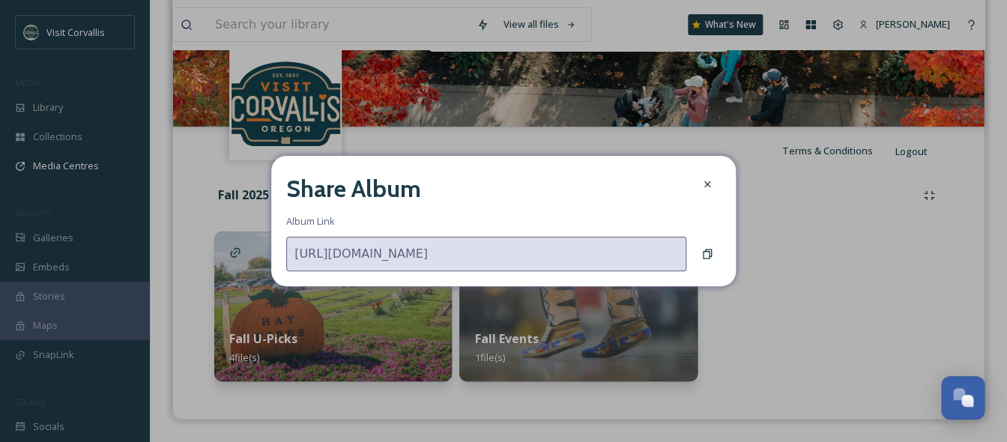
scroll to position [208, 0]
click at [707, 187] on icon at bounding box center [707, 184] width 12 height 12
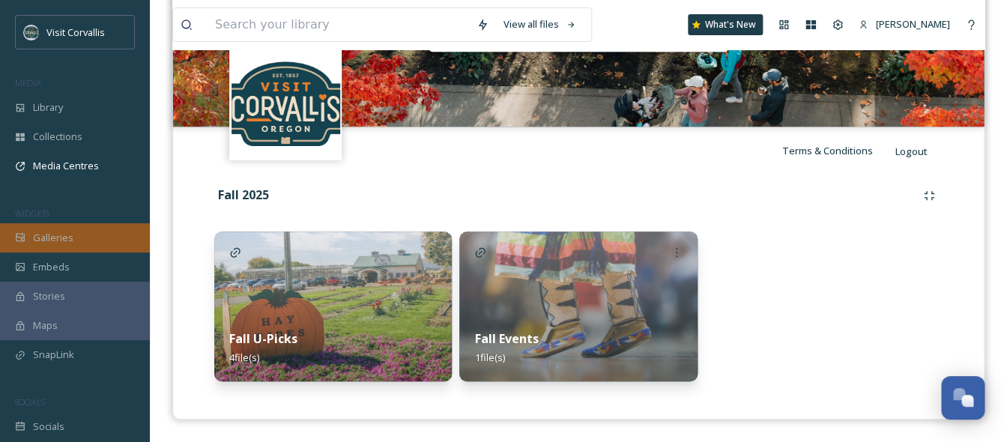
click at [81, 235] on div "Galleries" at bounding box center [75, 237] width 150 height 29
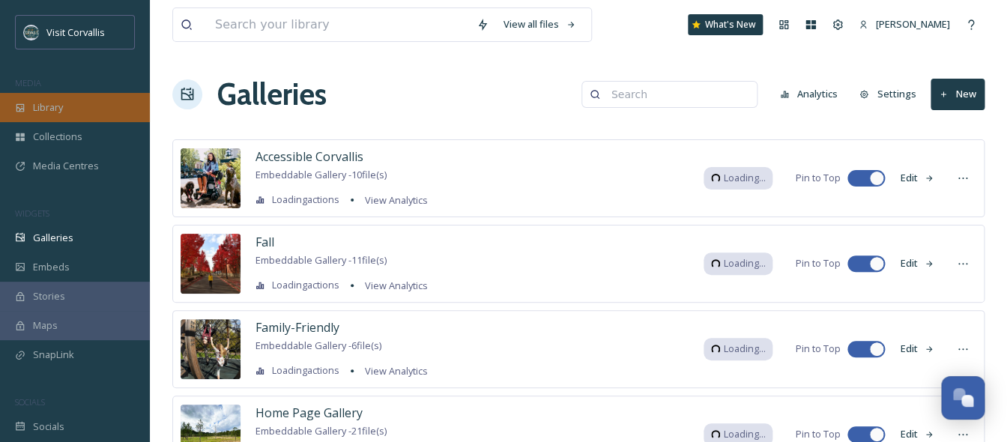
click at [76, 115] on div "Library" at bounding box center [75, 107] width 150 height 29
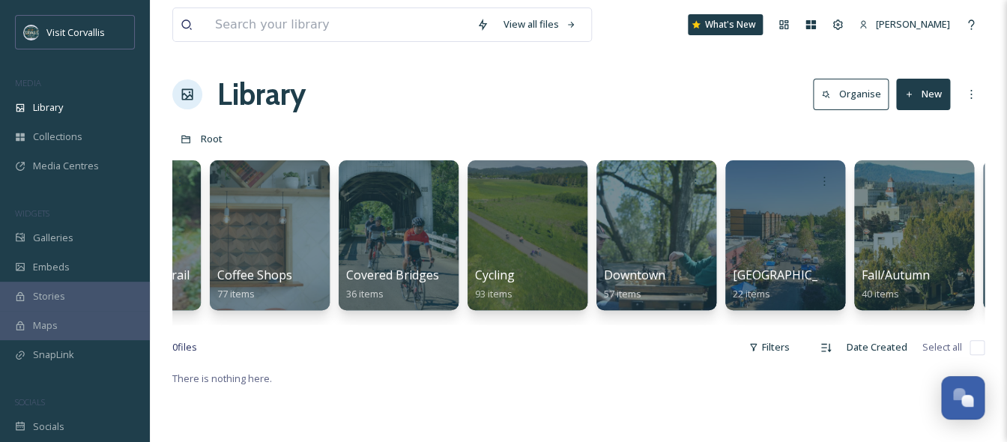
scroll to position [0, 1386]
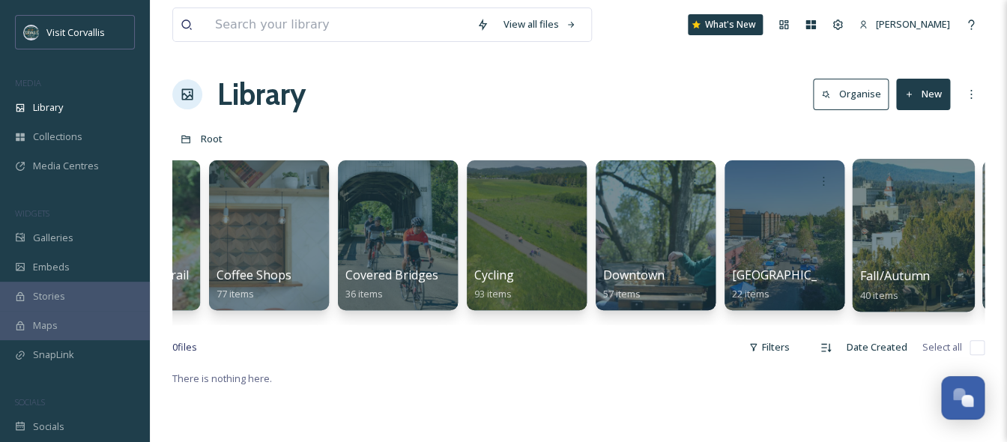
click at [906, 235] on div at bounding box center [913, 235] width 122 height 153
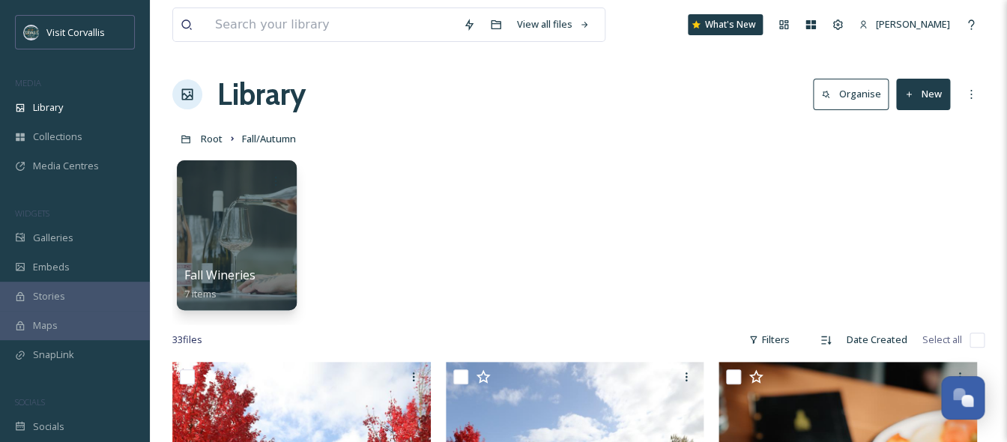
click at [67, 181] on div "Visit Corvallis MEDIA Library Collections Media Centres WIDGETS Galleries Embed…" at bounding box center [75, 228] width 150 height 426
click at [73, 168] on span "Media Centres" at bounding box center [66, 166] width 66 height 14
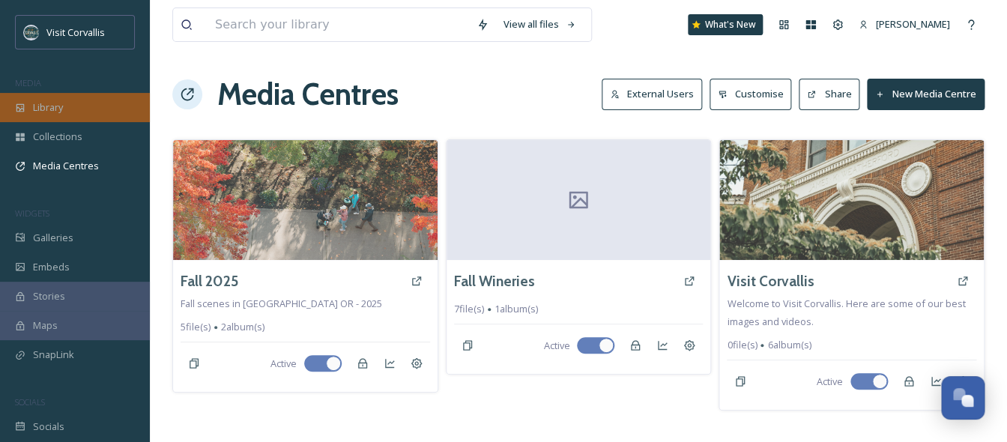
click at [68, 109] on div "Library" at bounding box center [75, 107] width 150 height 29
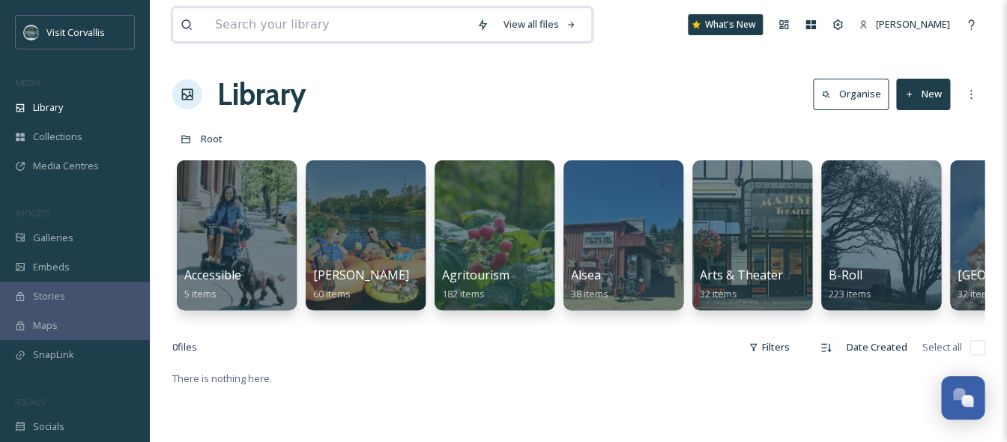
click at [310, 28] on input at bounding box center [339, 24] width 262 height 33
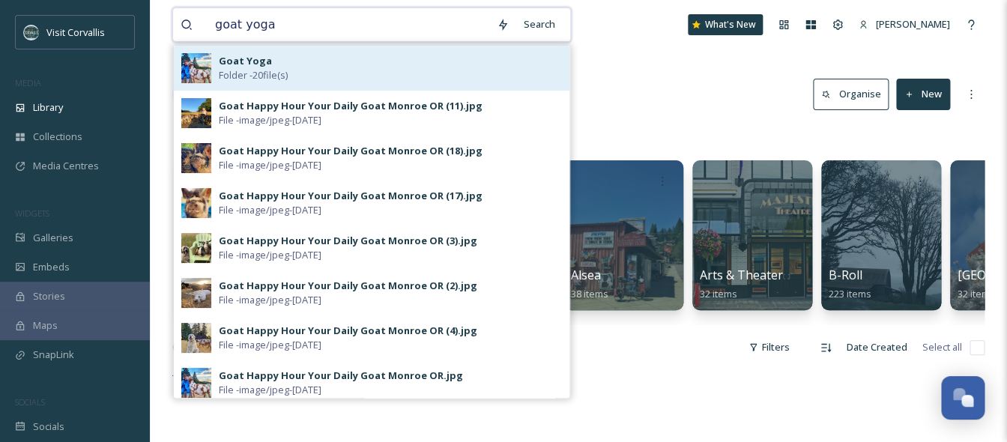
type input "goat yoga"
click at [299, 56] on div "Goat Yoga Folder - 20 file(s)" at bounding box center [390, 68] width 343 height 28
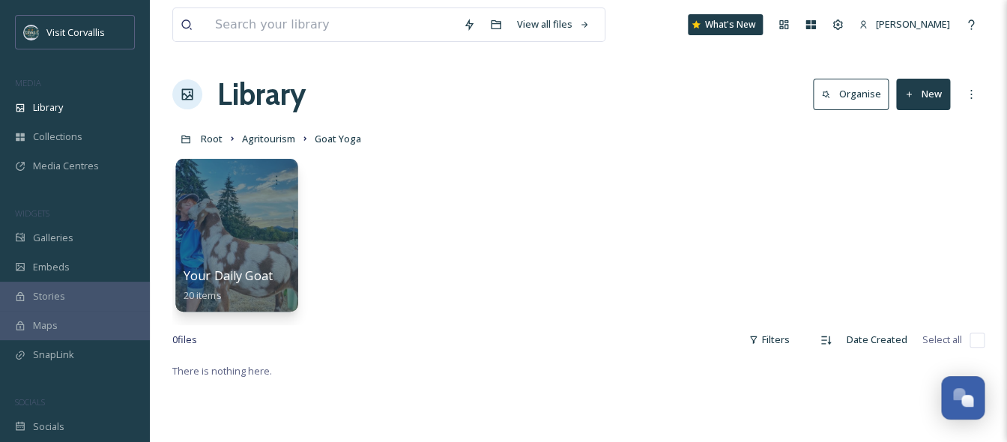
click at [253, 236] on div at bounding box center [236, 235] width 122 height 153
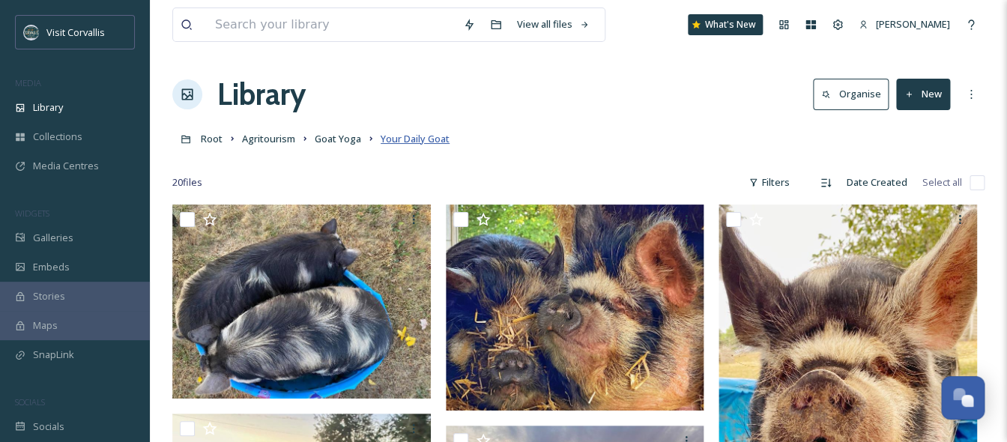
click at [410, 138] on span "Your Daily Goat" at bounding box center [415, 138] width 69 height 13
click at [976, 98] on icon at bounding box center [971, 94] width 12 height 12
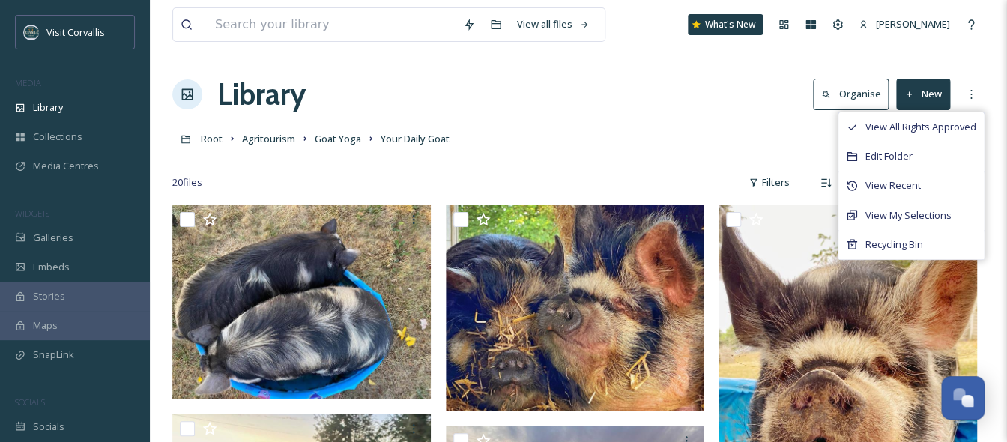
click at [512, 148] on div "Root Agritourism Goat Yoga Your Daily Goat" at bounding box center [578, 138] width 812 height 28
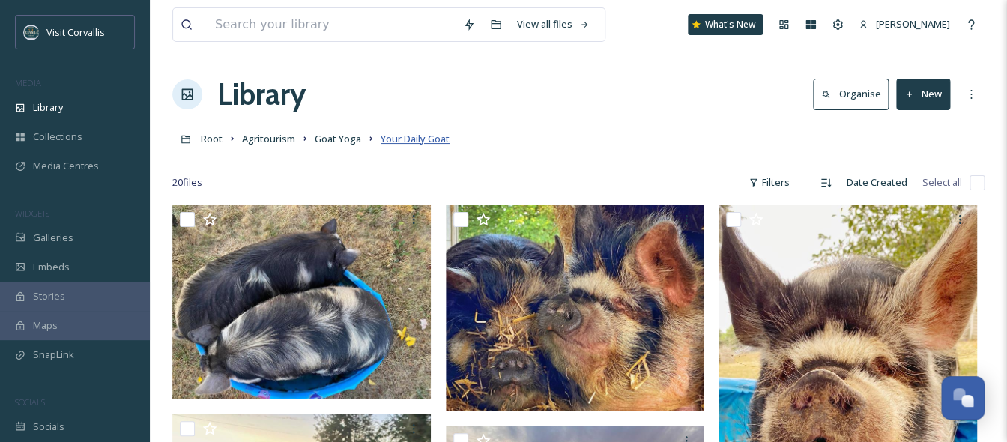
click at [412, 140] on span "Your Daily Goat" at bounding box center [415, 138] width 69 height 13
click at [336, 136] on span "Goat Yoga" at bounding box center [338, 138] width 46 height 13
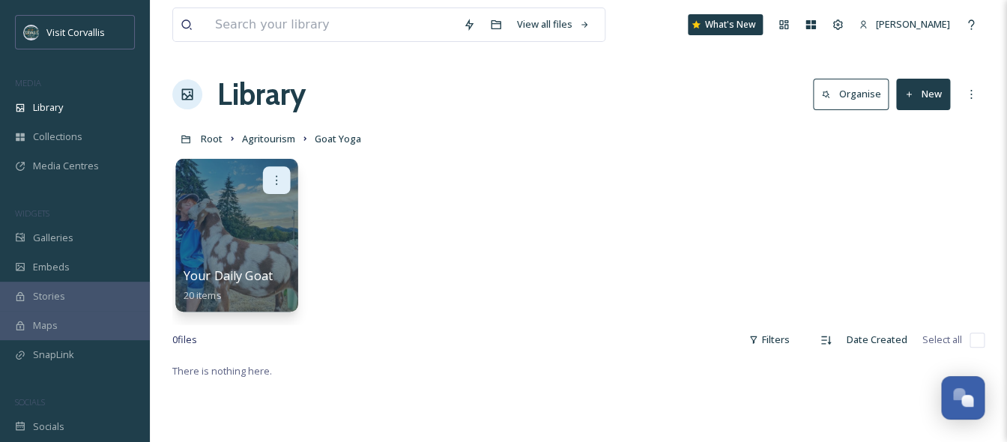
click at [278, 178] on icon at bounding box center [277, 180] width 12 height 12
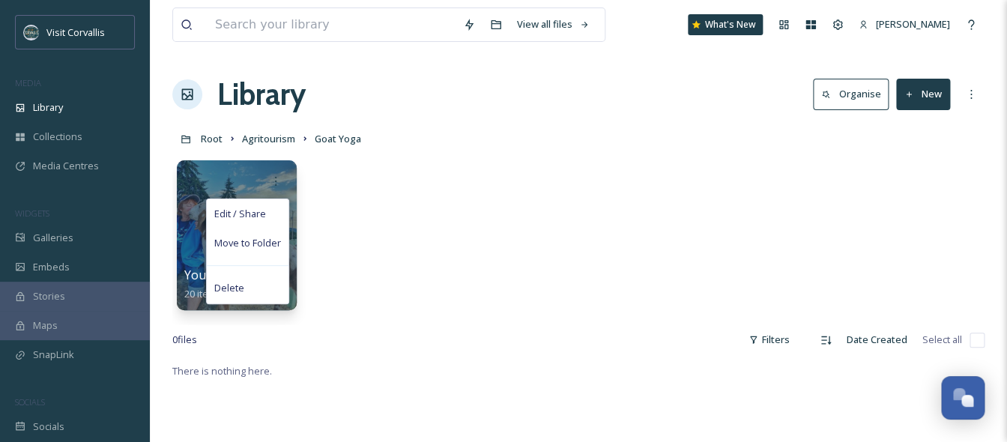
click at [378, 193] on div "Edit / Share Move to Folder Delete Your Daily Goat 20 items" at bounding box center [578, 239] width 812 height 172
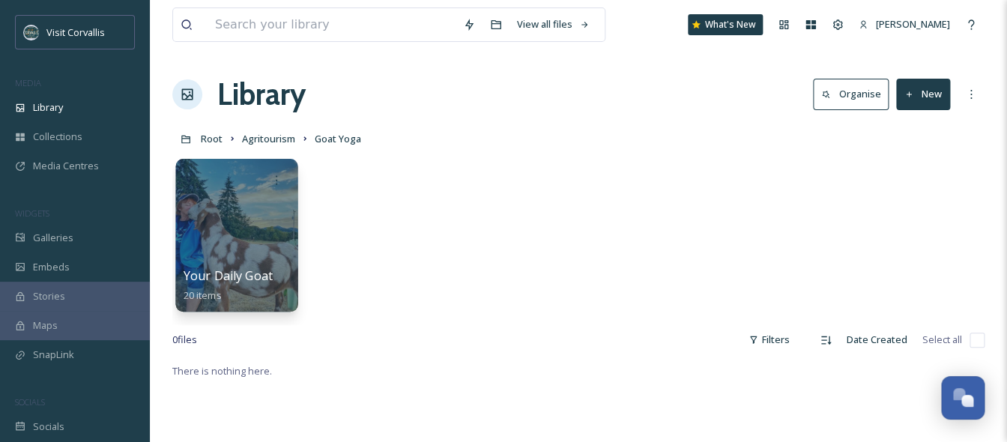
click at [229, 233] on div at bounding box center [236, 235] width 122 height 153
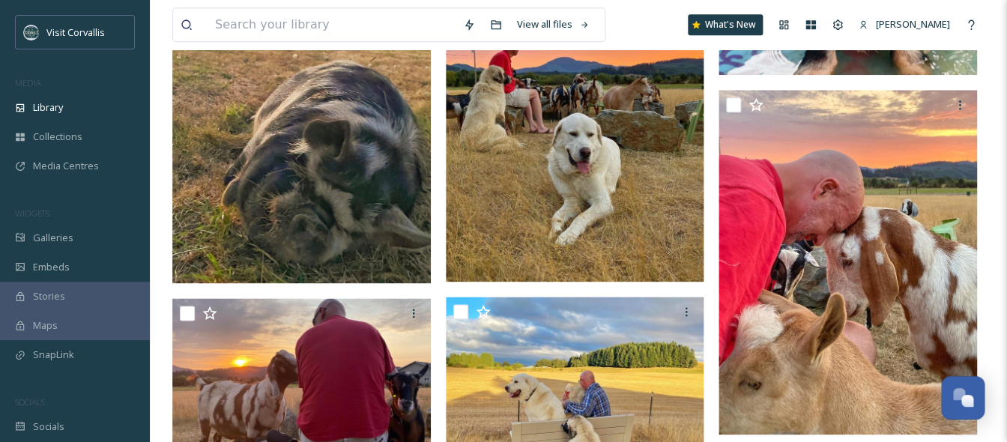
scroll to position [507, 0]
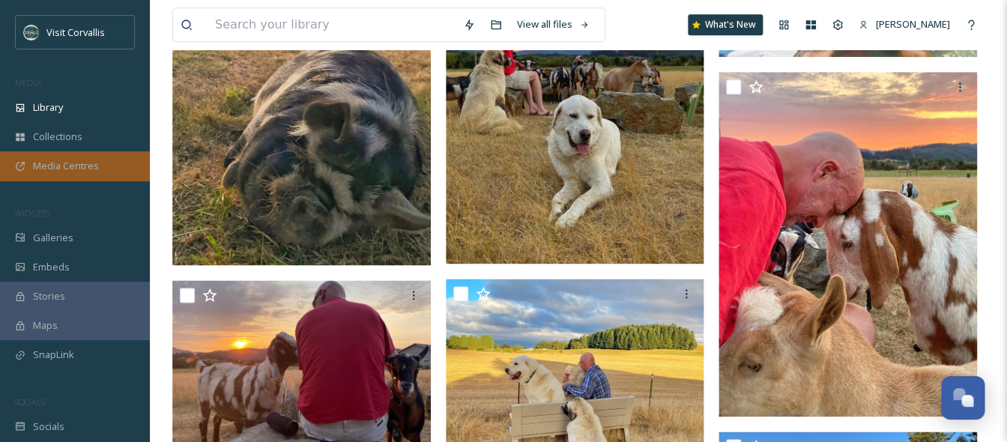
click at [46, 163] on span "Media Centres" at bounding box center [66, 166] width 66 height 14
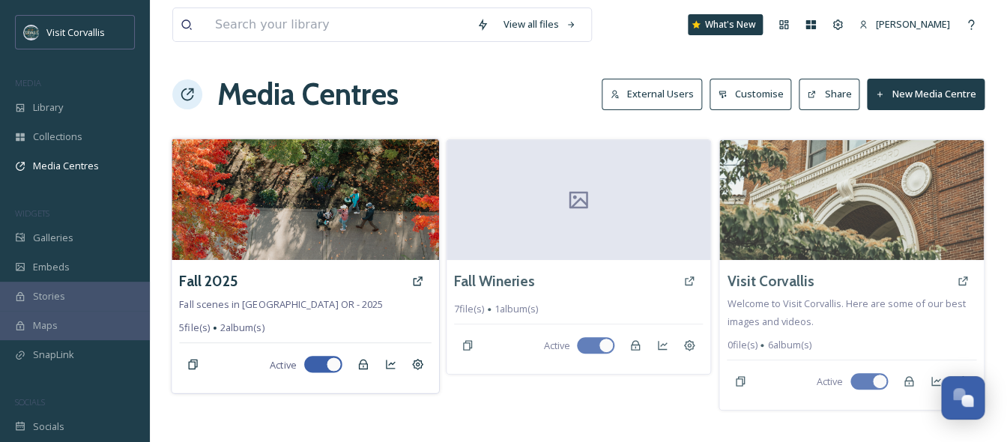
click at [318, 247] on img at bounding box center [305, 199] width 267 height 121
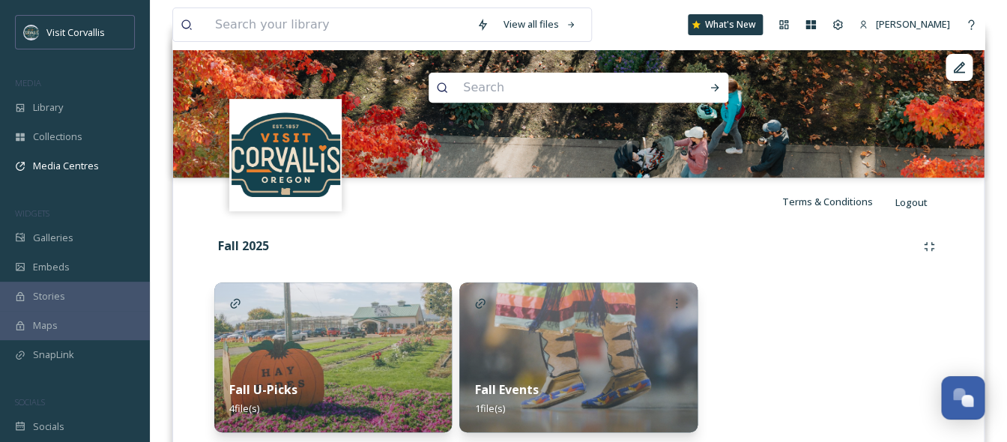
scroll to position [208, 0]
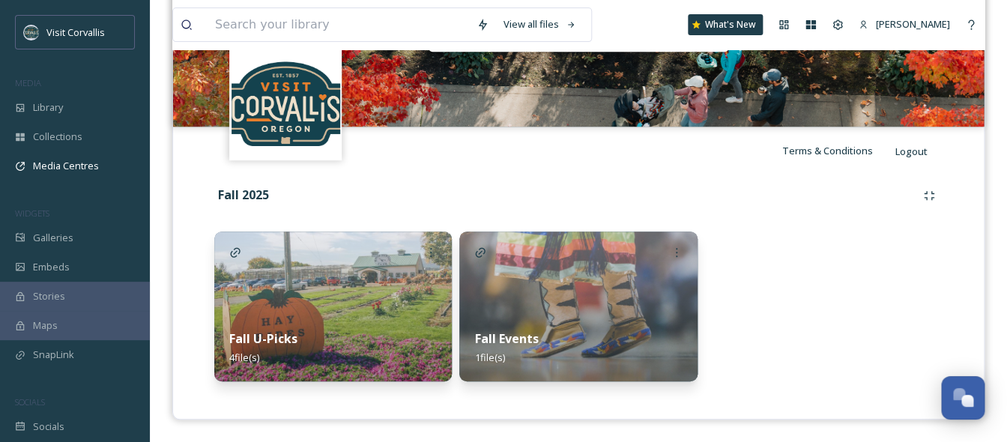
click at [860, 263] on div at bounding box center [824, 307] width 238 height 150
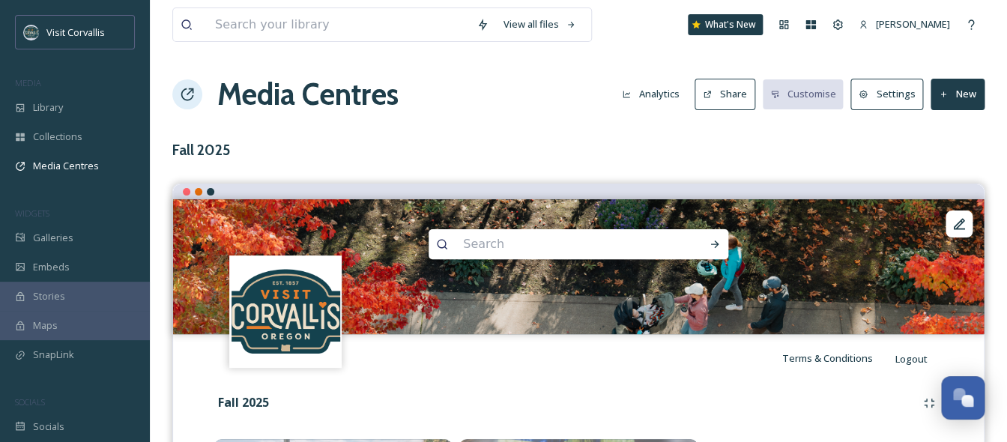
click at [946, 93] on icon at bounding box center [944, 95] width 10 height 10
click at [941, 149] on div "Add Album" at bounding box center [952, 158] width 64 height 29
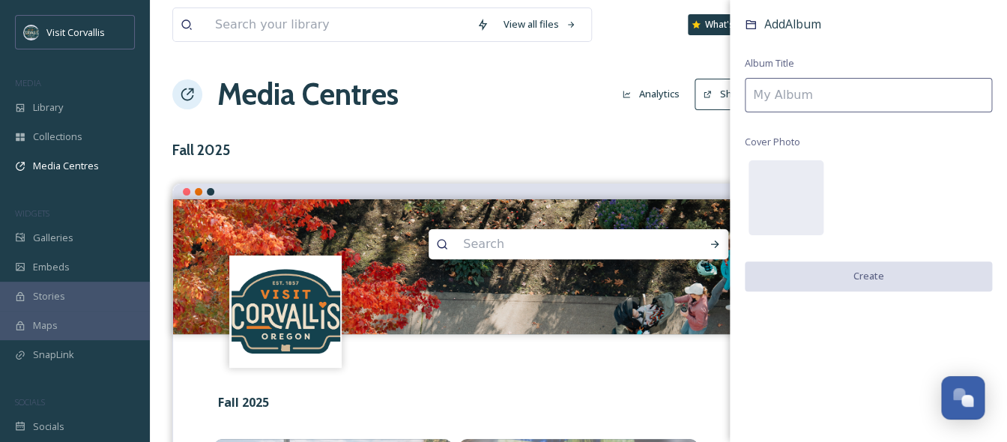
click at [835, 95] on input at bounding box center [868, 95] width 247 height 34
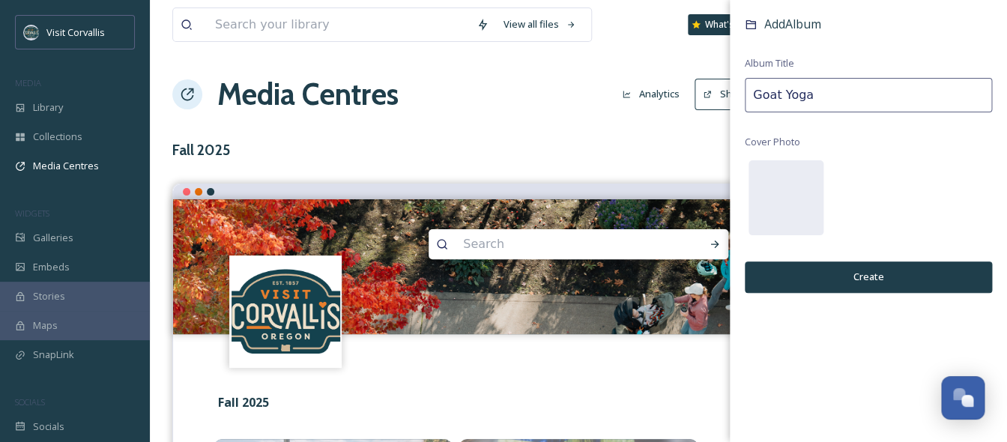
type input "Goat Yoga"
click at [825, 271] on button "Create" at bounding box center [868, 277] width 247 height 31
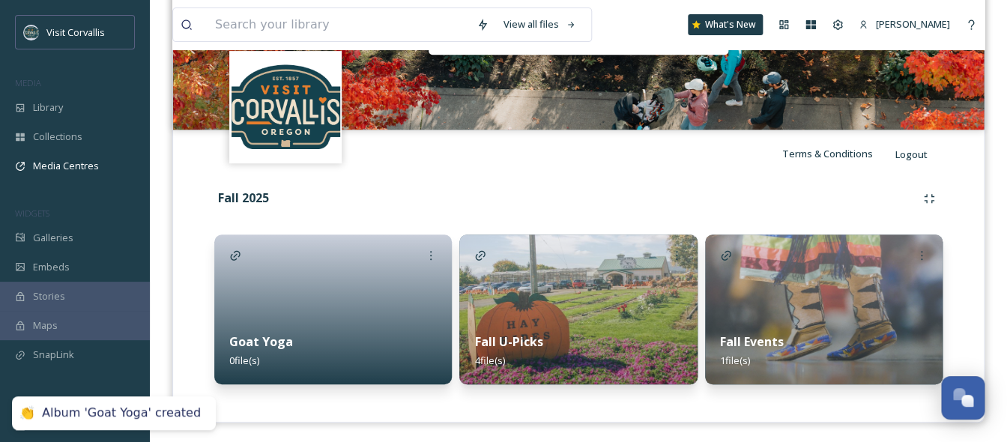
scroll to position [208, 0]
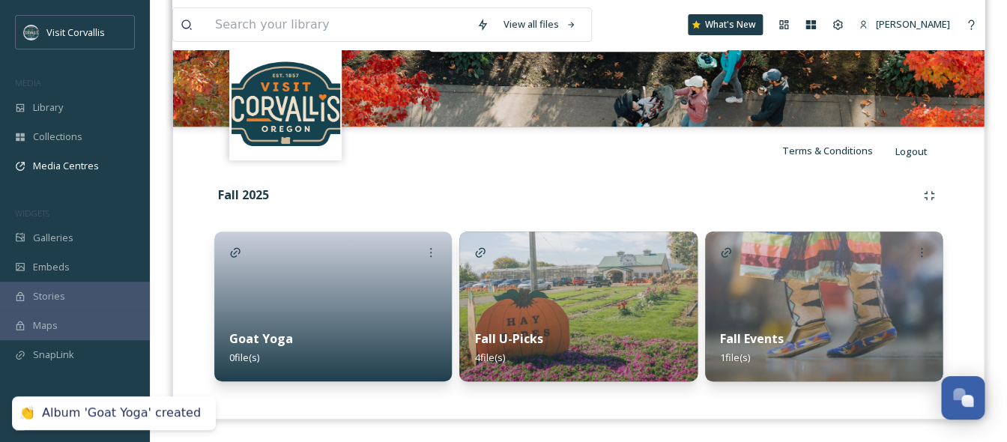
click at [428, 313] on div at bounding box center [333, 307] width 238 height 150
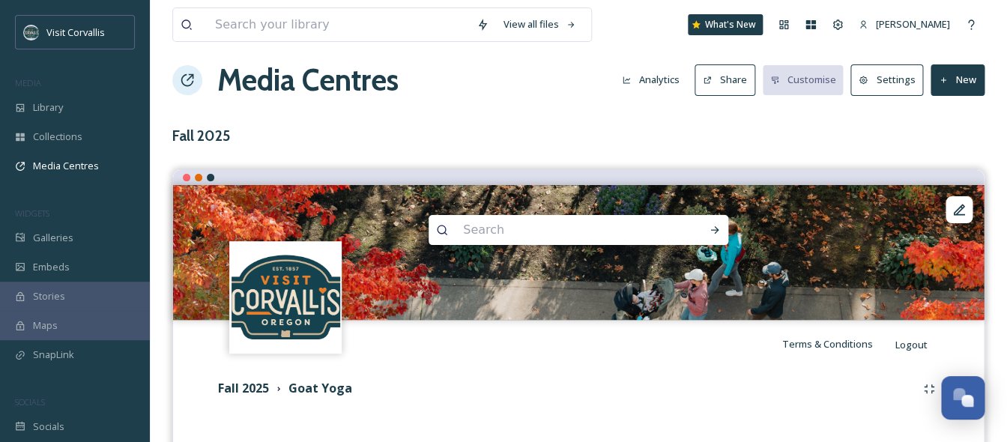
scroll to position [13, 0]
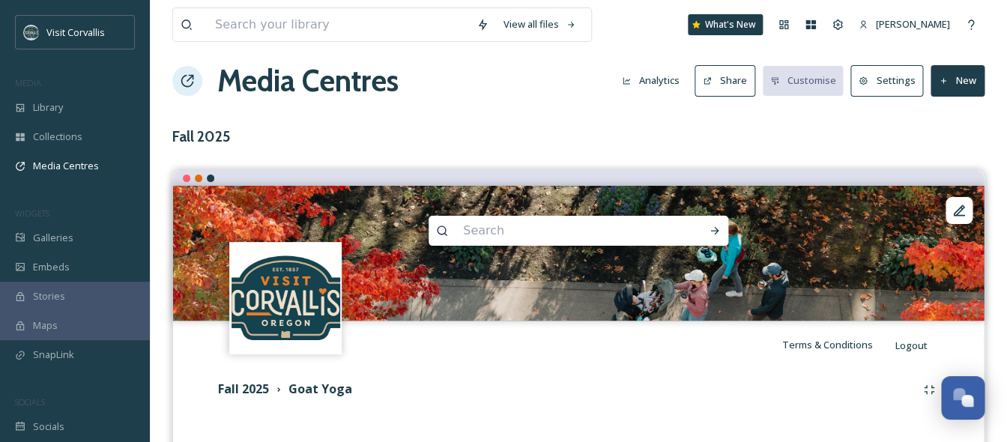
click at [968, 78] on button "New" at bounding box center [958, 80] width 54 height 31
click at [952, 106] on div "Add Files" at bounding box center [952, 115] width 64 height 29
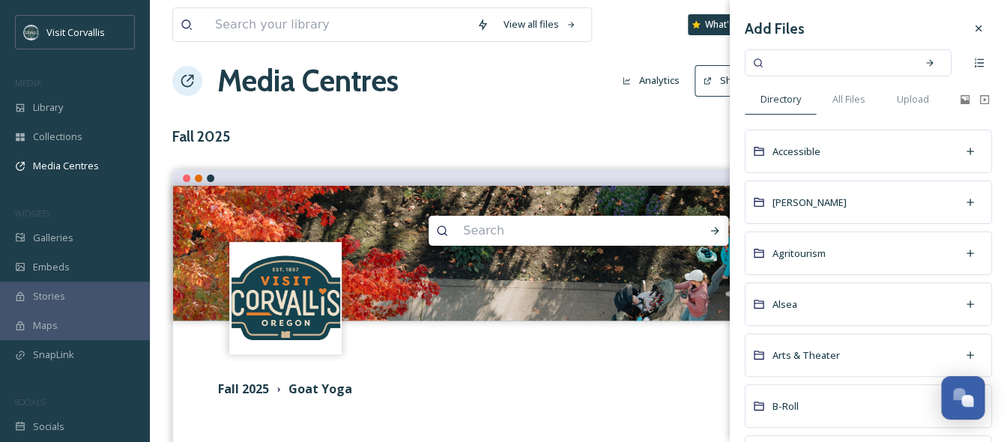
click at [806, 64] on input at bounding box center [838, 62] width 142 height 33
type input "goat"
type input "goat yoga"
click at [845, 95] on span "All Files" at bounding box center [849, 99] width 33 height 14
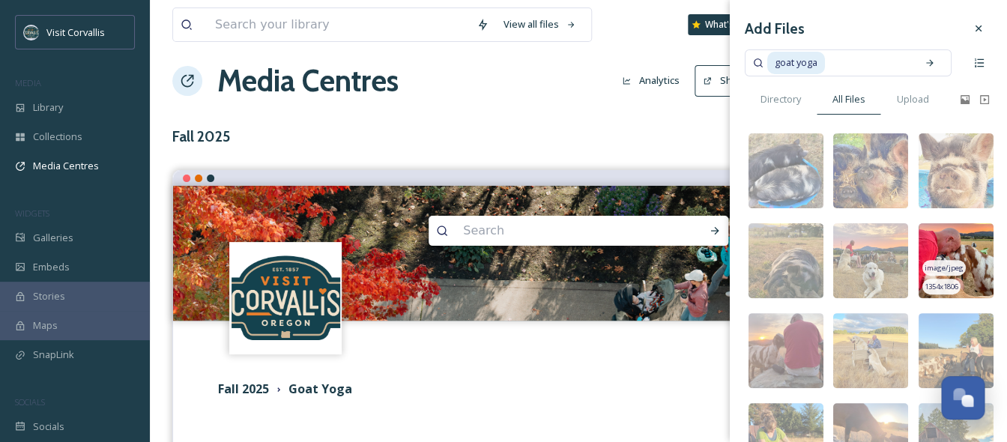
click at [950, 263] on span "image/jpeg" at bounding box center [944, 268] width 39 height 10
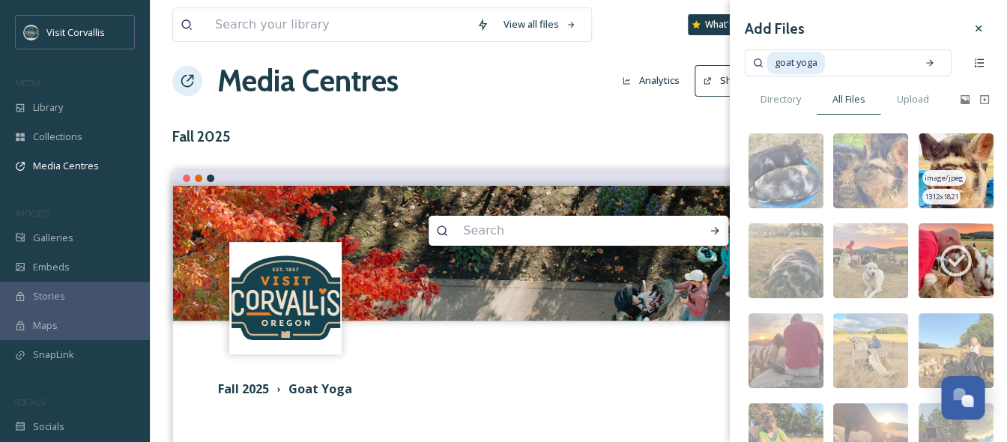
click at [948, 153] on img at bounding box center [956, 170] width 75 height 75
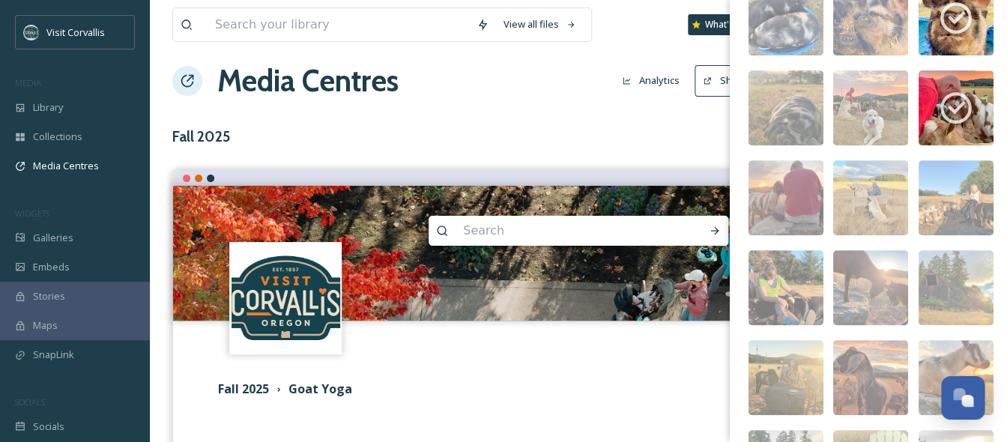
scroll to position [155, 0]
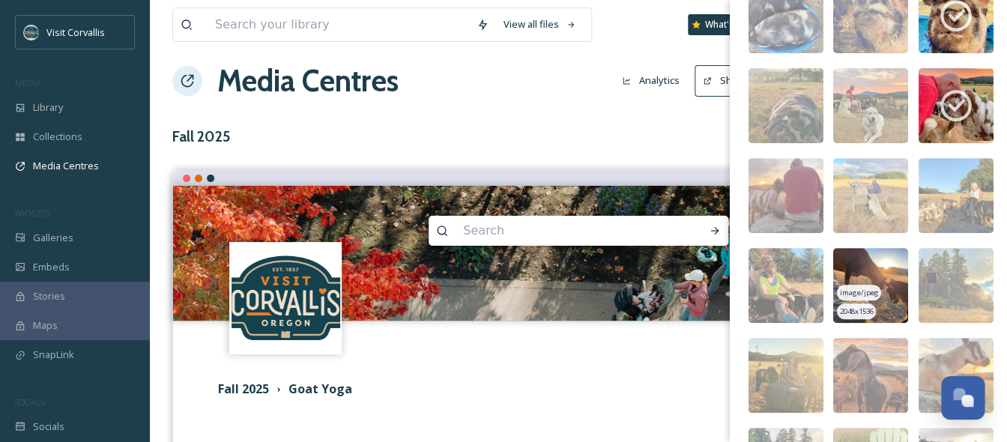
click at [859, 268] on img at bounding box center [870, 285] width 75 height 75
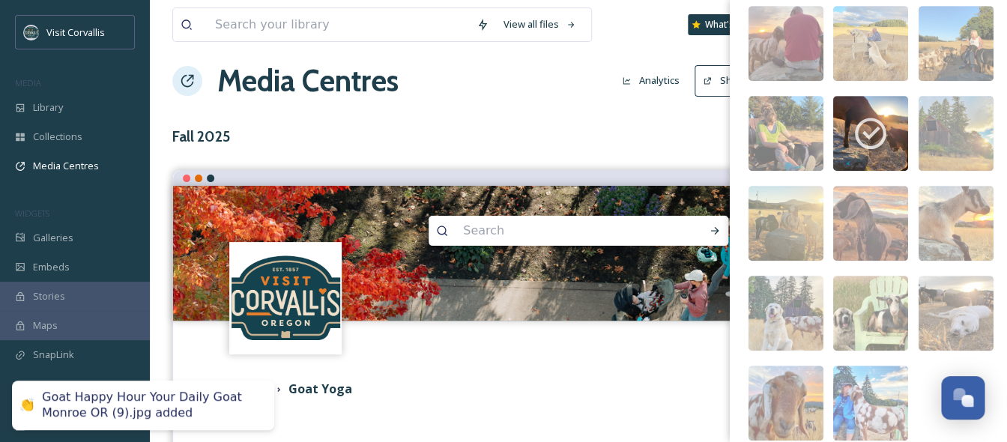
scroll to position [342, 0]
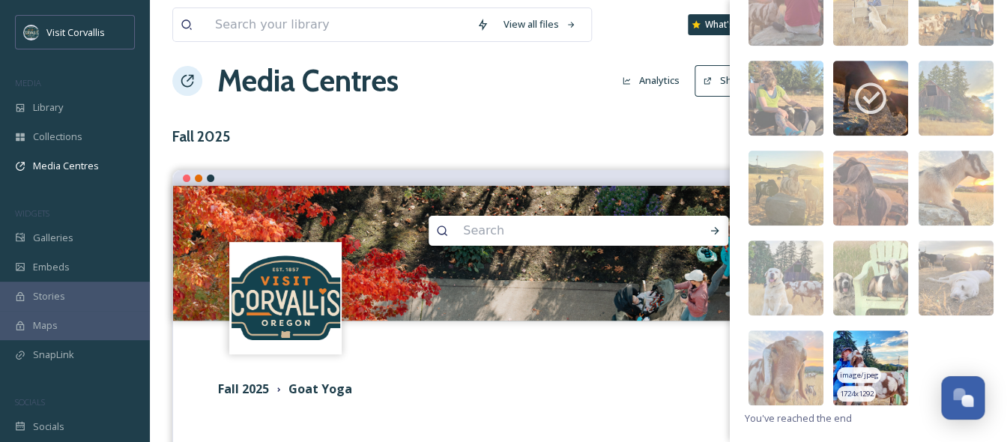
click at [859, 358] on img at bounding box center [870, 367] width 75 height 75
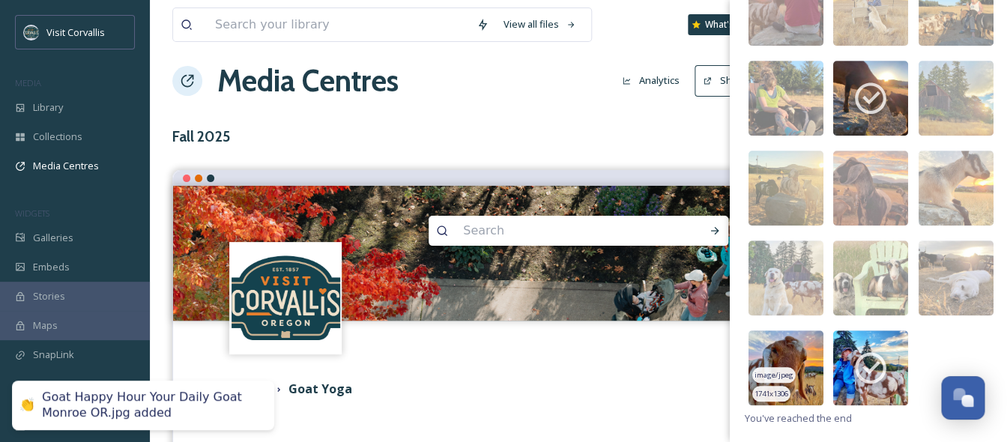
click at [782, 366] on img at bounding box center [786, 367] width 75 height 75
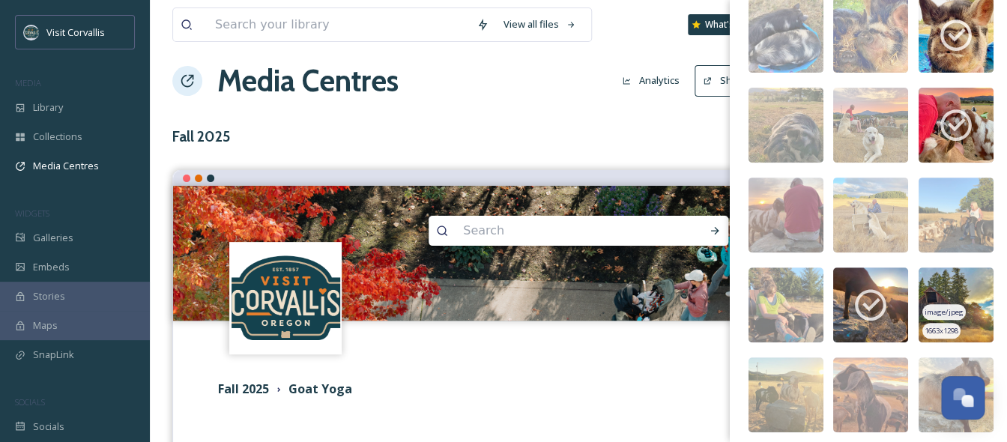
scroll to position [135, 0]
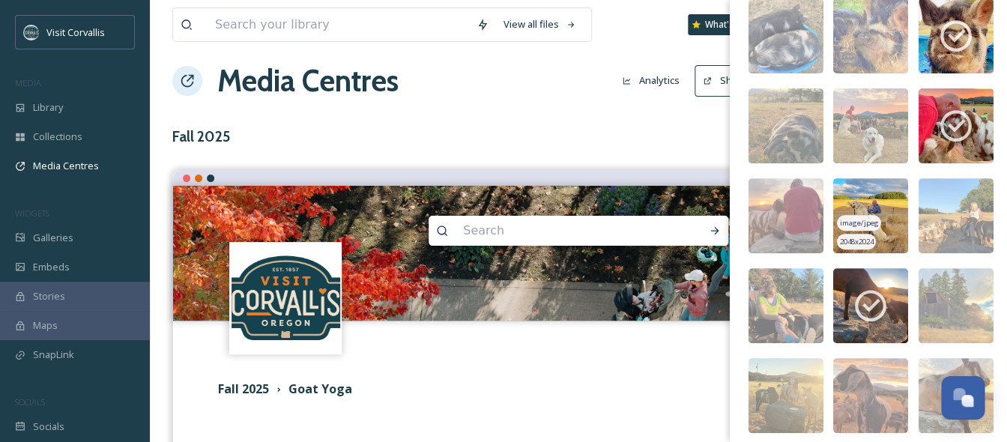
click at [881, 197] on img at bounding box center [870, 215] width 75 height 75
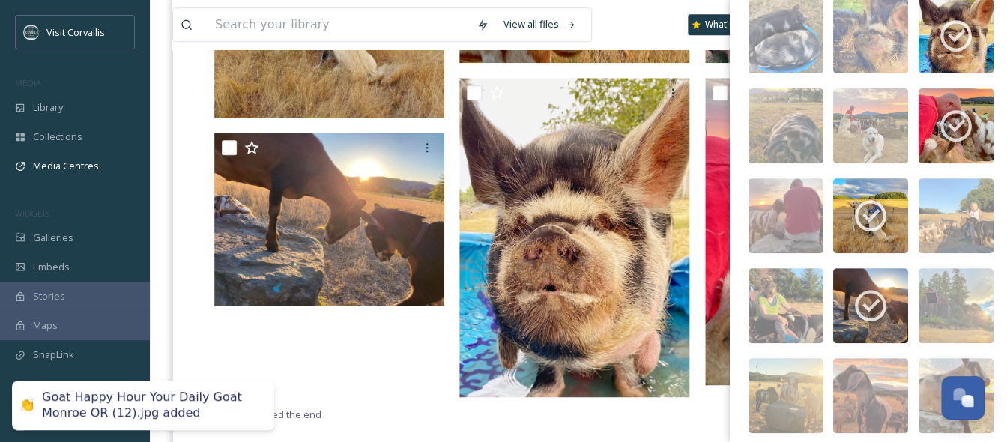
scroll to position [627, 0]
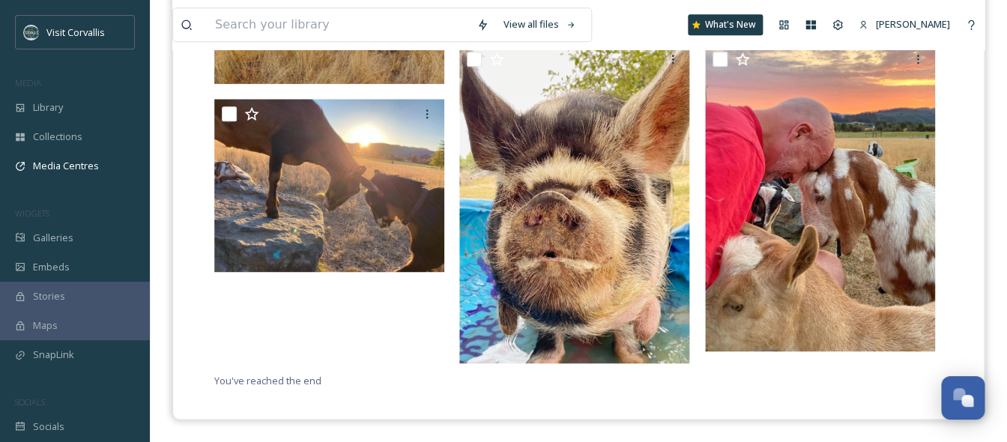
click at [641, 28] on div "View all files What's New [PERSON_NAME]" at bounding box center [578, 24] width 812 height 49
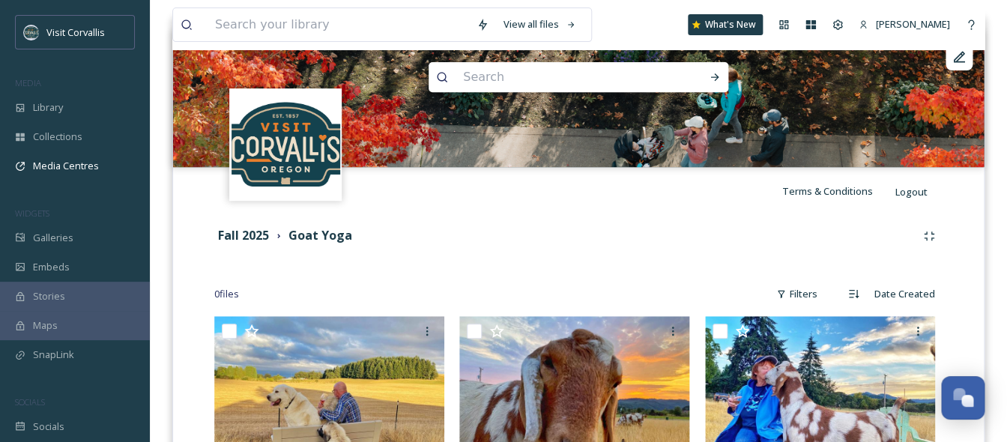
scroll to position [175, 0]
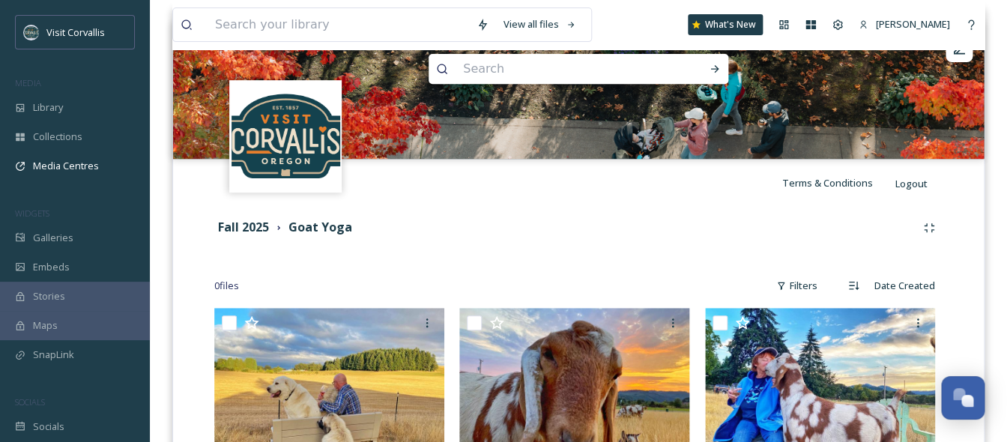
click at [329, 229] on strong "Goat Yoga" at bounding box center [321, 227] width 64 height 16
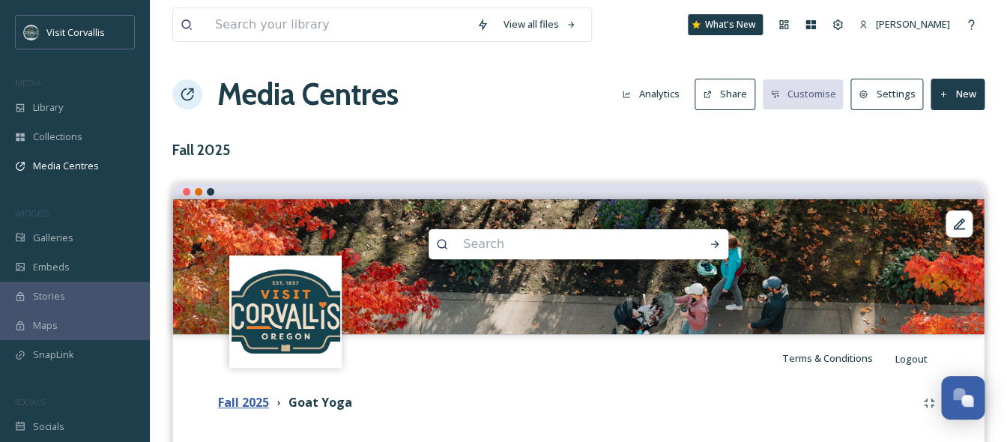
click at [257, 406] on strong "Fall 2025" at bounding box center [243, 402] width 51 height 16
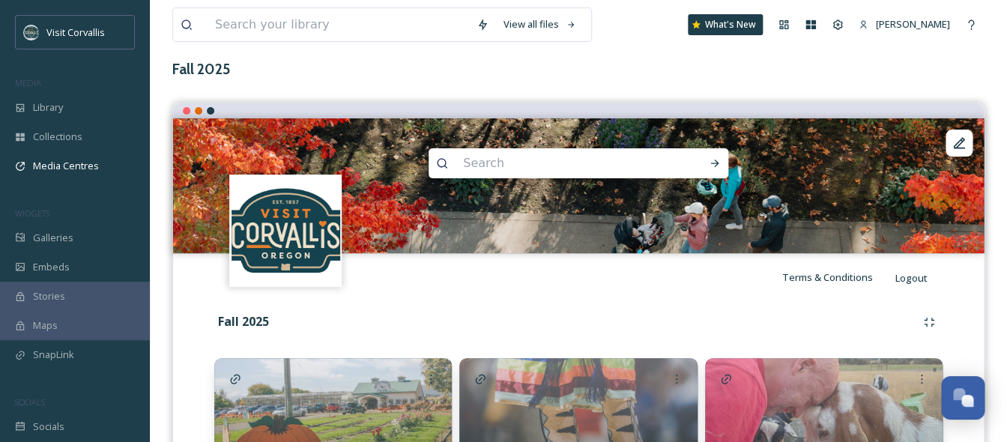
scroll to position [208, 0]
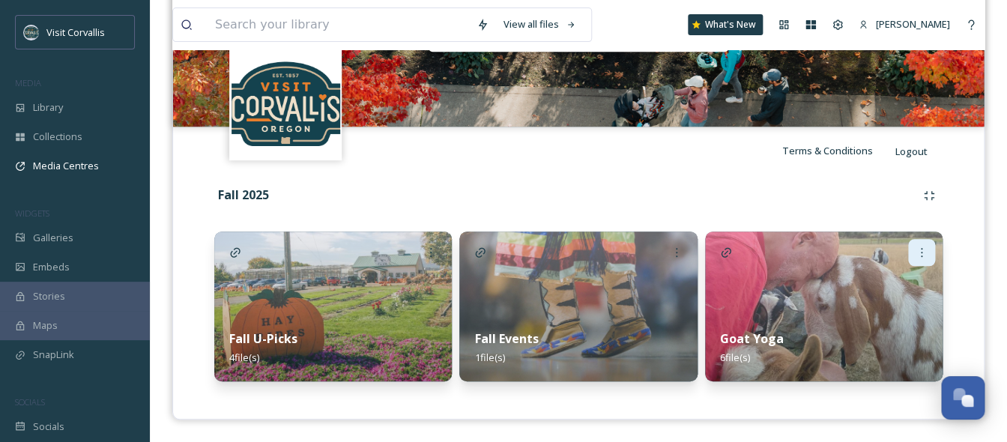
click at [921, 259] on div at bounding box center [921, 252] width 27 height 27
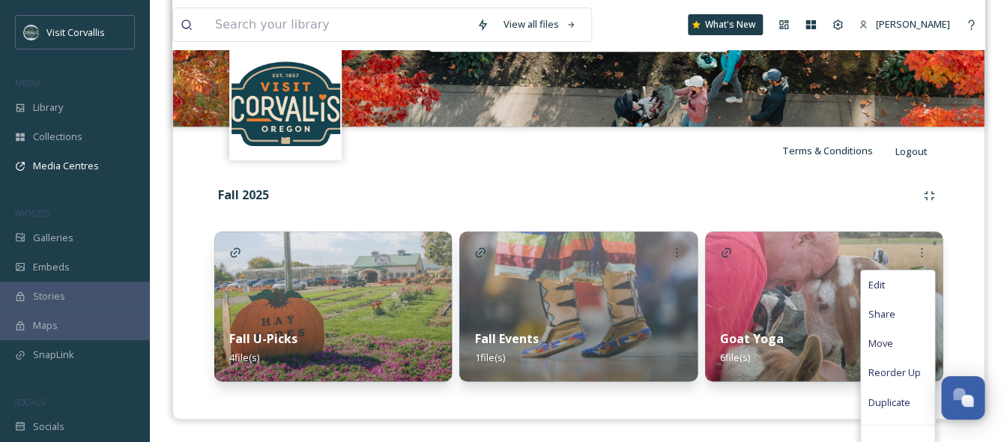
scroll to position [228, 0]
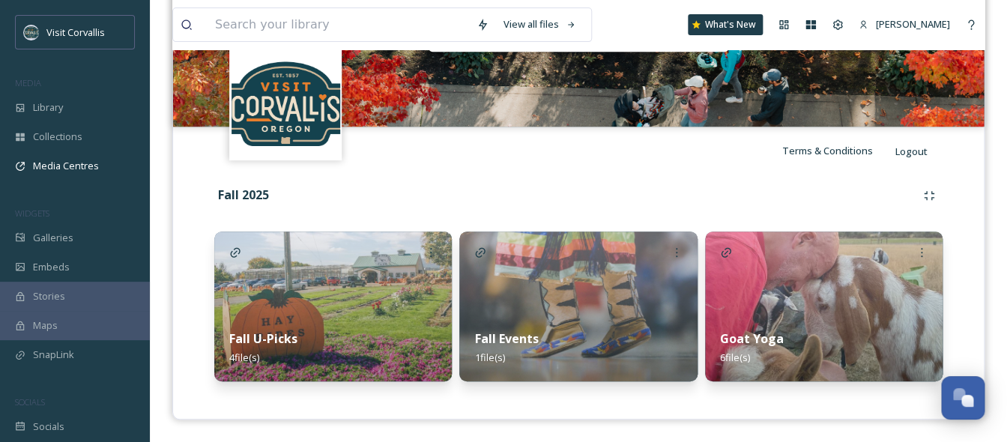
click at [816, 277] on img at bounding box center [824, 307] width 238 height 150
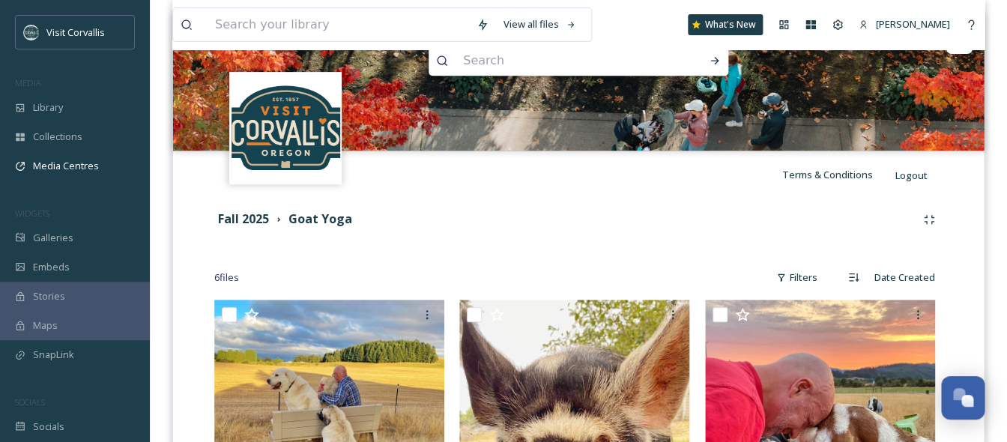
scroll to position [175, 0]
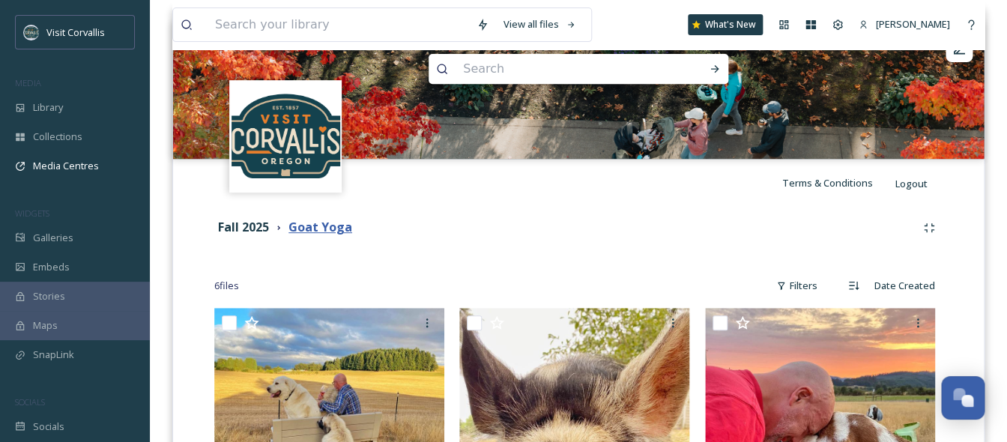
click at [324, 235] on strong "Goat Yoga" at bounding box center [321, 227] width 64 height 16
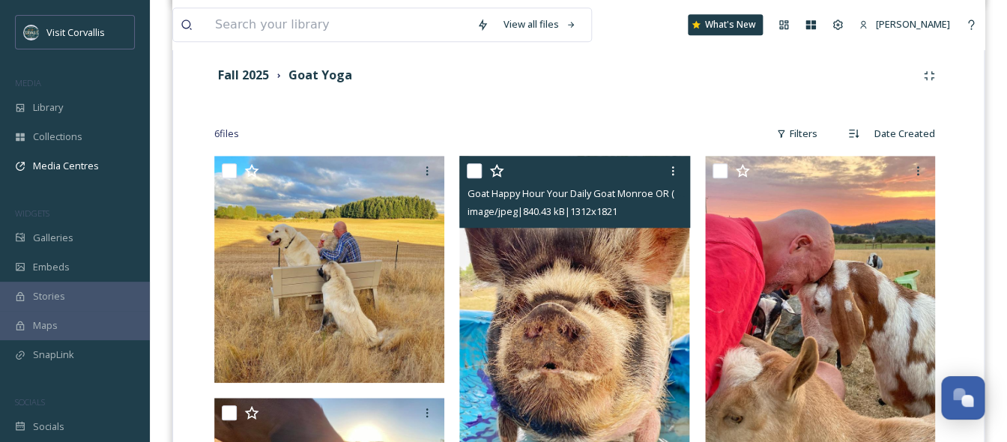
scroll to position [218, 0]
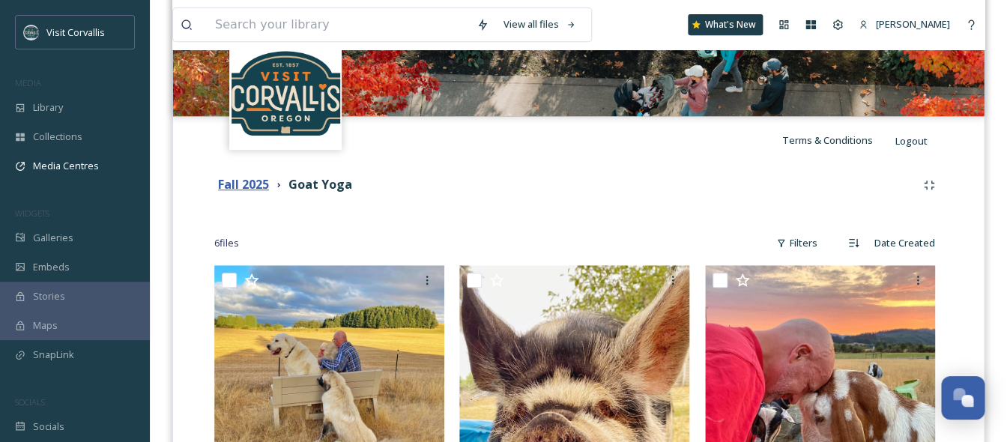
click at [249, 184] on strong "Fall 2025" at bounding box center [243, 184] width 51 height 16
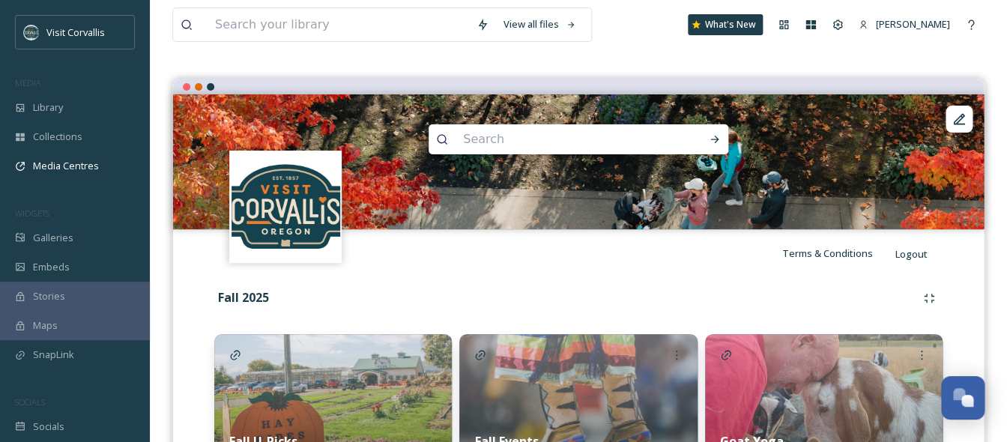
scroll to position [208, 0]
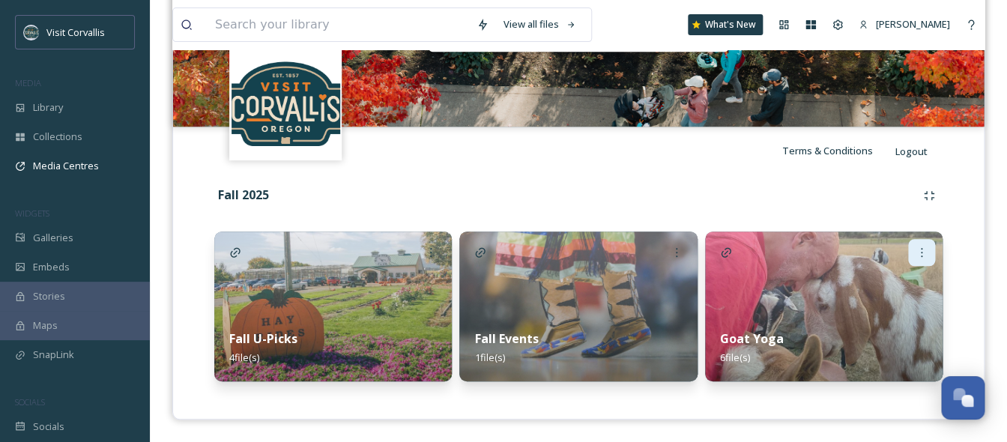
click at [926, 248] on icon at bounding box center [922, 253] width 12 height 12
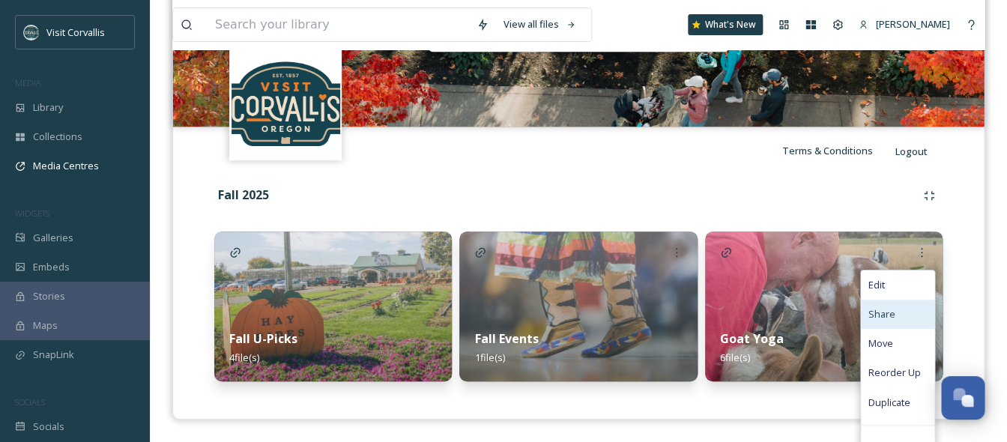
click at [893, 310] on span "Share" at bounding box center [882, 314] width 27 height 14
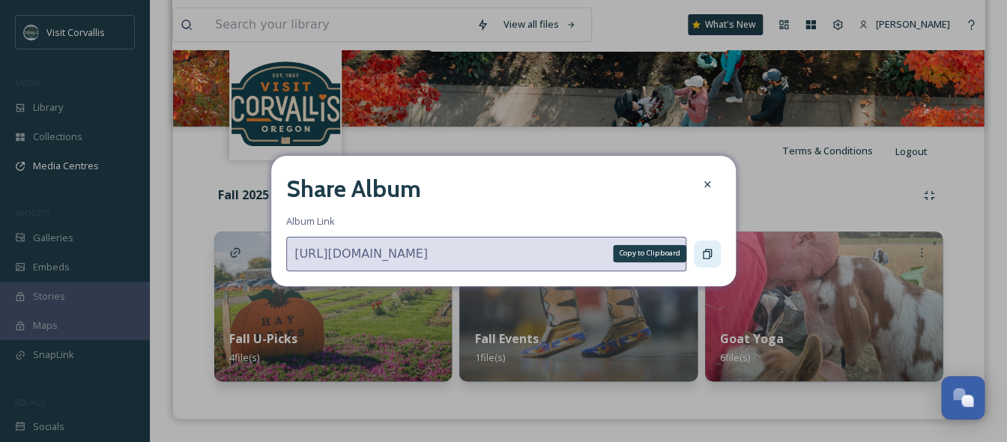
click at [708, 252] on icon at bounding box center [707, 254] width 12 height 12
click at [708, 187] on icon at bounding box center [707, 184] width 12 height 12
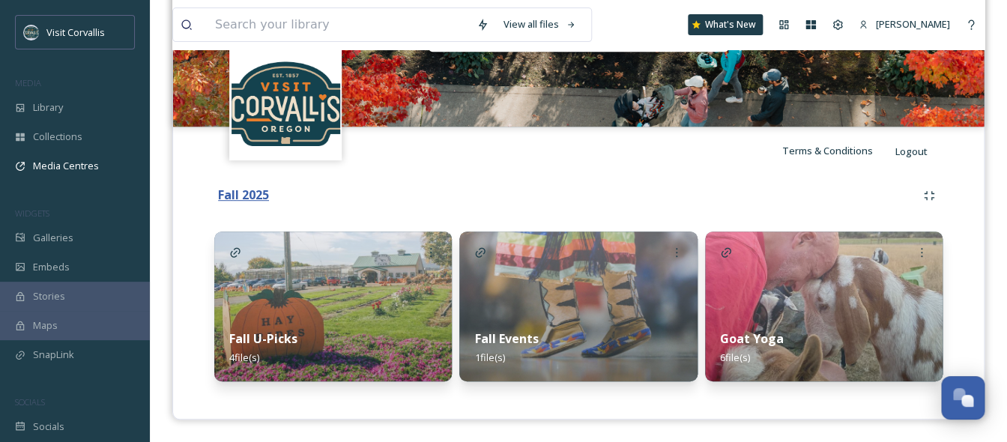
click at [246, 196] on strong "Fall 2025" at bounding box center [243, 195] width 51 height 16
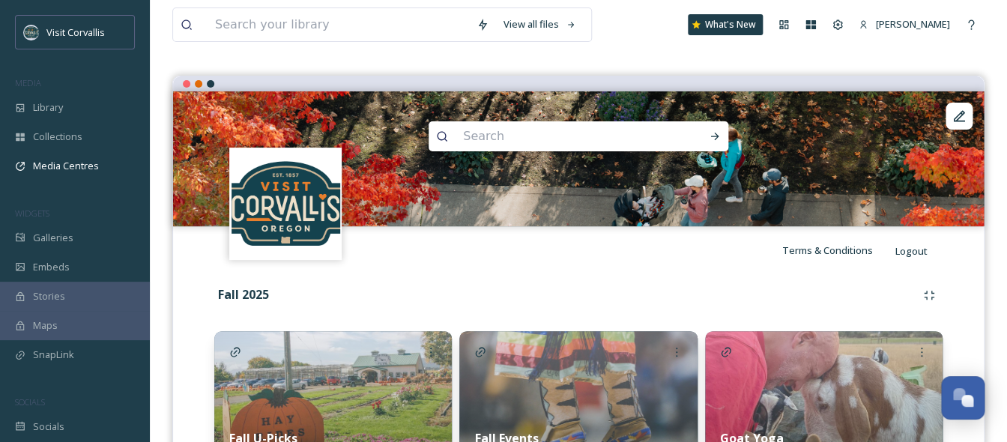
scroll to position [29, 0]
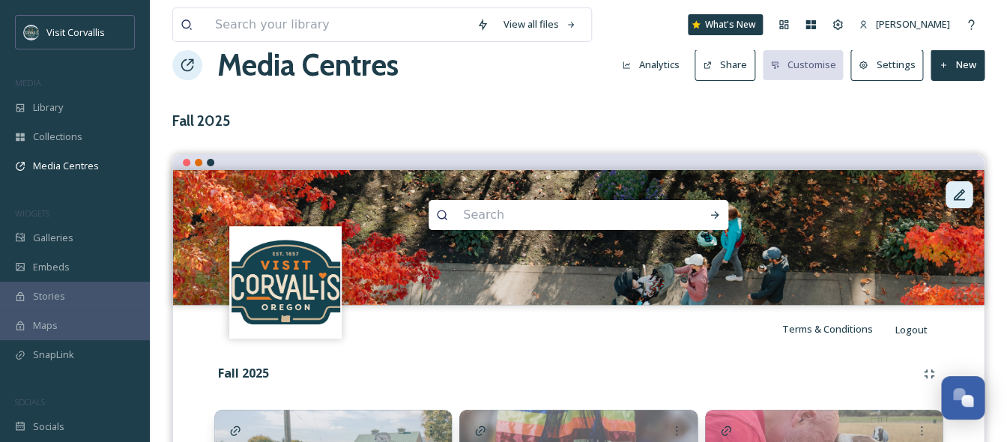
click at [958, 197] on icon at bounding box center [959, 194] width 11 height 11
click at [676, 94] on div "View all files What's New [PERSON_NAME] Media Centres Analytics Share Customise…" at bounding box center [578, 296] width 857 height 650
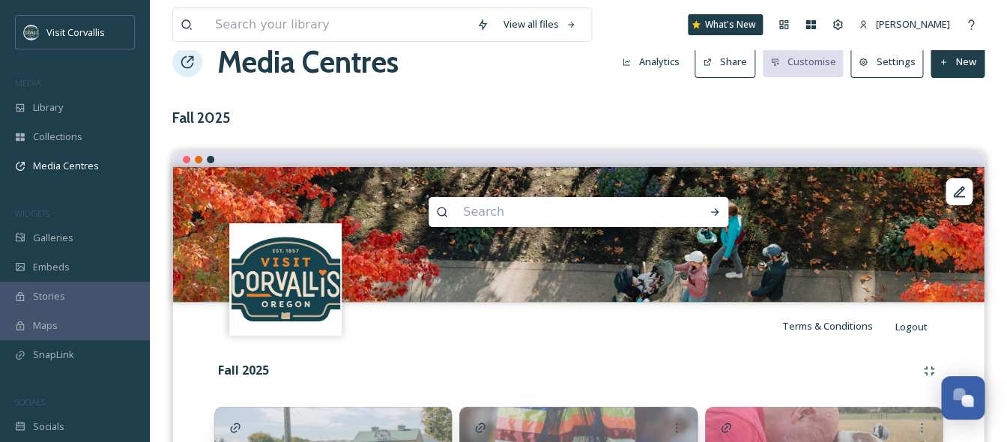
scroll to position [0, 0]
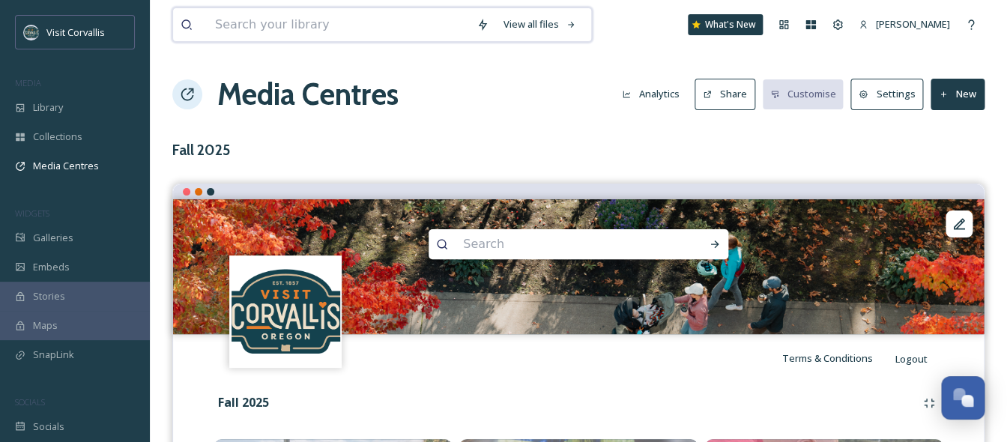
click at [222, 23] on input at bounding box center [339, 24] width 262 height 33
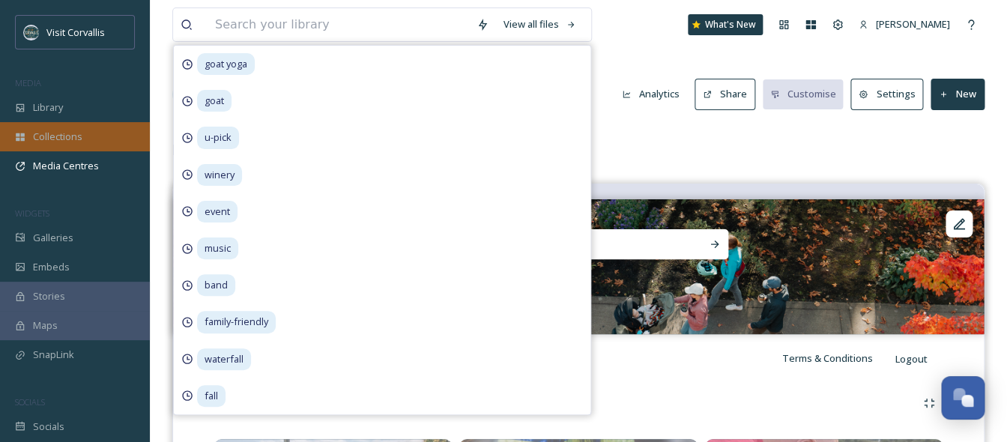
click at [43, 122] on div "Collections" at bounding box center [75, 136] width 150 height 29
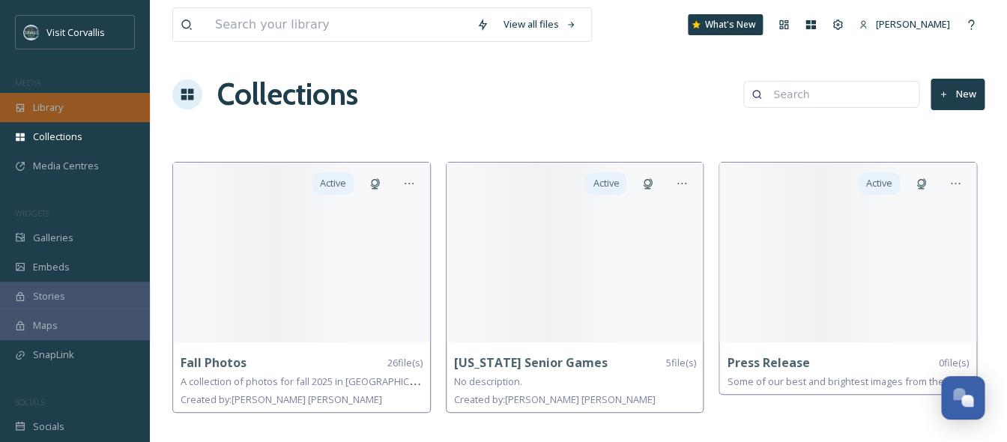
click at [67, 106] on div "Library" at bounding box center [75, 107] width 150 height 29
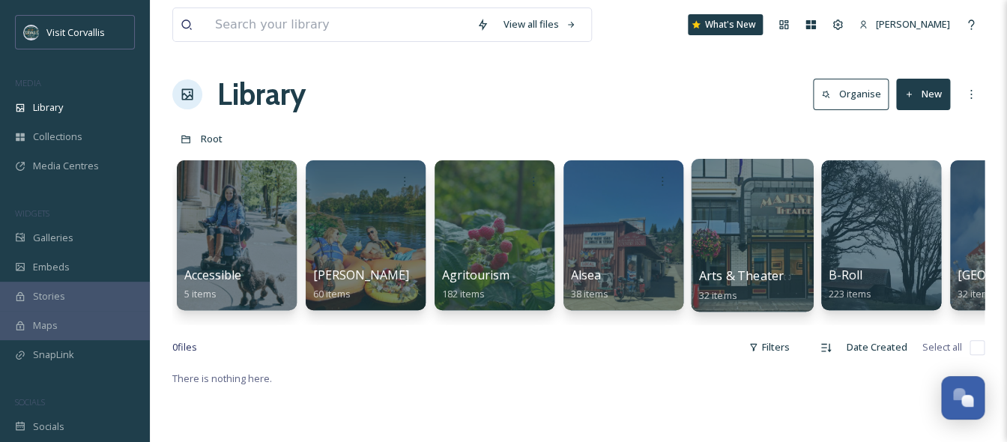
click at [737, 234] on div at bounding box center [752, 235] width 122 height 153
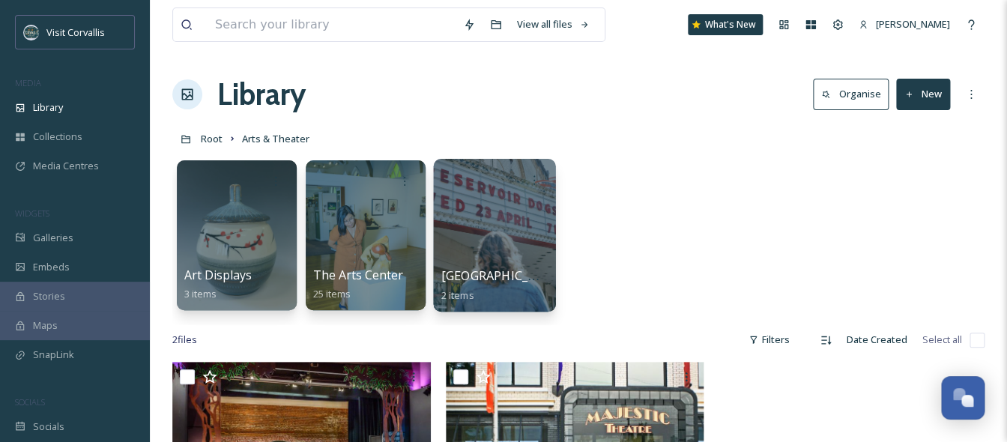
click at [473, 209] on div at bounding box center [494, 235] width 122 height 153
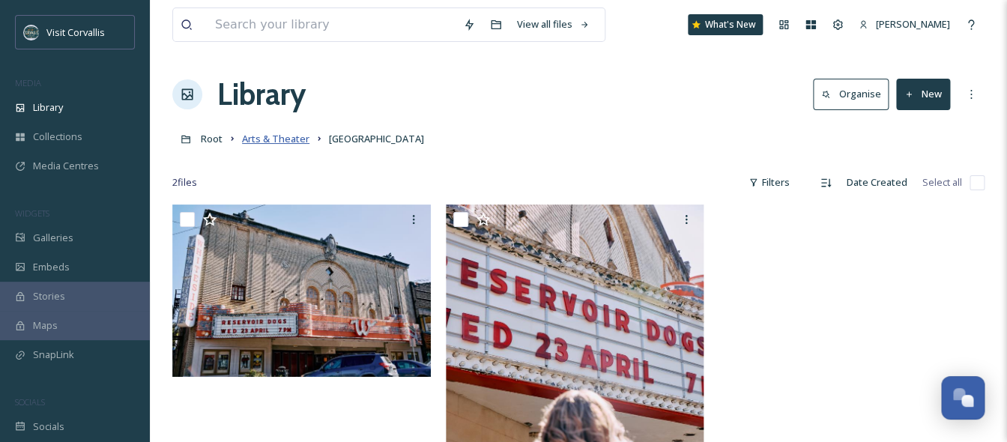
click at [293, 138] on span "Arts & Theater" at bounding box center [275, 138] width 67 height 13
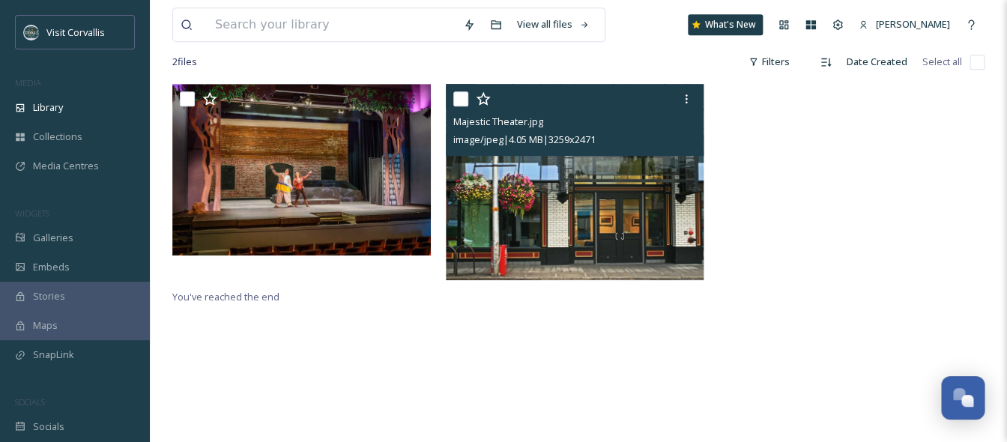
scroll to position [277, 0]
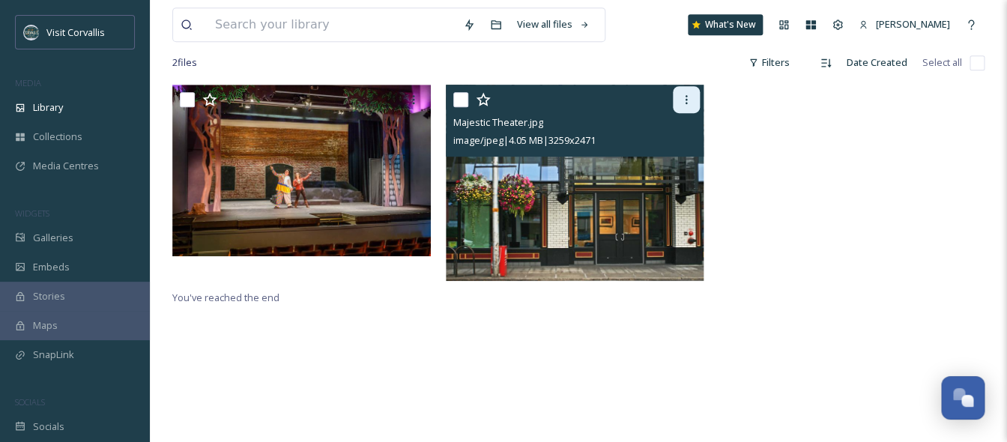
click at [689, 100] on icon at bounding box center [686, 100] width 12 height 12
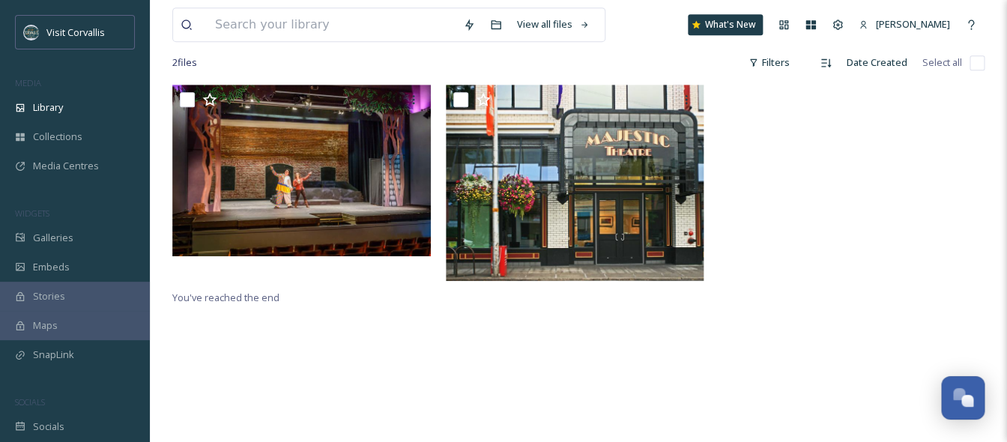
click at [753, 238] on div at bounding box center [852, 187] width 266 height 204
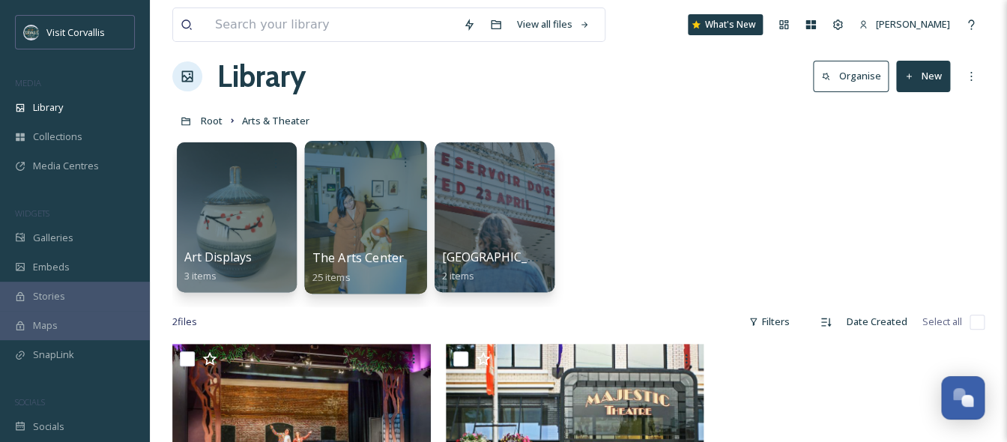
scroll to position [19, 0]
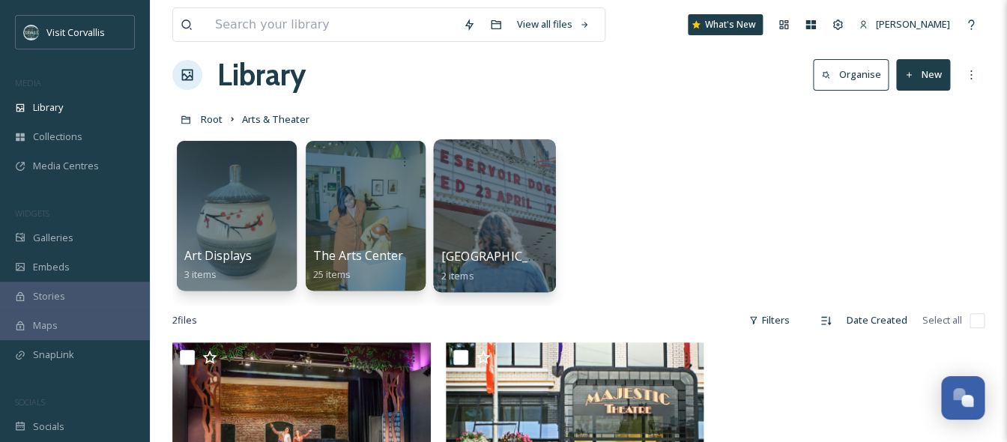
click at [485, 213] on div at bounding box center [494, 215] width 122 height 153
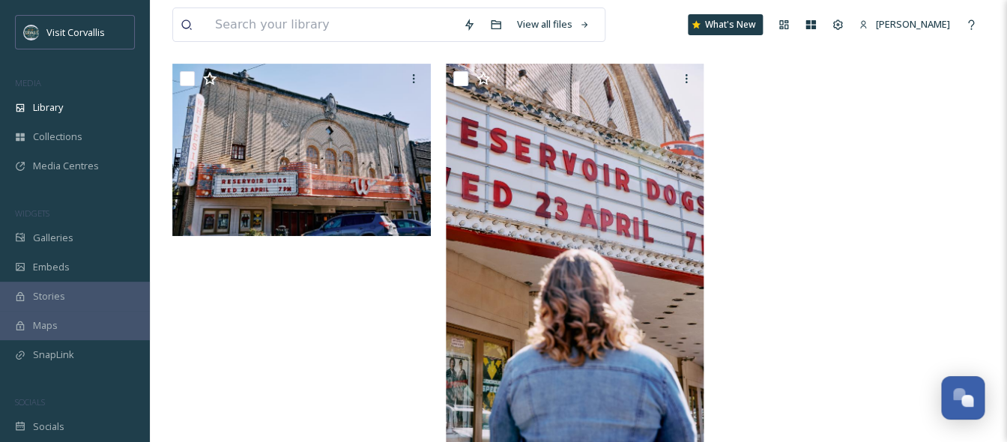
scroll to position [112, 0]
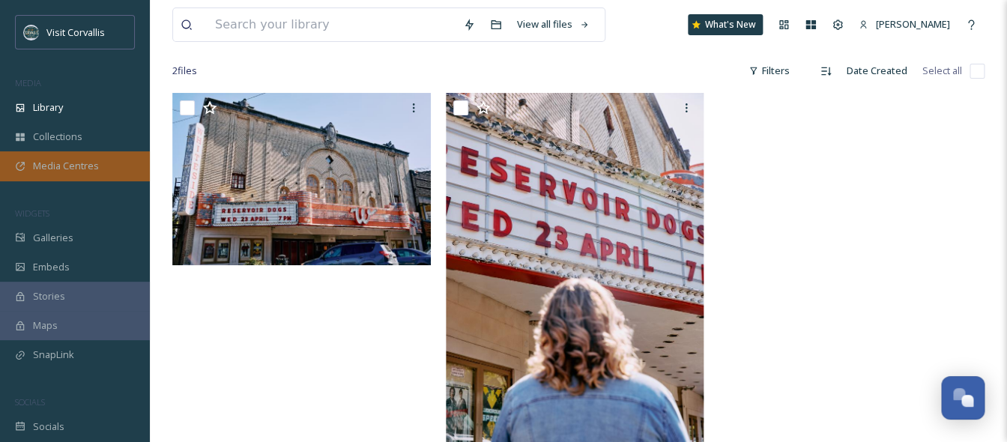
click at [57, 163] on span "Media Centres" at bounding box center [66, 166] width 66 height 14
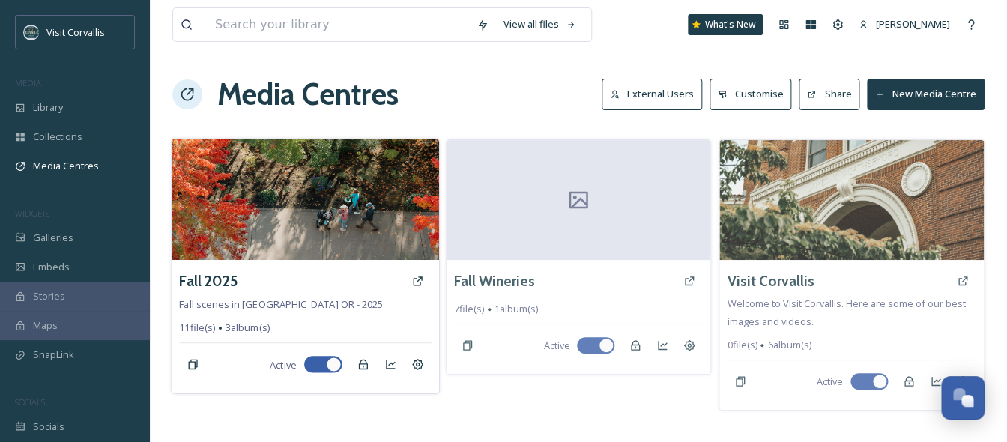
click at [344, 231] on img at bounding box center [305, 199] width 267 height 121
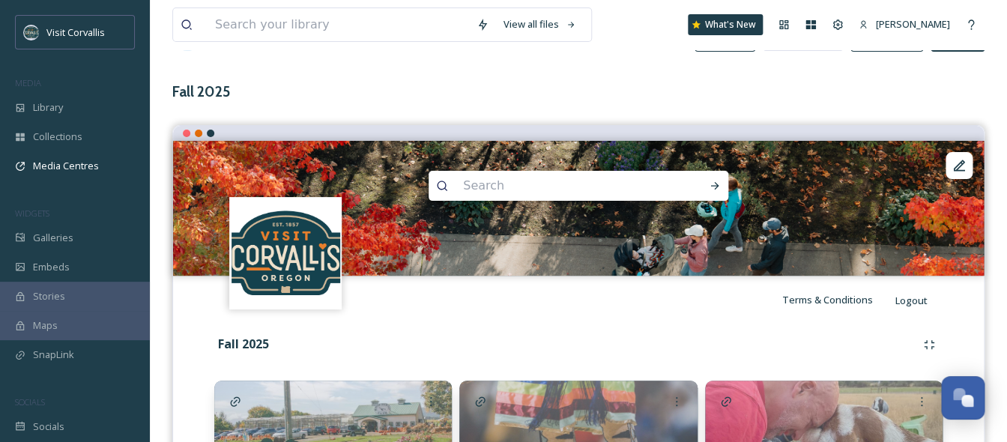
scroll to position [208, 0]
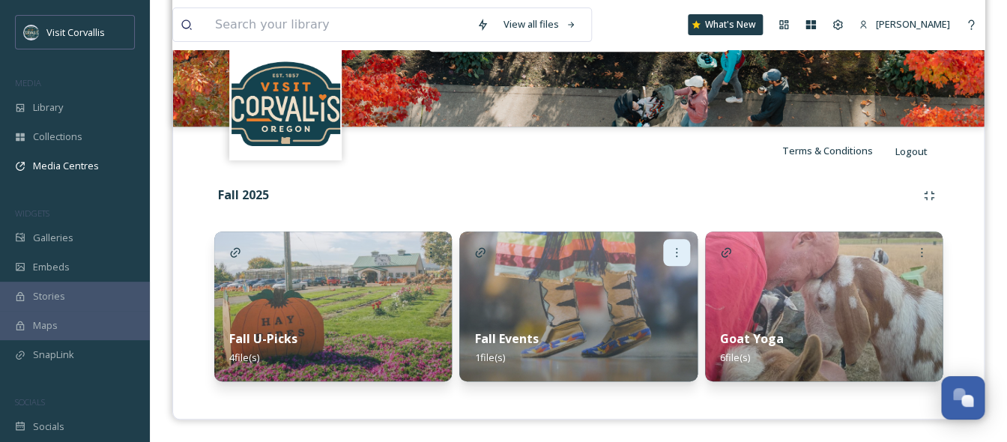
click at [677, 254] on icon at bounding box center [677, 253] width 12 height 12
click at [525, 283] on img at bounding box center [578, 307] width 238 height 150
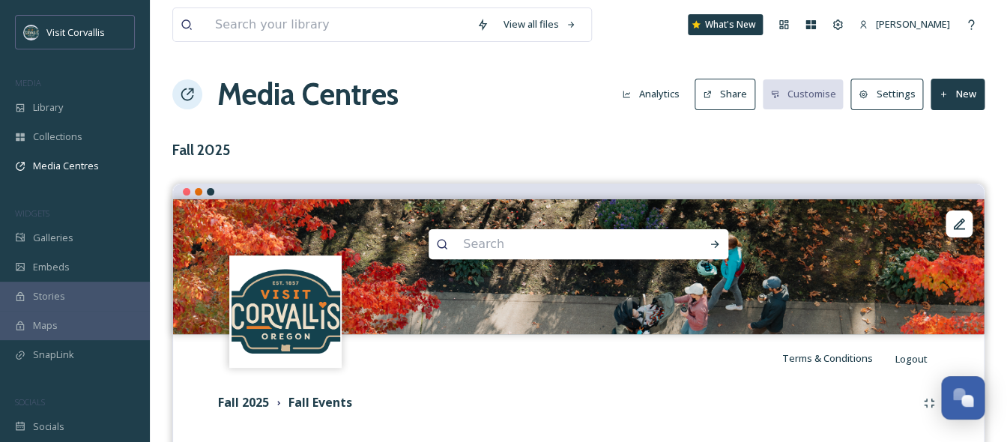
click at [951, 90] on button "New" at bounding box center [958, 94] width 54 height 31
click at [946, 124] on span "Add Files" at bounding box center [948, 129] width 40 height 14
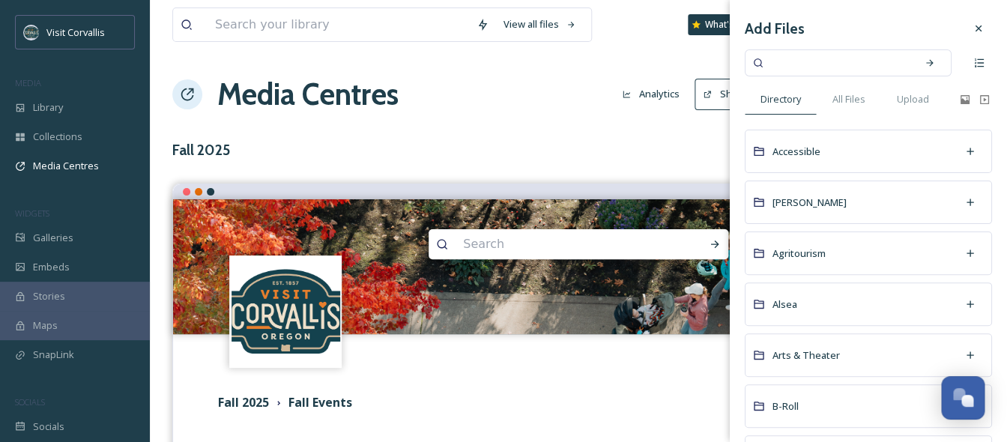
click at [806, 57] on input at bounding box center [838, 62] width 142 height 33
type input "whiteside"
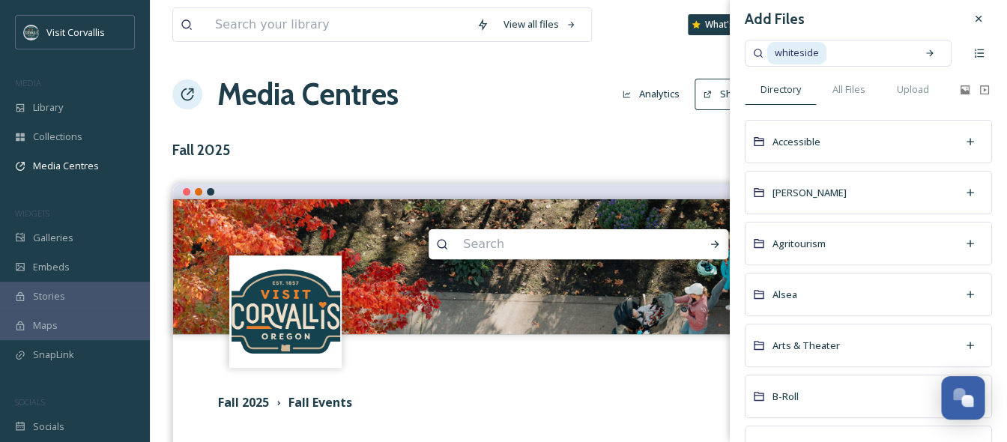
scroll to position [11, 0]
click at [820, 344] on span "Arts & Theater" at bounding box center [806, 343] width 67 height 13
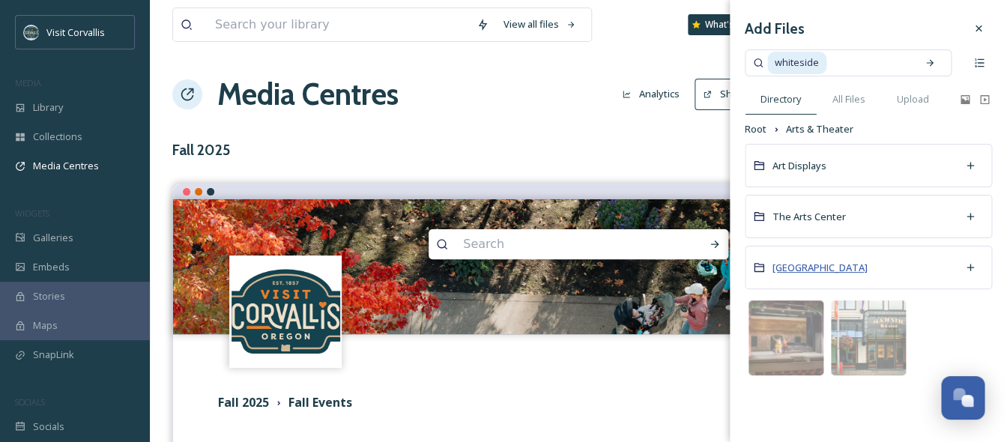
click at [821, 265] on span "[GEOGRAPHIC_DATA]" at bounding box center [820, 267] width 95 height 13
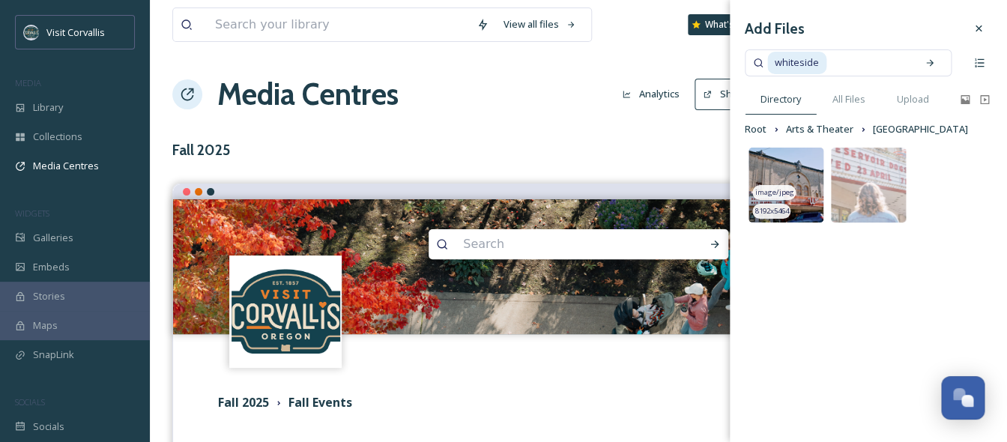
click at [788, 171] on img at bounding box center [786, 185] width 75 height 75
click at [570, 157] on h3 "Fall 2025" at bounding box center [578, 150] width 812 height 22
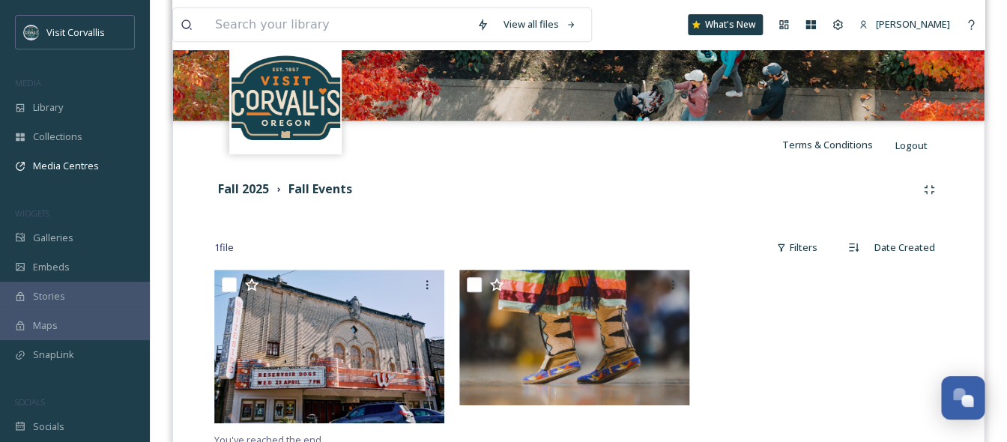
scroll to position [274, 0]
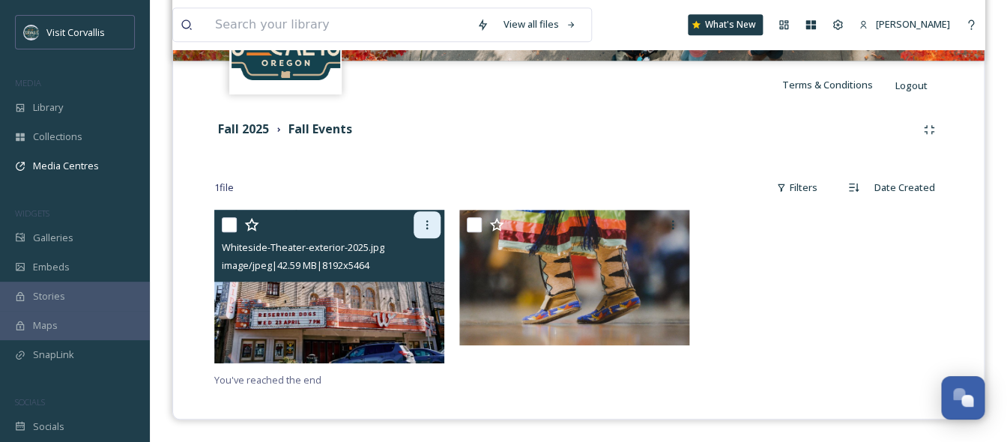
click at [423, 223] on icon at bounding box center [427, 225] width 12 height 12
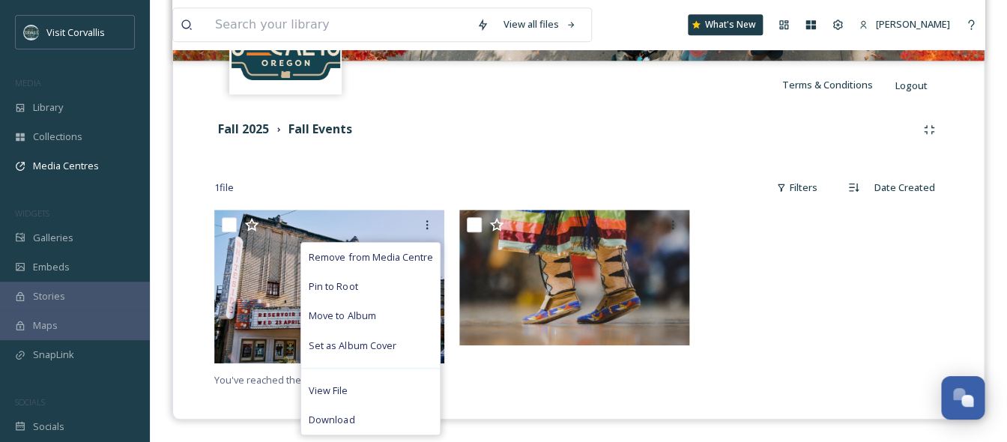
click at [435, 143] on div "Fall 2025 Fall Events 1 file Filters Date Created Remove from Media Centre Pin …" at bounding box center [578, 253] width 788 height 288
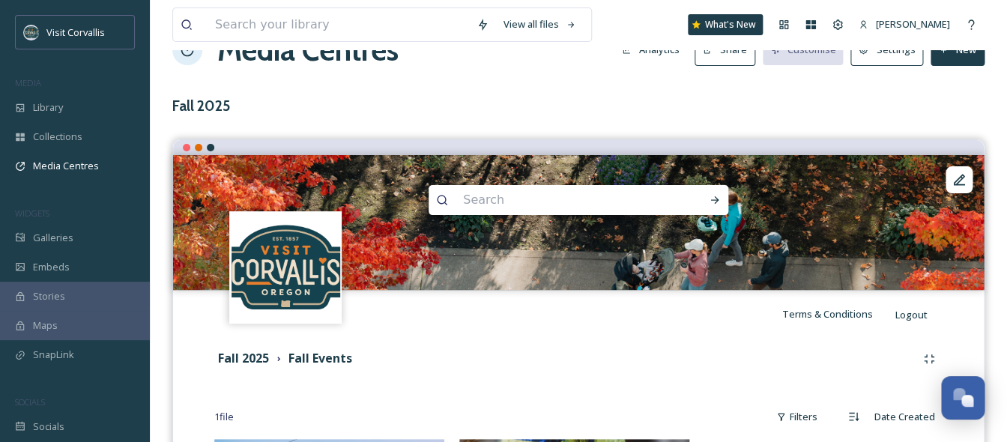
scroll to position [0, 0]
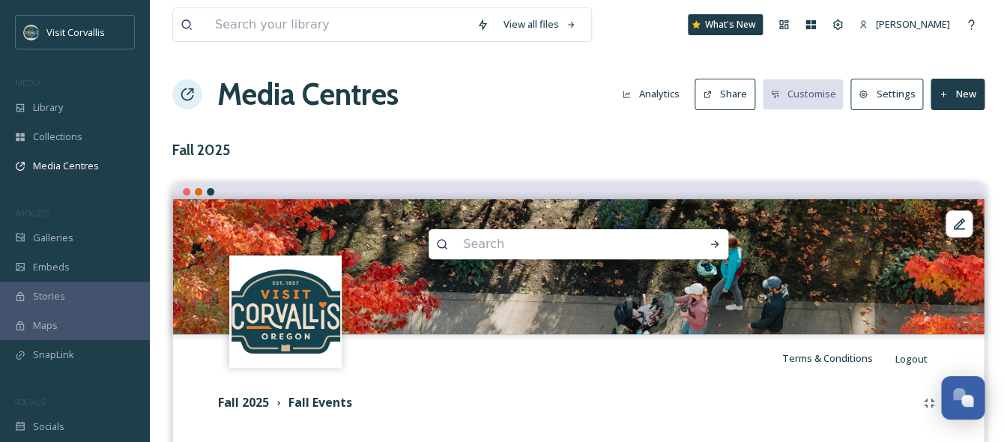
click at [728, 95] on button "Share" at bounding box center [725, 94] width 61 height 31
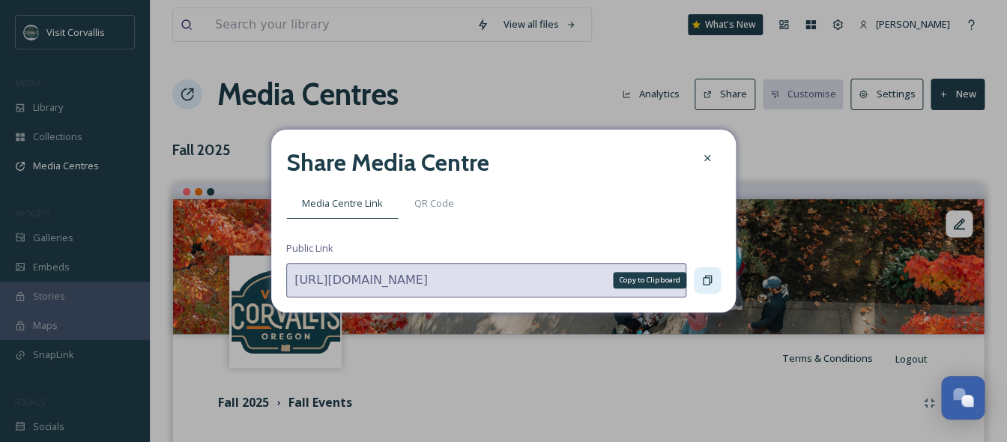
click at [705, 281] on icon at bounding box center [707, 280] width 12 height 12
click at [705, 282] on icon at bounding box center [707, 280] width 12 height 12
click at [711, 160] on icon at bounding box center [707, 158] width 12 height 12
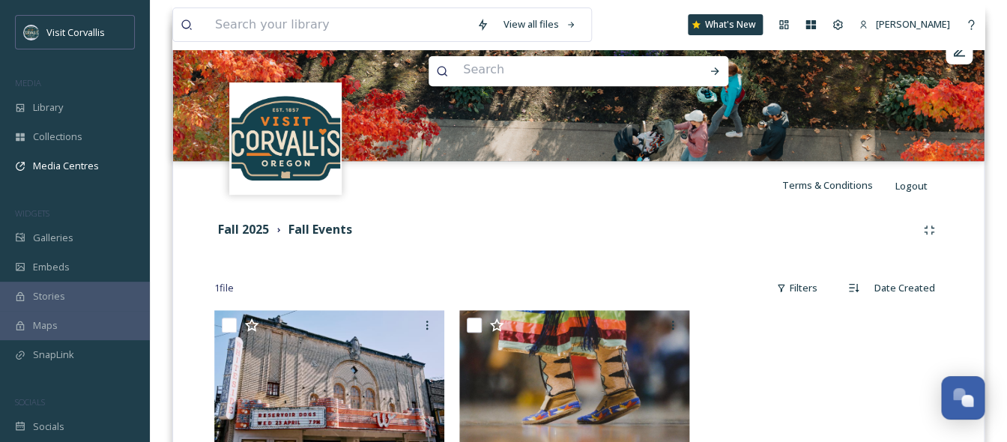
scroll to position [38, 0]
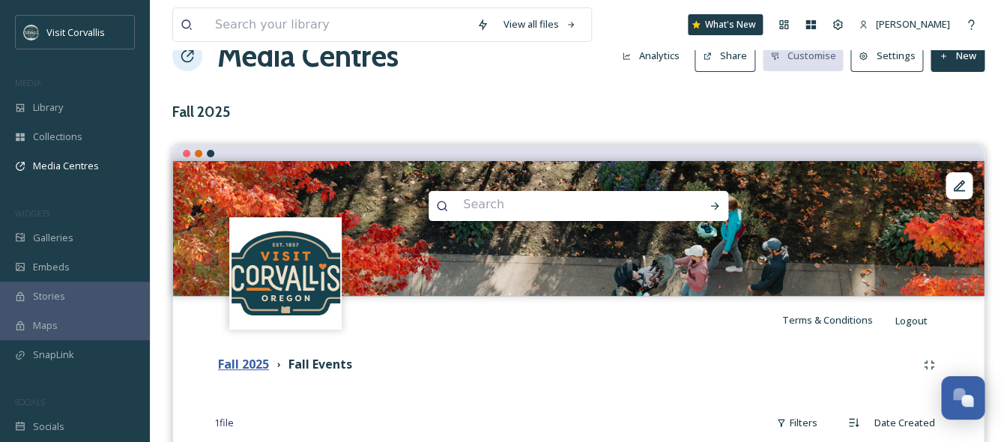
click at [250, 360] on strong "Fall 2025" at bounding box center [243, 364] width 51 height 16
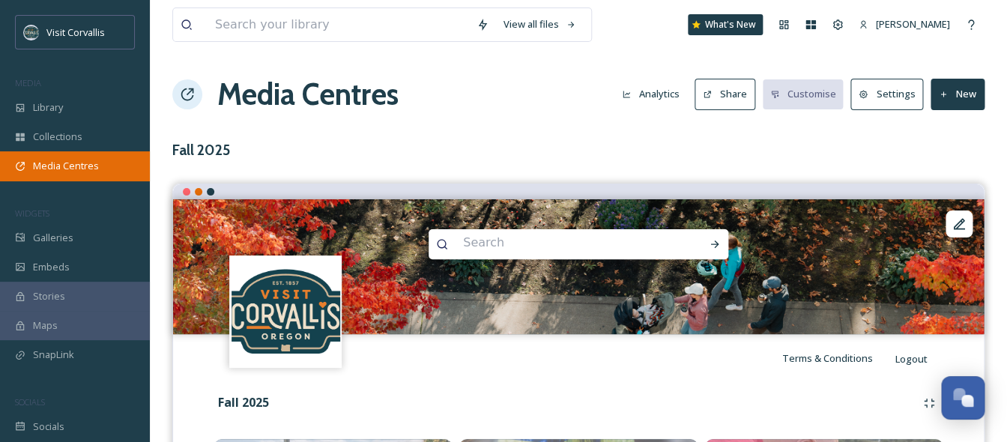
click at [71, 160] on span "Media Centres" at bounding box center [66, 166] width 66 height 14
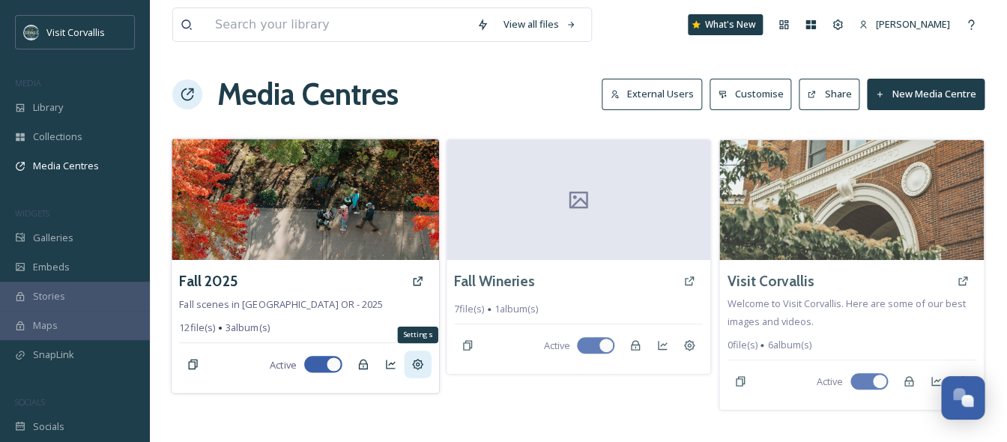
click at [416, 359] on icon at bounding box center [417, 364] width 12 height 12
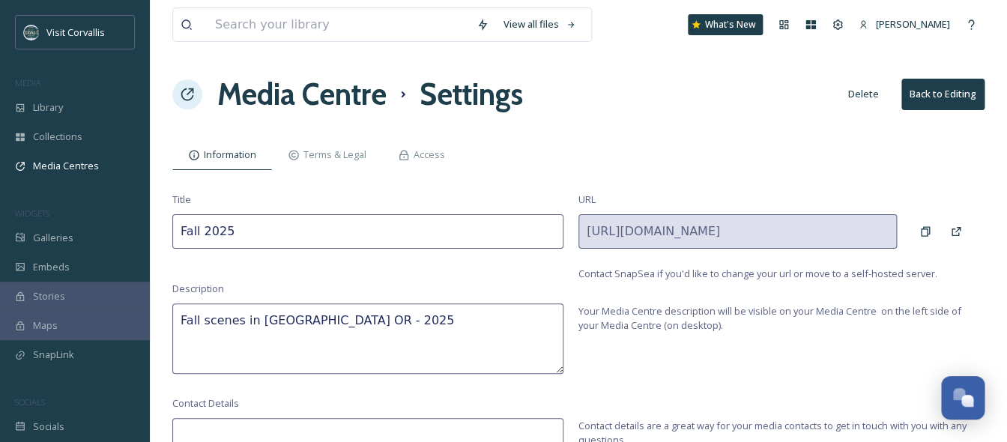
click at [202, 230] on input "Fall 2025" at bounding box center [367, 231] width 391 height 34
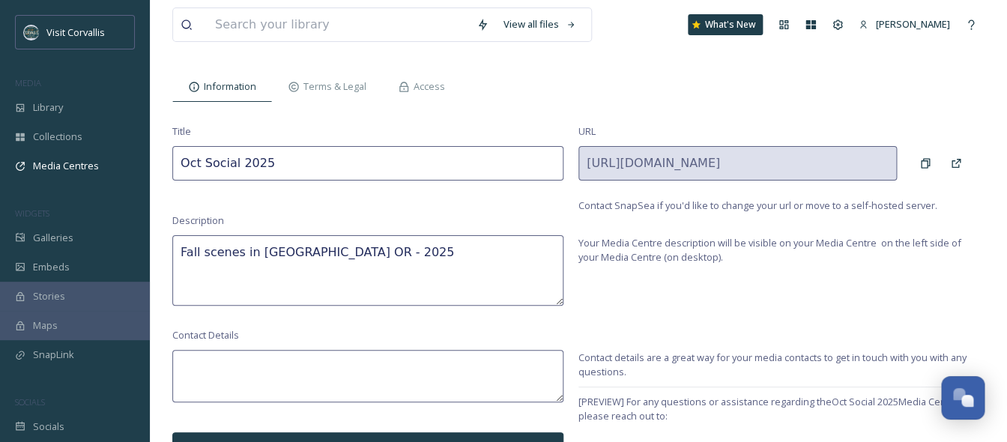
type input "Oct Social 2025"
click at [448, 432] on button "Update" at bounding box center [367, 447] width 391 height 31
click at [91, 161] on span "Media Centres" at bounding box center [66, 166] width 66 height 14
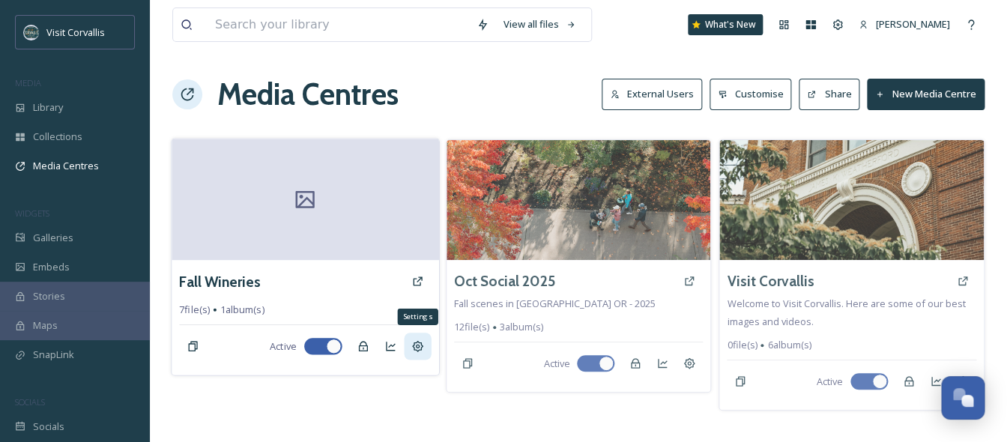
click at [419, 350] on icon at bounding box center [417, 346] width 11 height 11
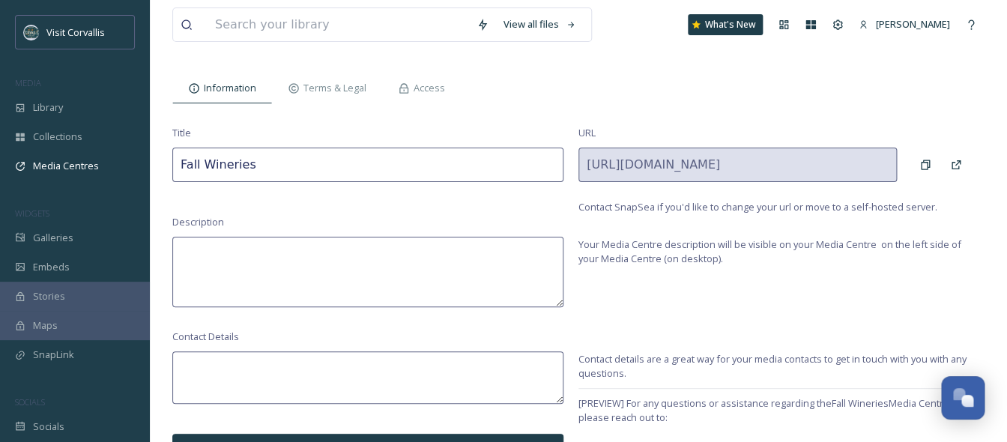
scroll to position [68, 0]
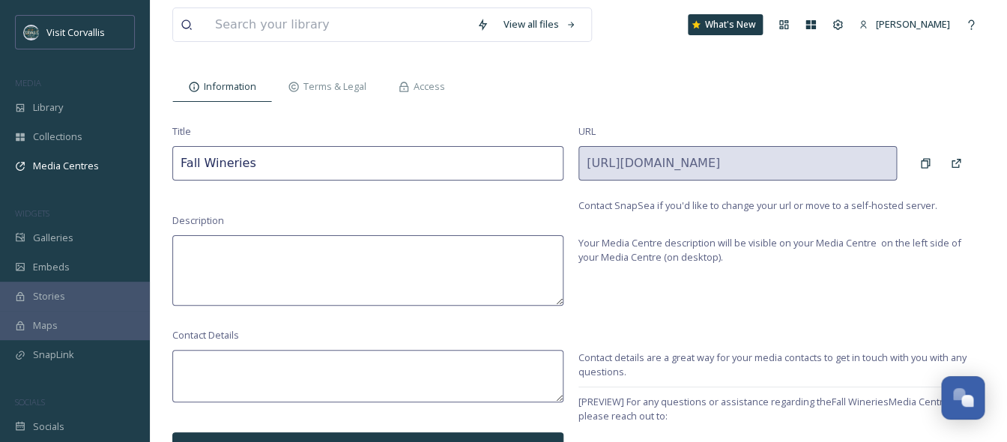
click at [369, 439] on button "Update" at bounding box center [367, 447] width 391 height 31
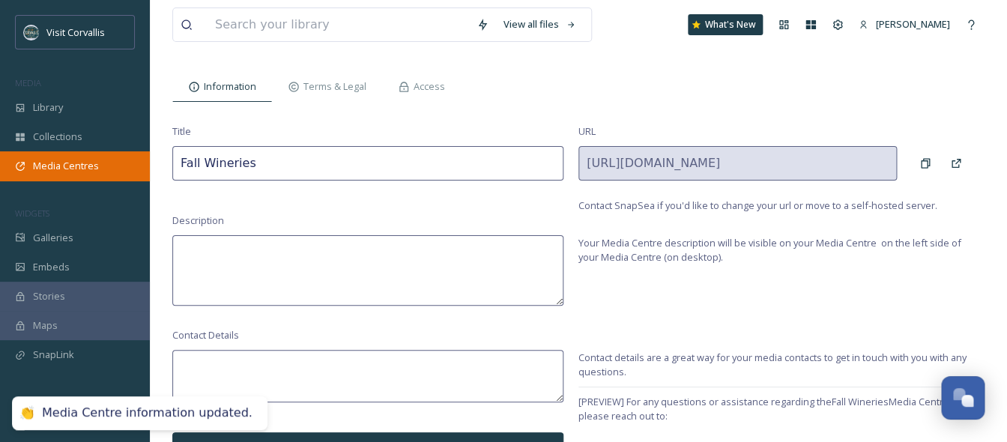
click at [66, 155] on div "Media Centres" at bounding box center [75, 165] width 150 height 29
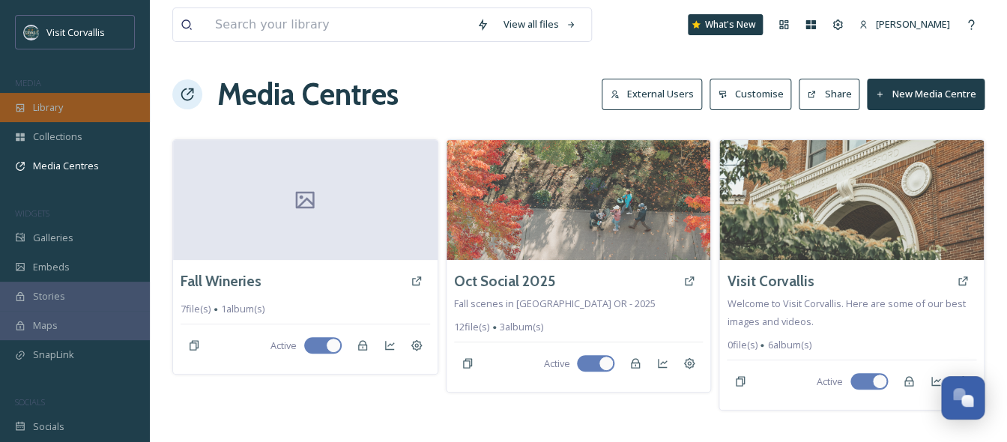
click at [119, 109] on div "Library" at bounding box center [75, 107] width 150 height 29
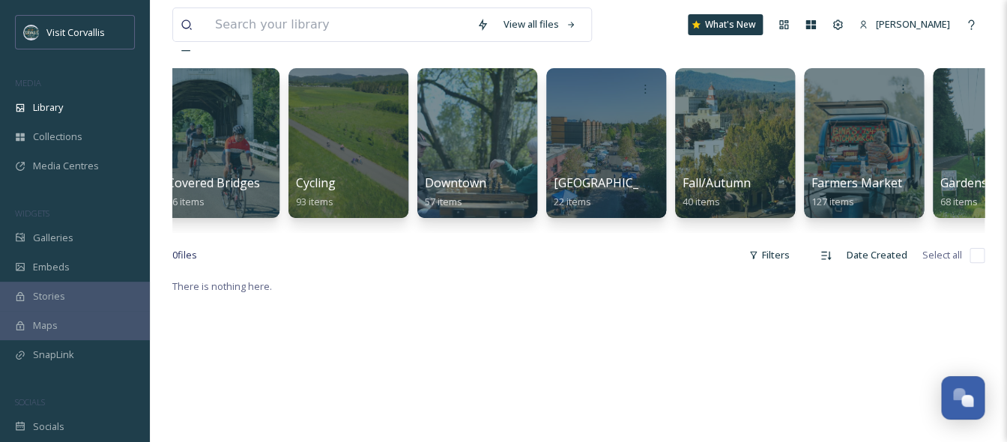
scroll to position [0, 1567]
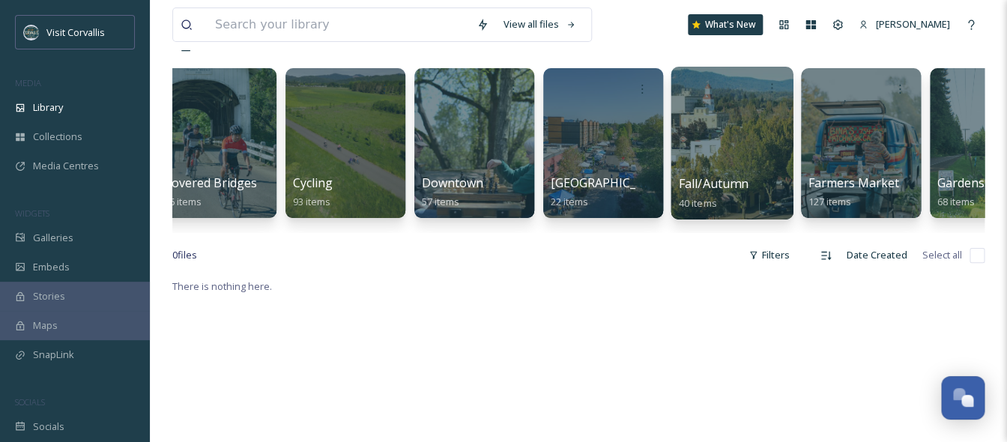
click at [729, 142] on div at bounding box center [732, 143] width 122 height 153
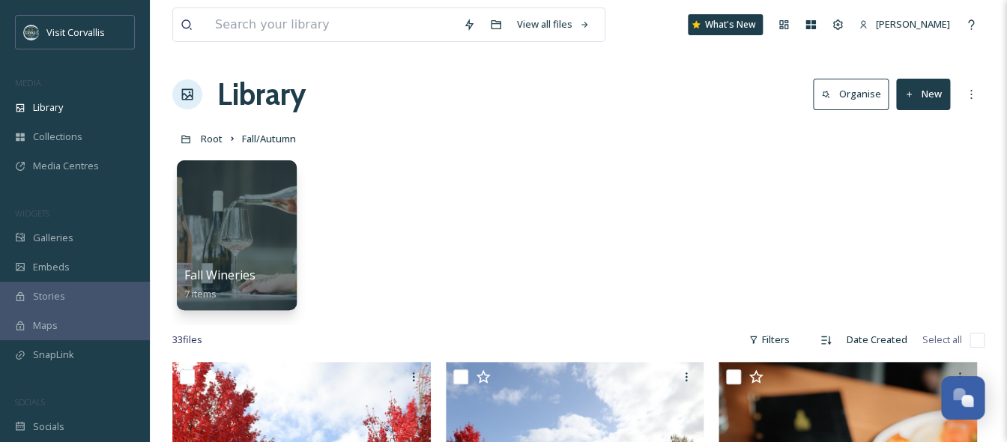
click at [977, 337] on input "checkbox" at bounding box center [977, 340] width 15 height 15
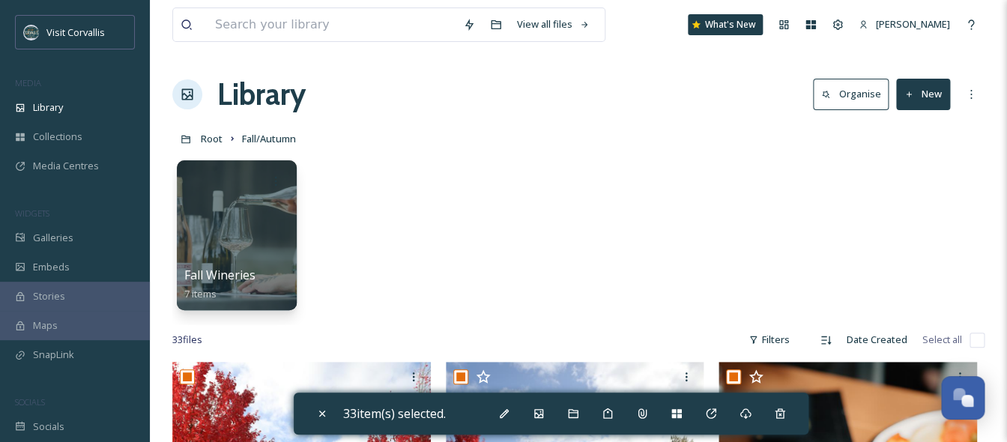
checkbox input "true"
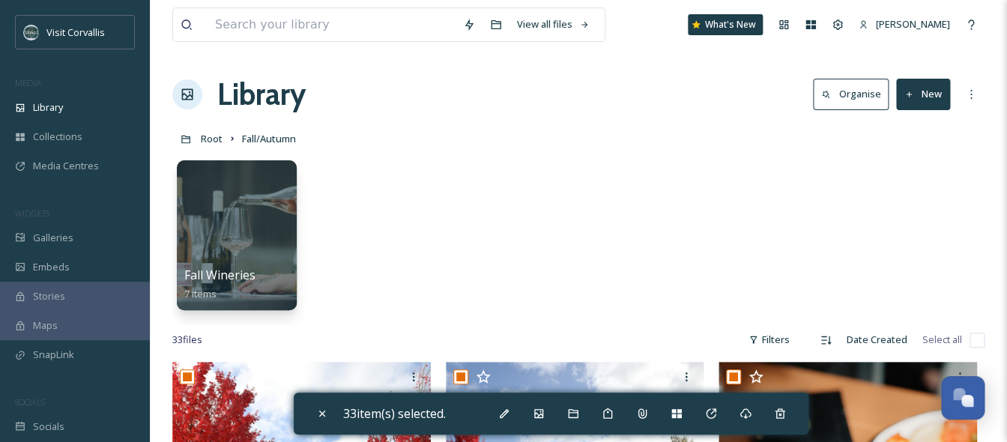
checkbox input "true"
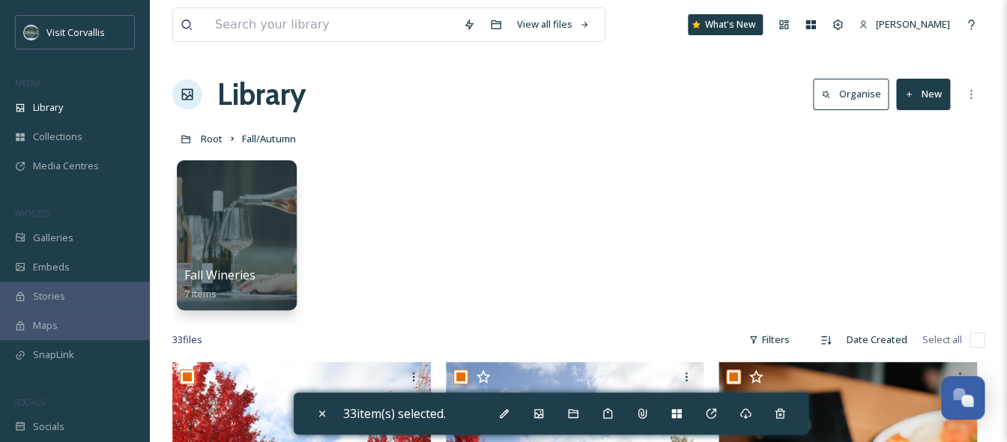
checkbox input "true"
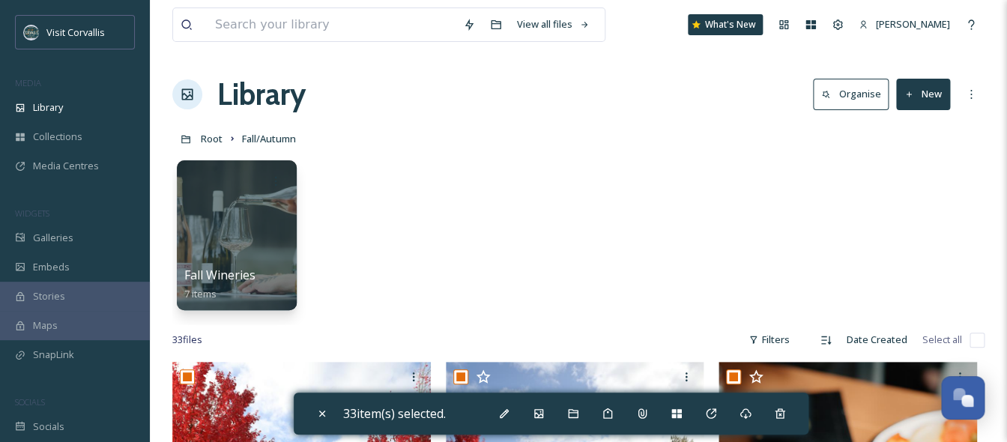
checkbox input "true"
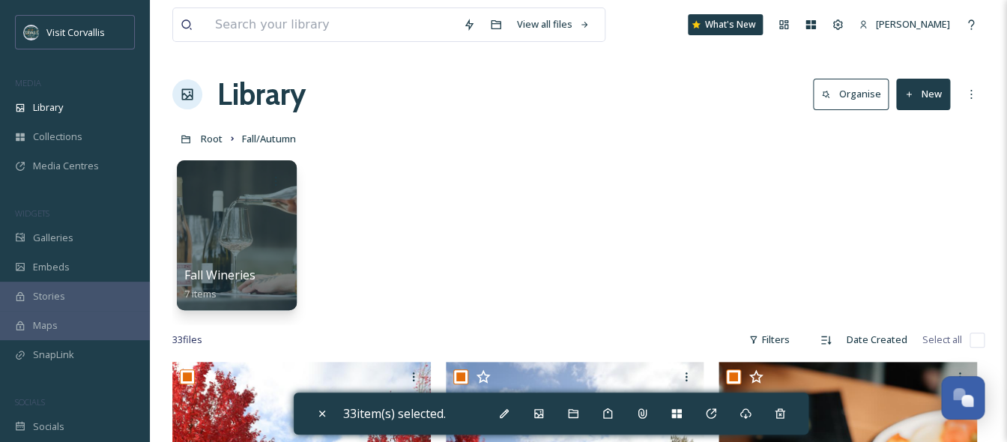
checkbox input "true"
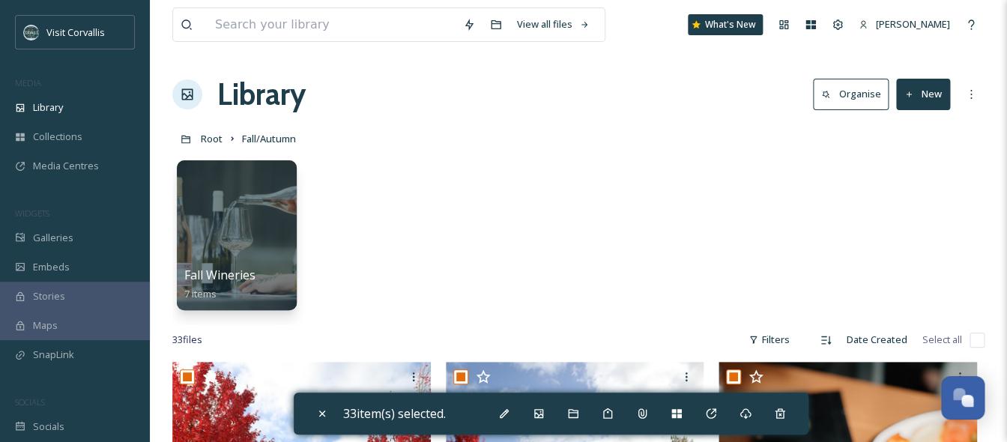
checkbox input "true"
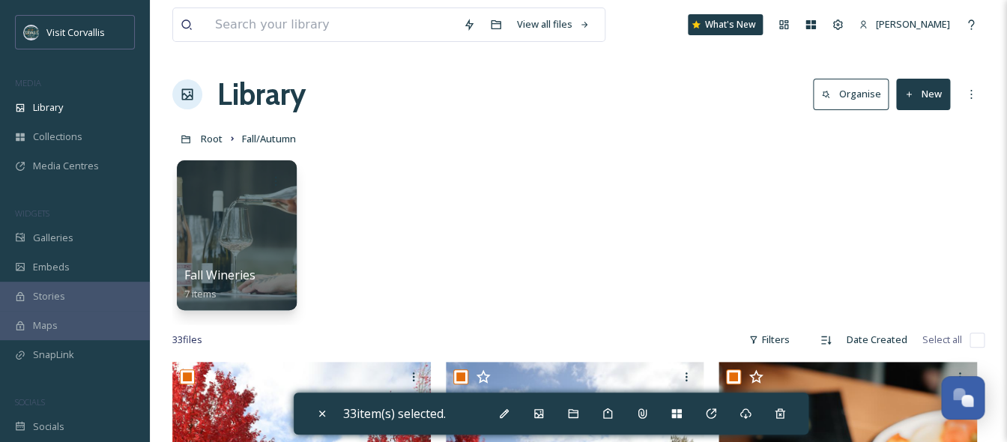
checkbox input "true"
click at [713, 411] on icon at bounding box center [711, 414] width 12 height 12
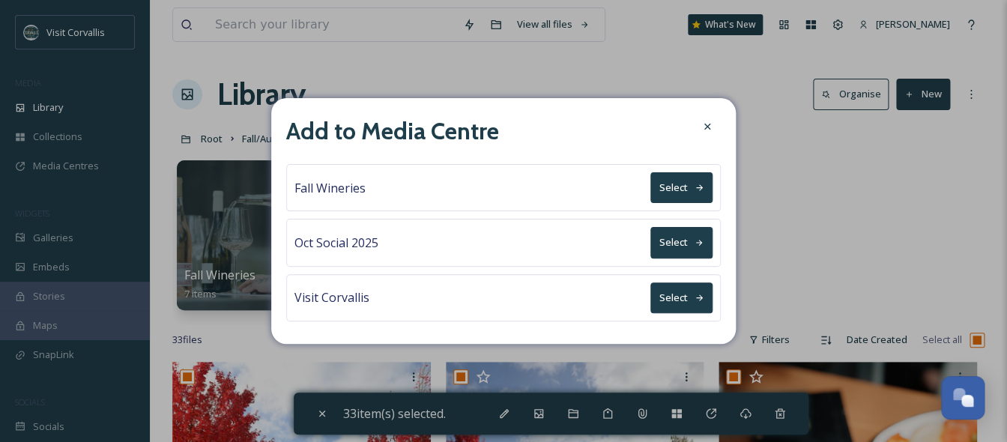
click at [707, 244] on button "Select" at bounding box center [681, 242] width 62 height 31
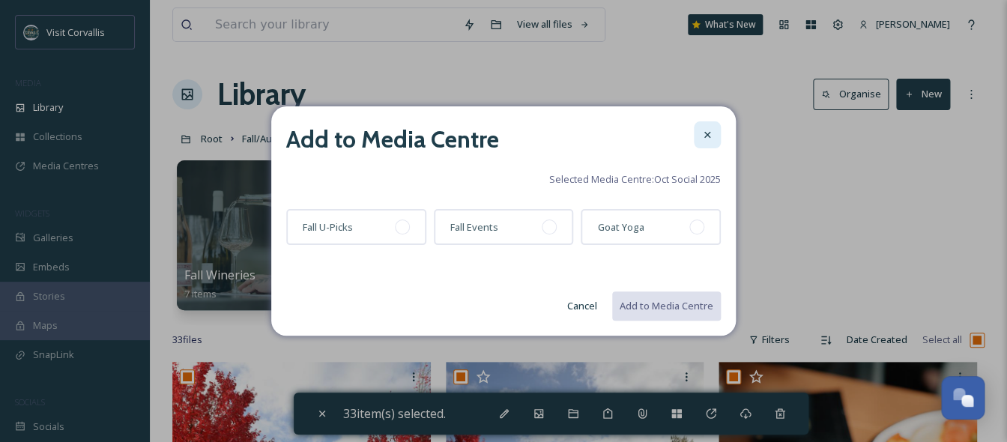
click at [713, 139] on icon at bounding box center [707, 135] width 12 height 12
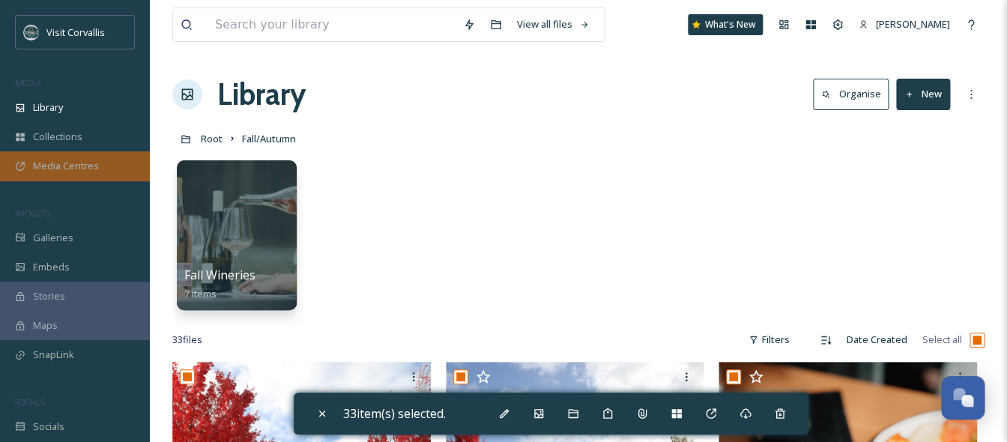
click at [101, 169] on div "Media Centres" at bounding box center [75, 165] width 150 height 29
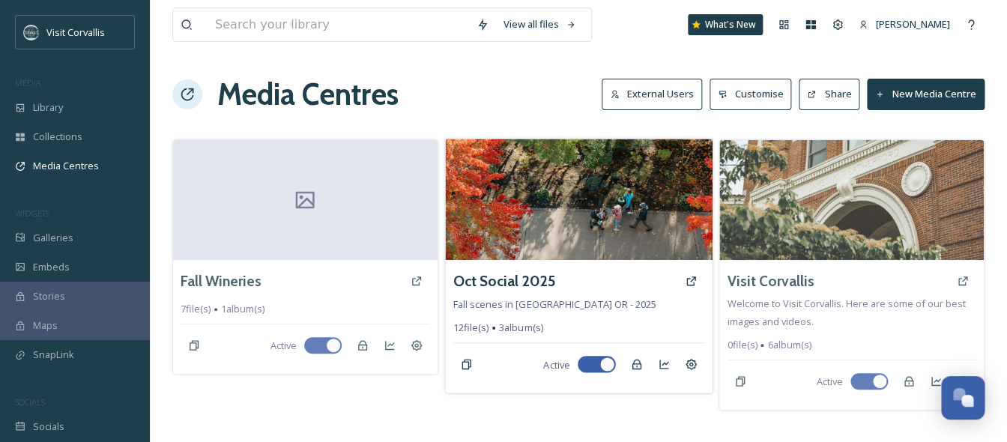
click at [567, 226] on img at bounding box center [578, 199] width 267 height 121
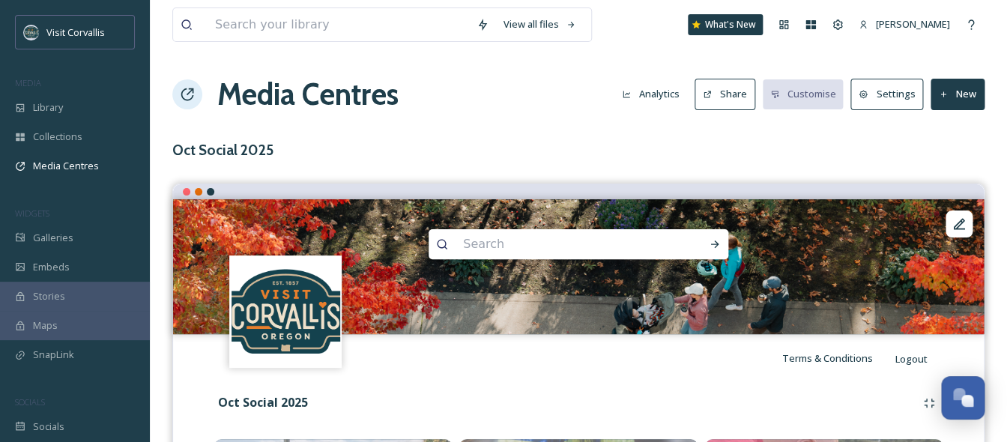
click at [959, 103] on button "New" at bounding box center [958, 94] width 54 height 31
click at [940, 151] on span "Add Album" at bounding box center [952, 158] width 49 height 14
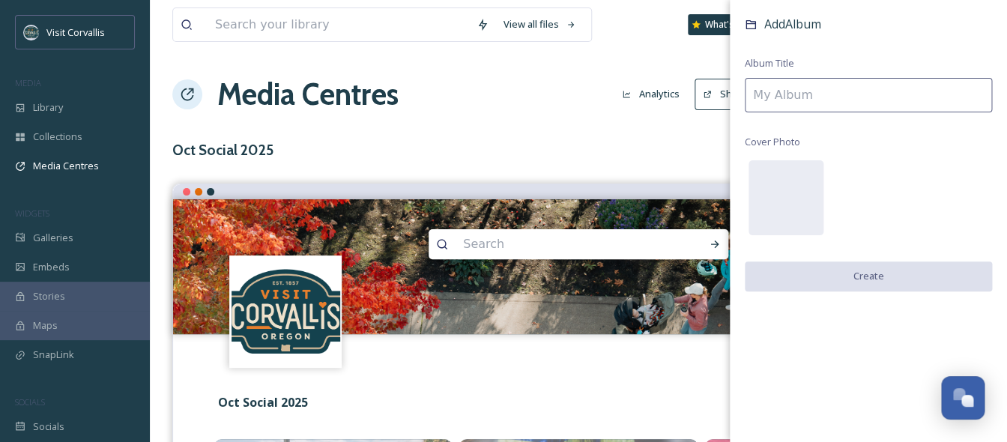
click at [821, 104] on input at bounding box center [868, 95] width 247 height 34
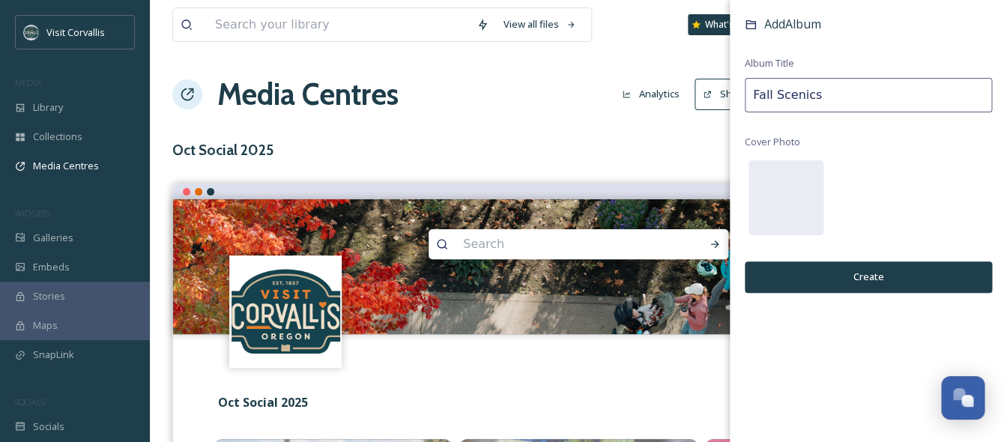
type input "Fall Scenics"
click at [829, 271] on button "Create" at bounding box center [868, 277] width 247 height 31
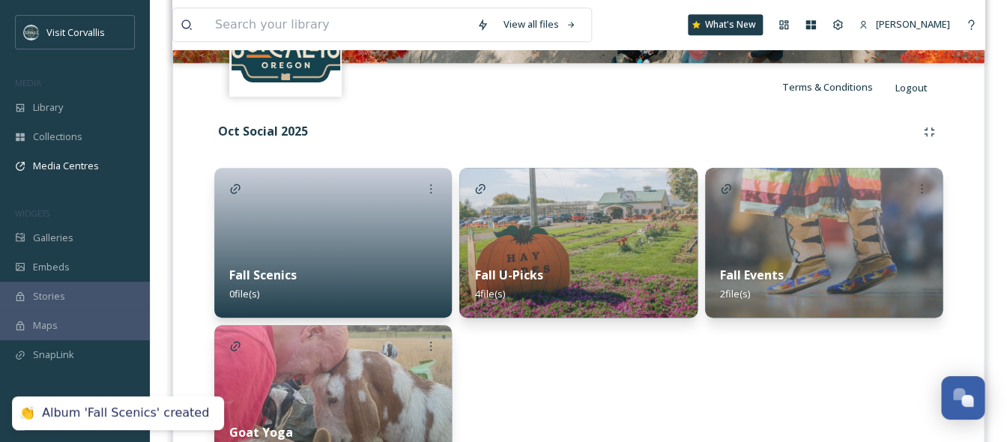
scroll to position [365, 0]
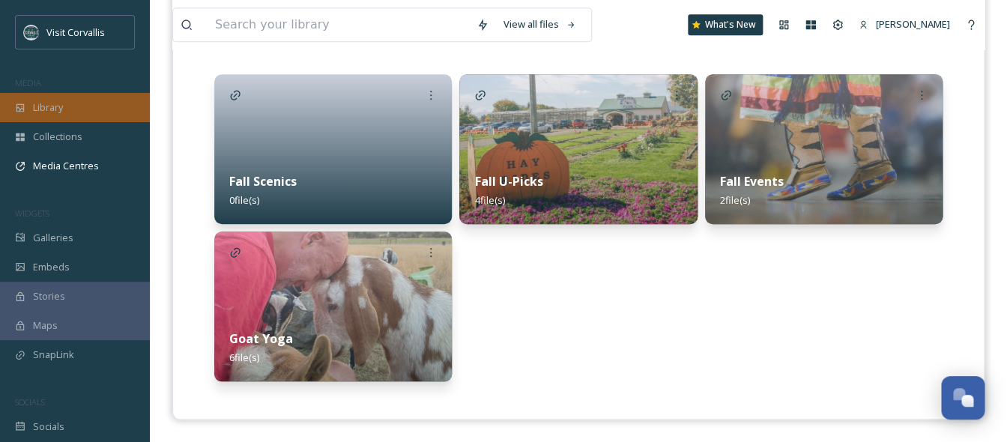
click at [84, 113] on div "Library" at bounding box center [75, 107] width 150 height 29
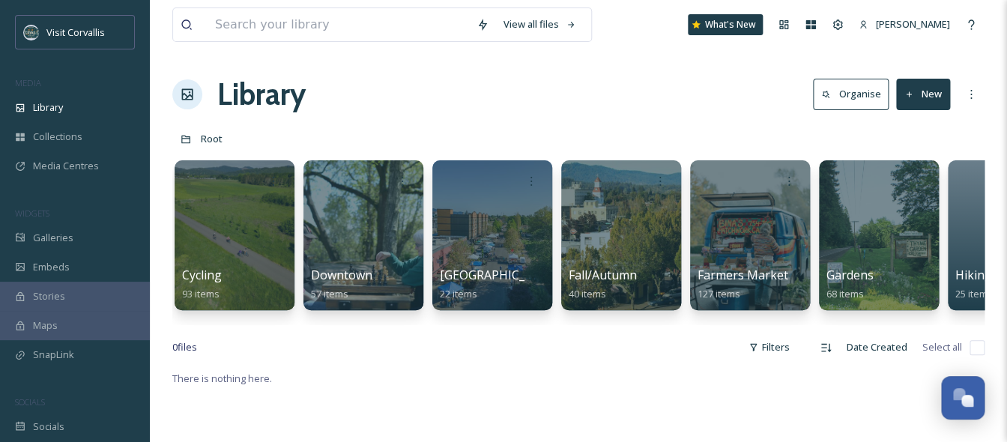
scroll to position [0, 1852]
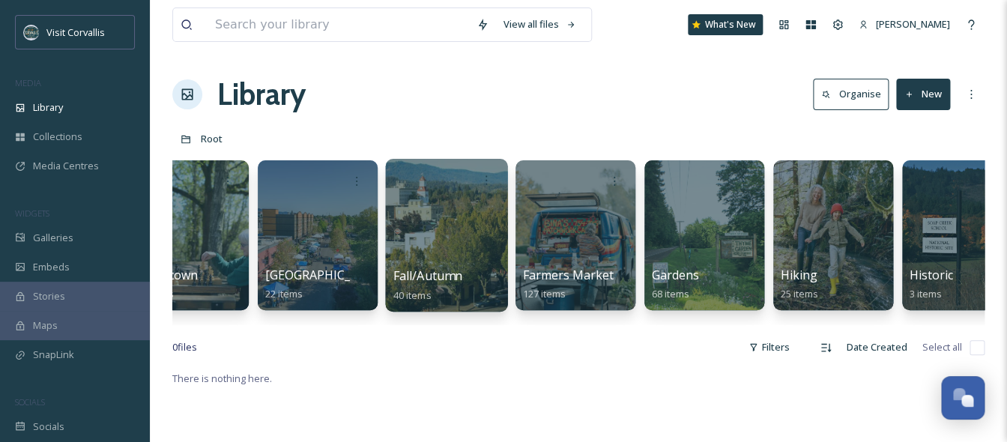
click at [462, 235] on div at bounding box center [446, 235] width 122 height 153
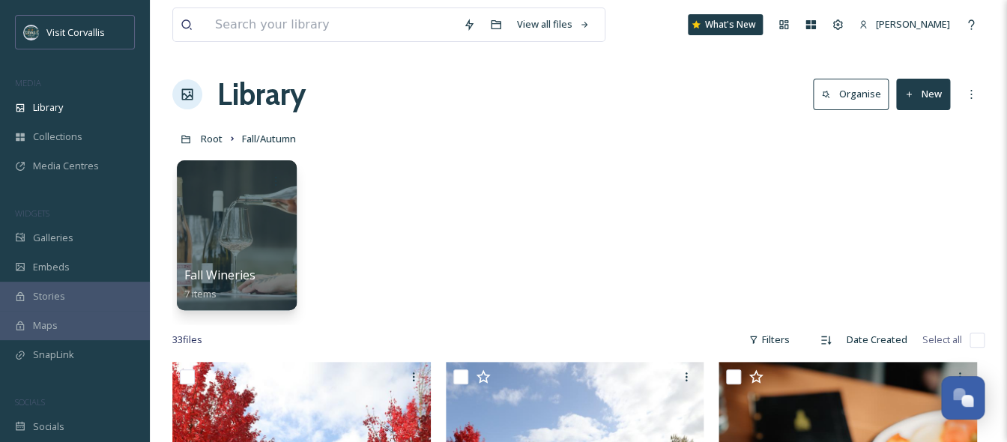
click at [977, 339] on input "checkbox" at bounding box center [977, 340] width 15 height 15
checkbox input "true"
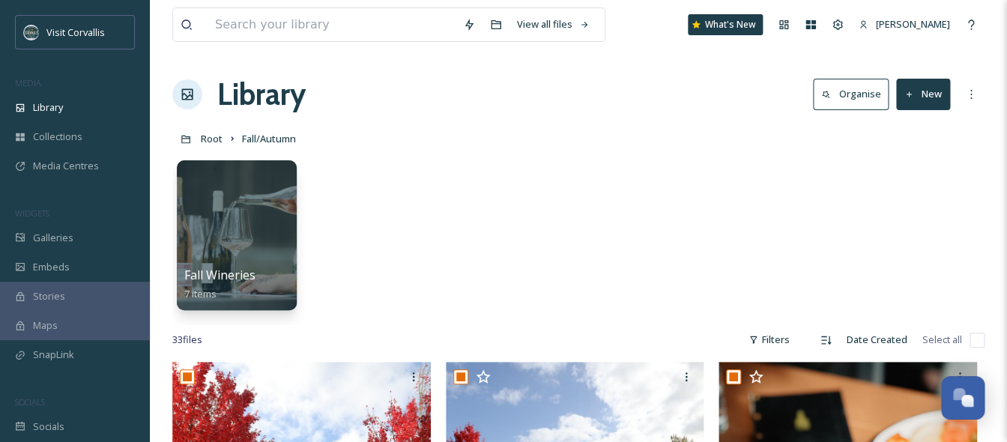
checkbox input "true"
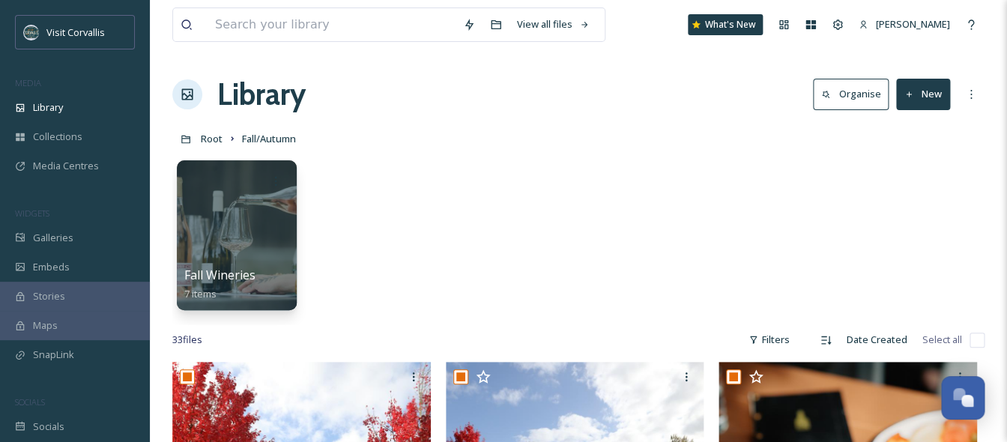
checkbox input "true"
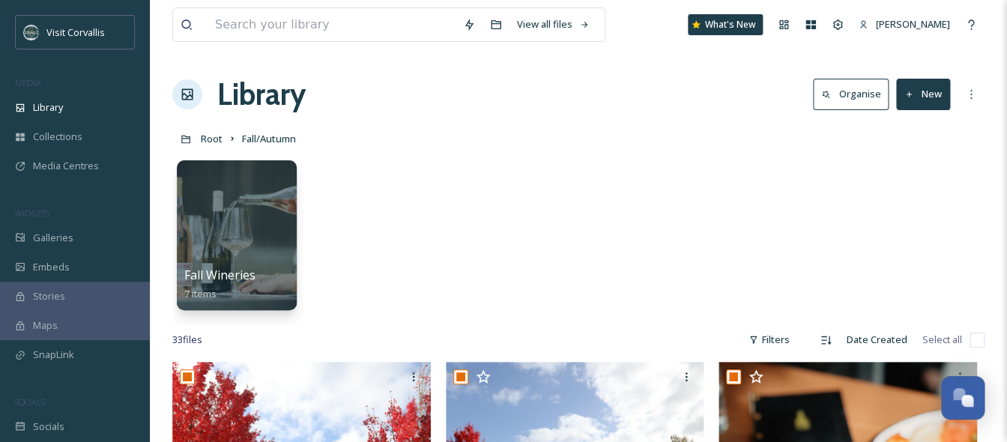
checkbox input "true"
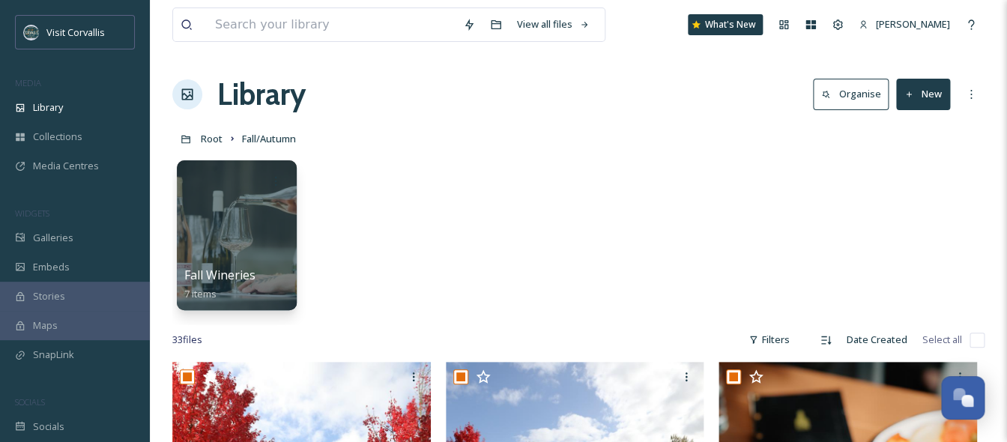
checkbox input "true"
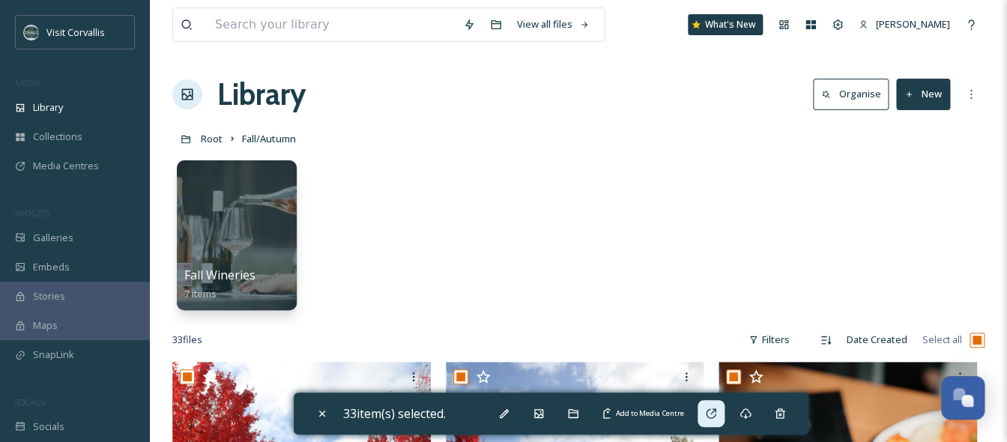
click at [707, 411] on div "Add to Media Centre" at bounding box center [711, 413] width 27 height 27
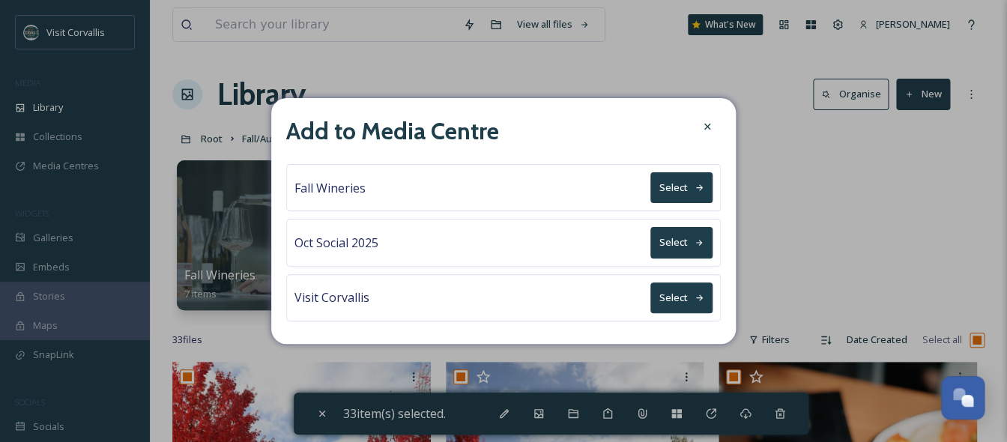
click at [690, 244] on button "Select" at bounding box center [681, 242] width 62 height 31
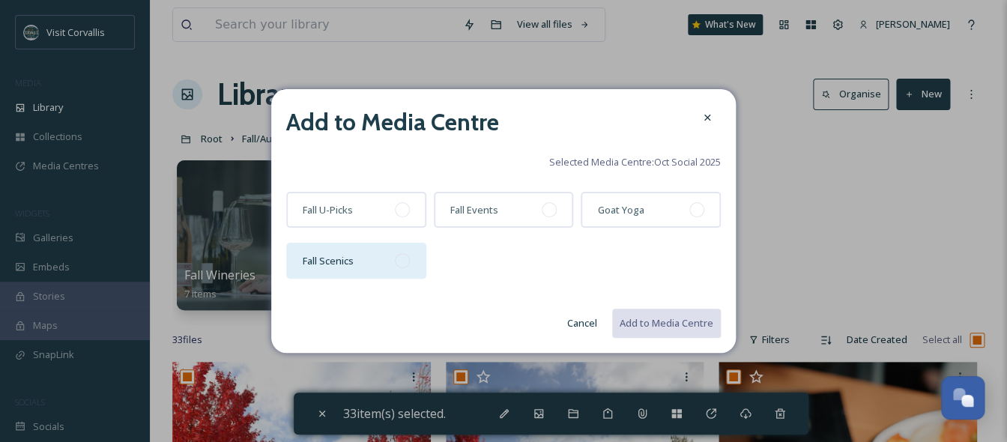
click at [381, 260] on div "Fall Scenics" at bounding box center [356, 261] width 140 height 36
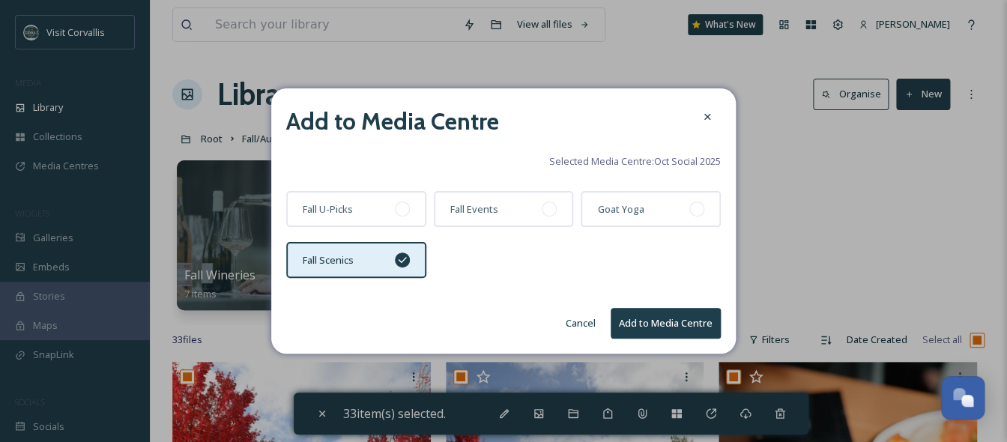
click at [643, 326] on button "Add to Media Centre" at bounding box center [666, 323] width 110 height 31
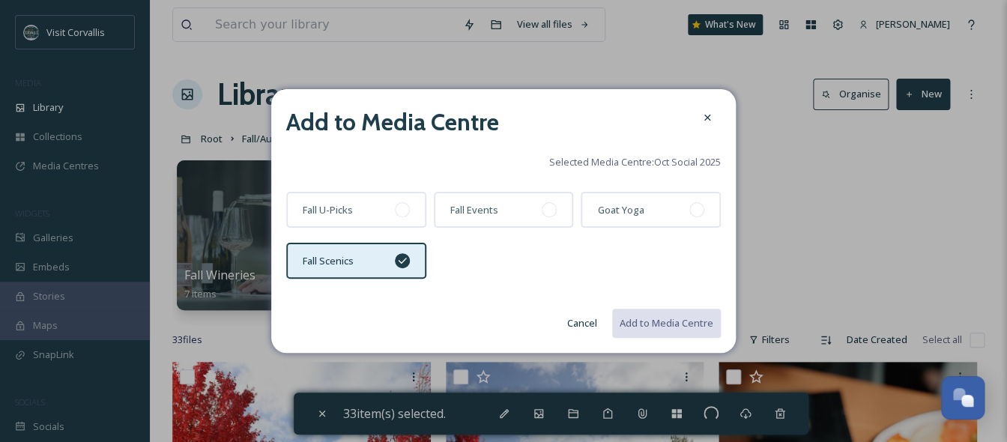
checkbox input "false"
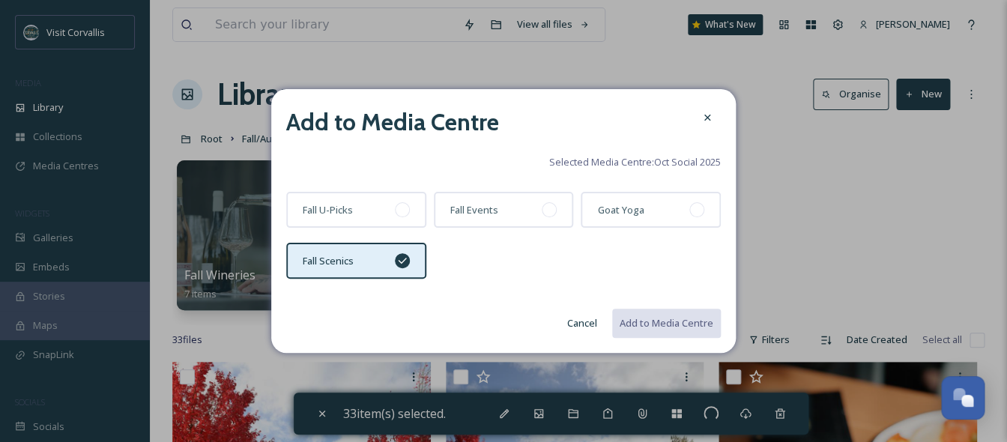
checkbox input "false"
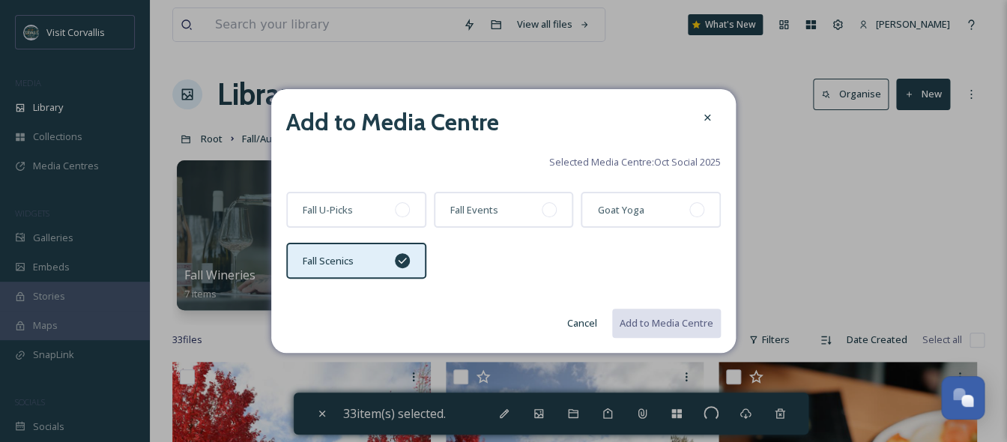
checkbox input "false"
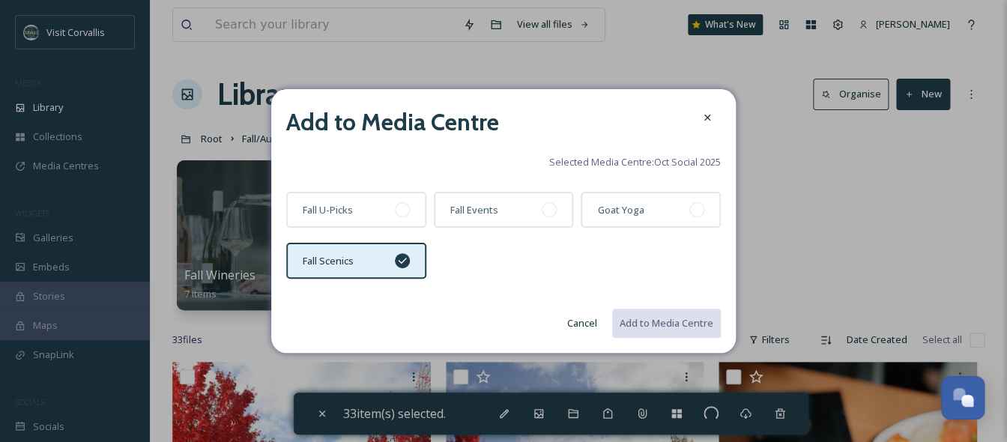
checkbox input "false"
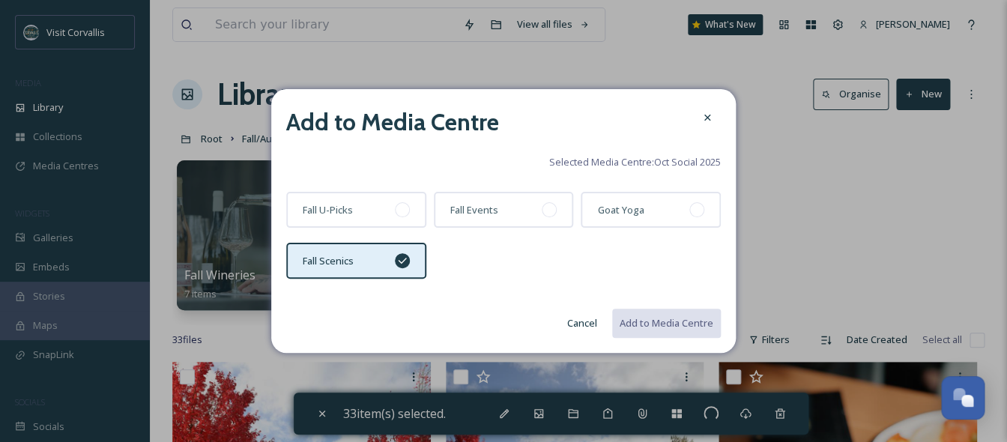
checkbox input "false"
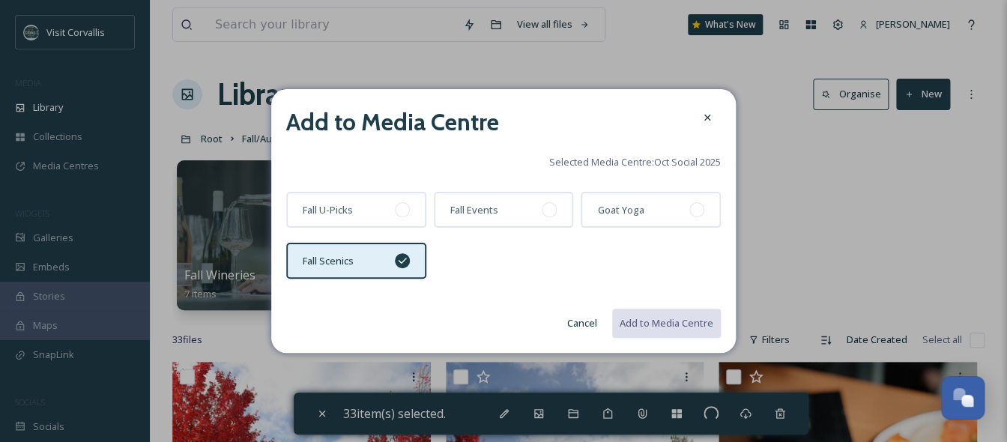
checkbox input "false"
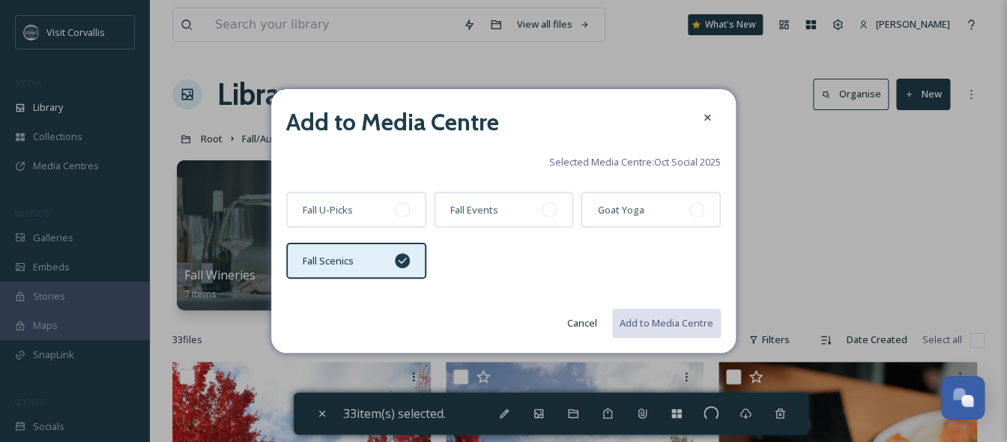
checkbox input "false"
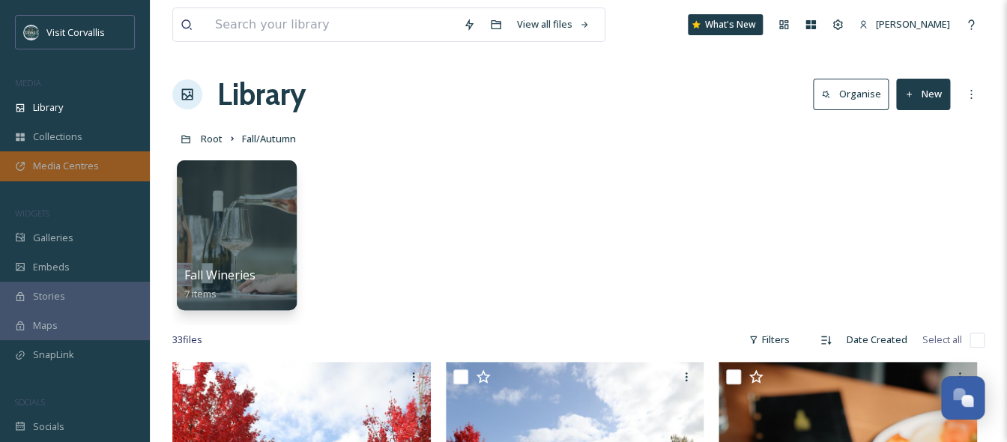
click at [93, 162] on span "Media Centres" at bounding box center [66, 166] width 66 height 14
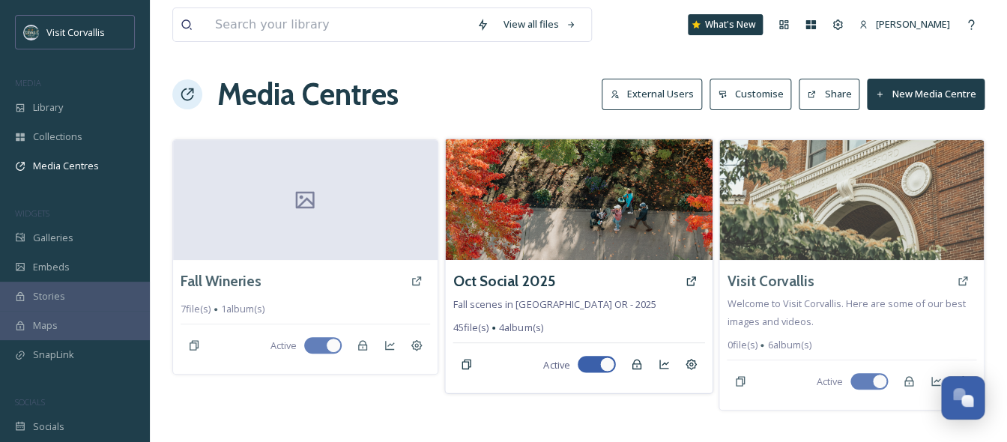
click at [556, 229] on img at bounding box center [578, 199] width 267 height 121
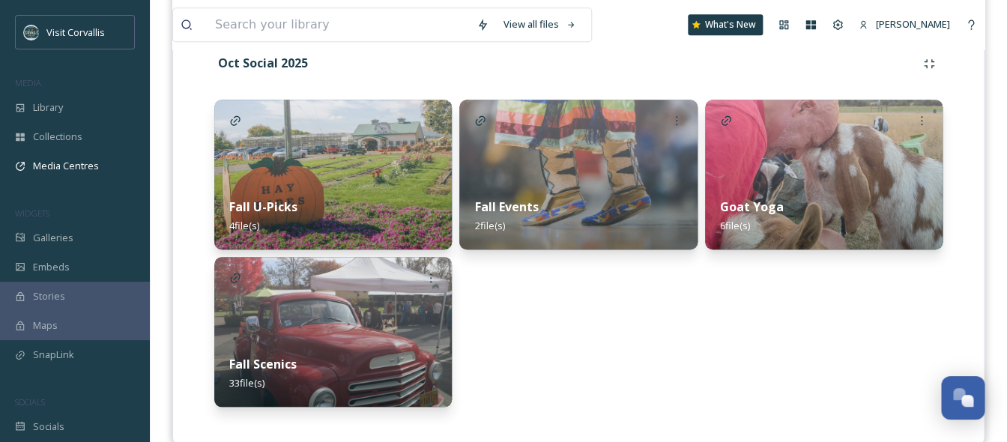
scroll to position [340, 0]
click at [431, 280] on icon at bounding box center [431, 277] width 12 height 12
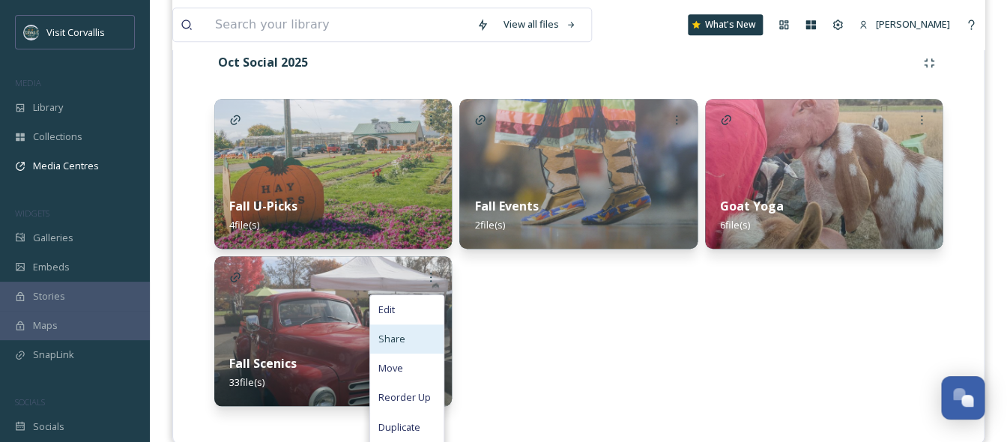
click at [412, 339] on div "Share" at bounding box center [406, 338] width 73 height 29
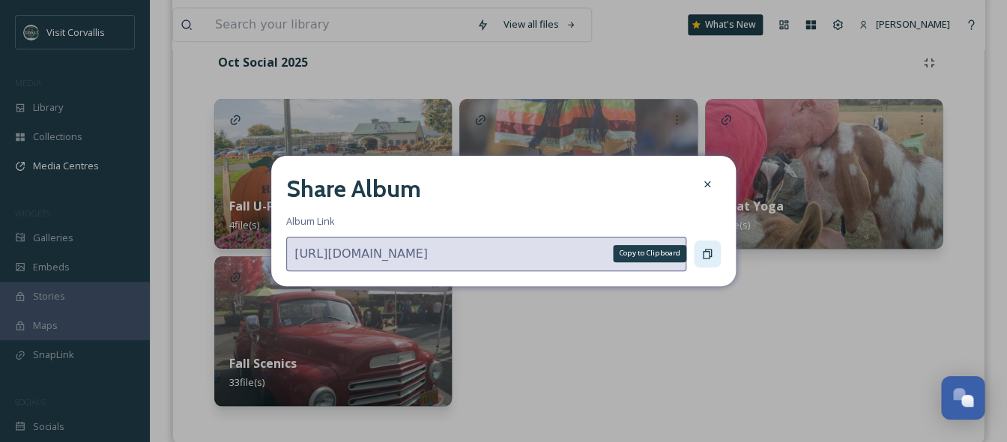
click at [708, 256] on icon at bounding box center [707, 254] width 12 height 12
